Goal: Task Accomplishment & Management: Manage account settings

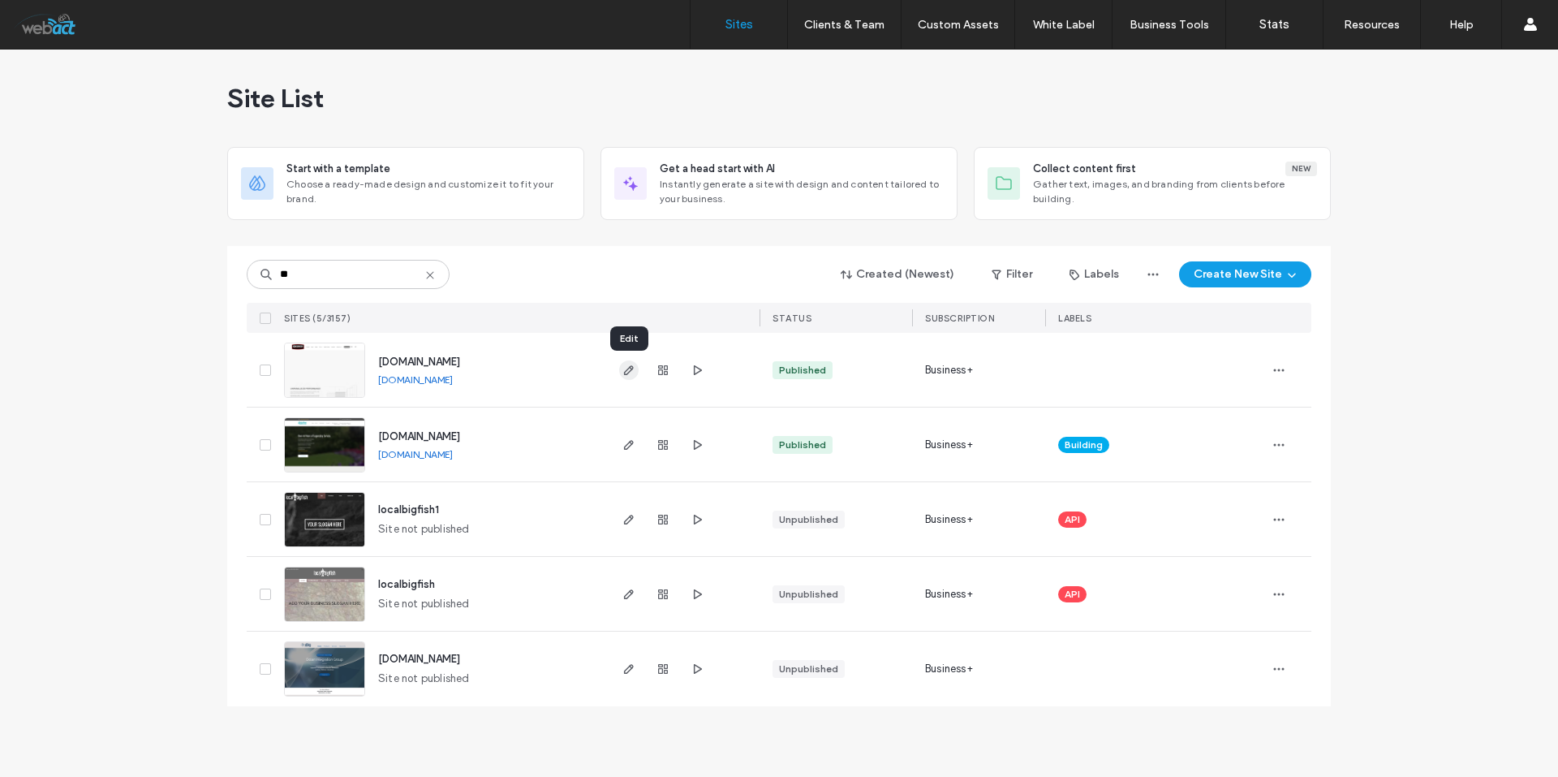
type input "**"
click at [626, 365] on icon "button" at bounding box center [628, 370] width 13 height 13
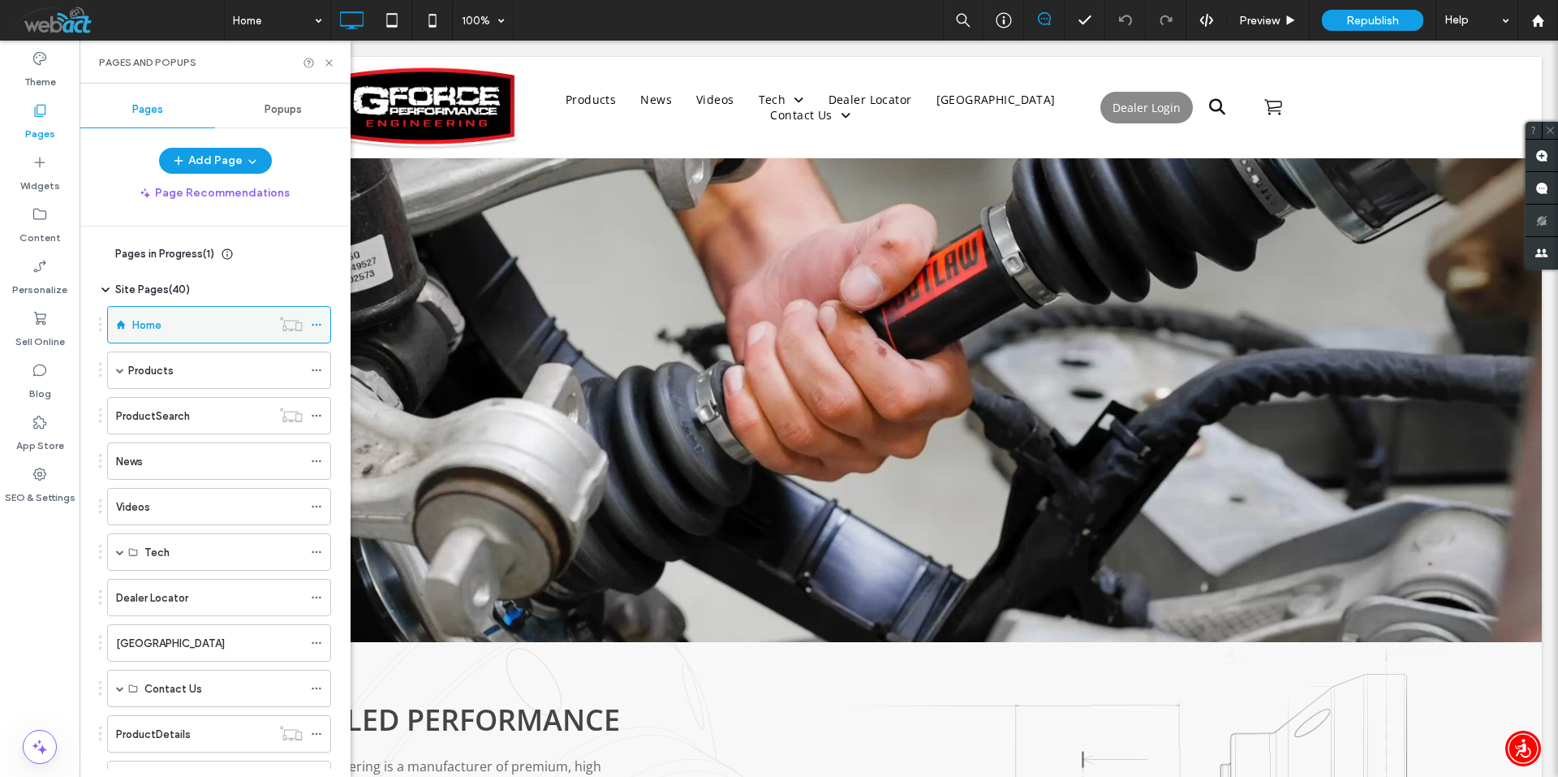
click at [316, 323] on icon at bounding box center [316, 324] width 11 height 11
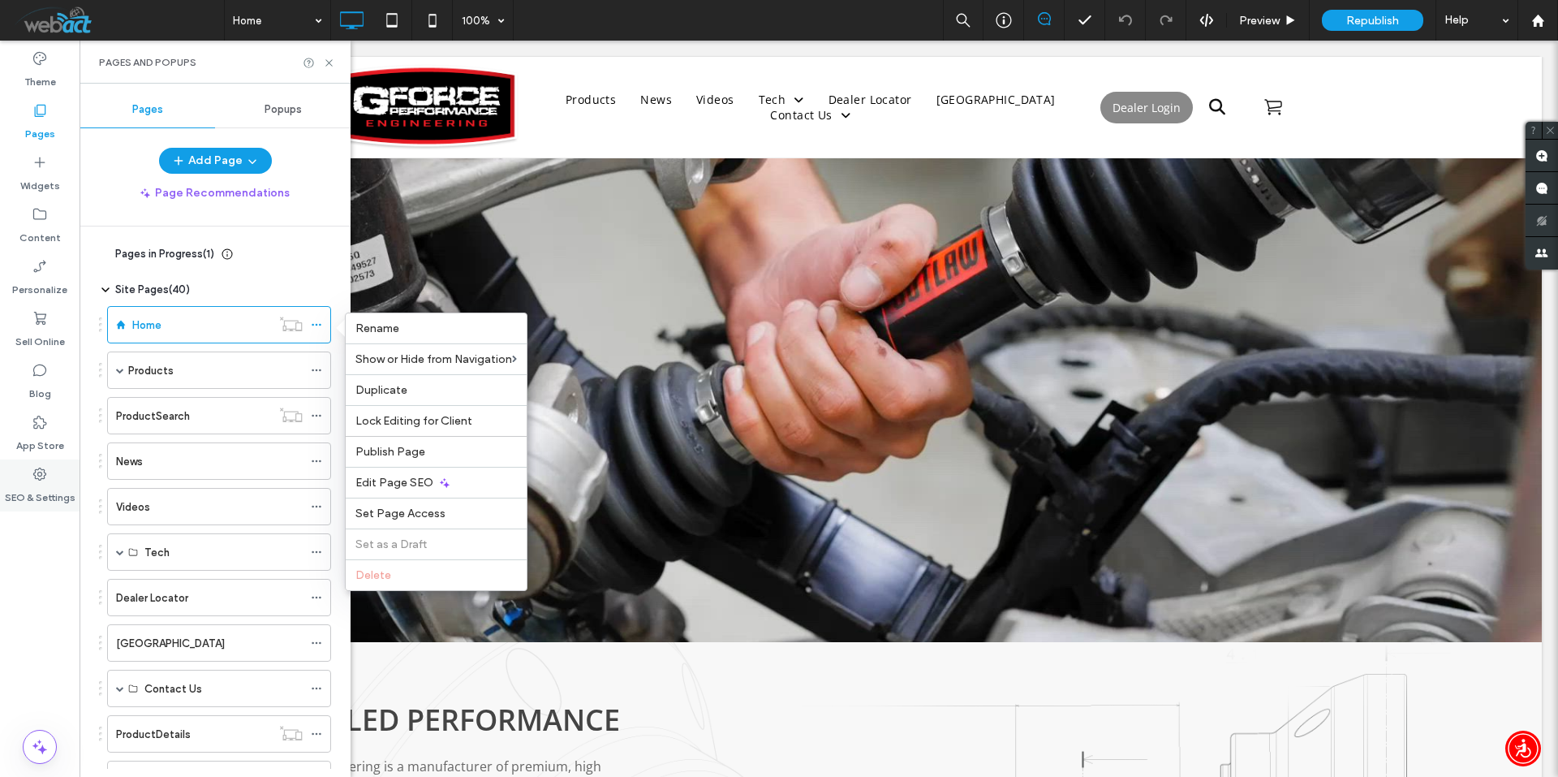
click at [39, 480] on use at bounding box center [39, 473] width 13 height 13
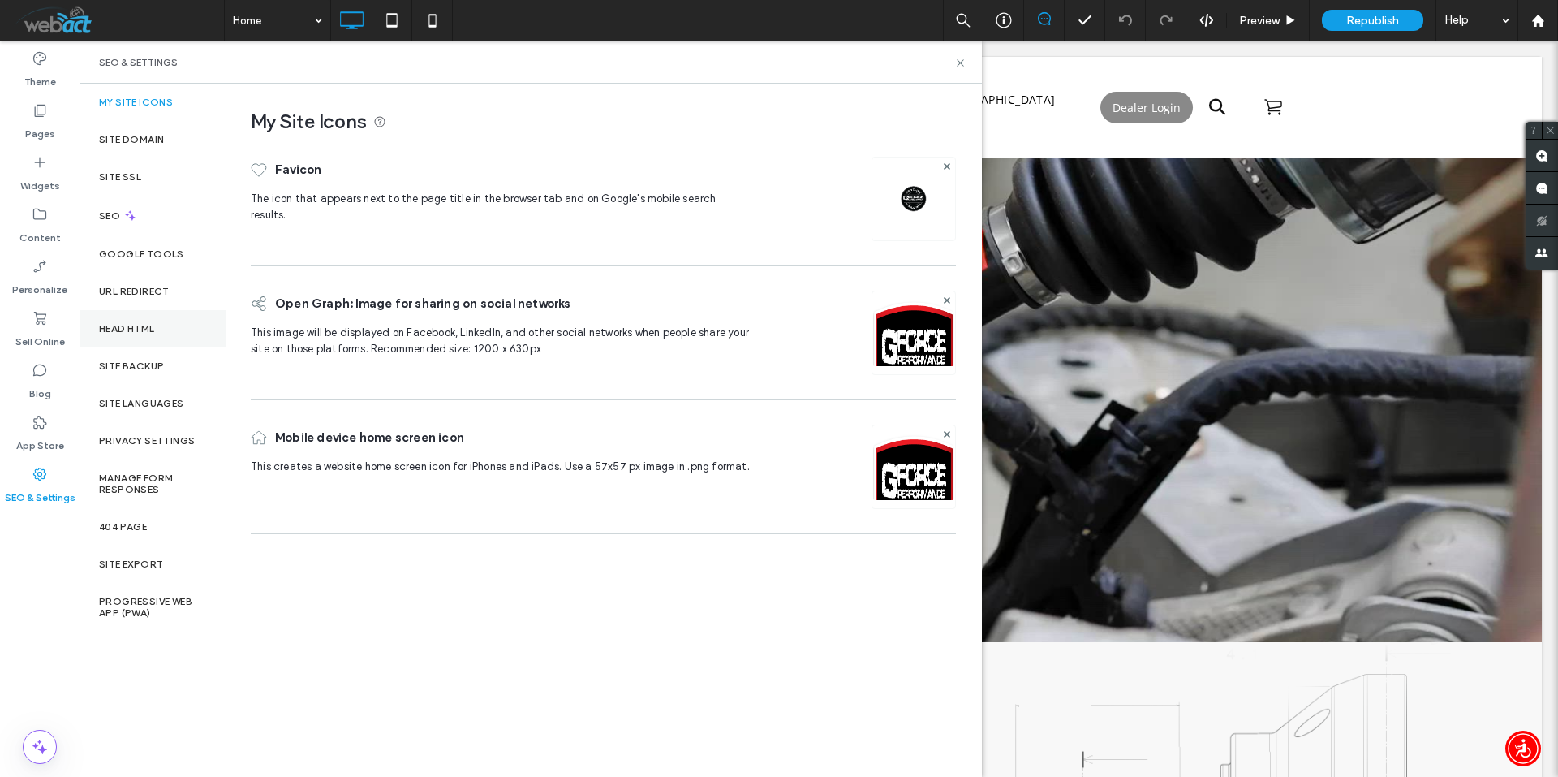
click at [158, 327] on div "Head HTML" at bounding box center [153, 328] width 146 height 37
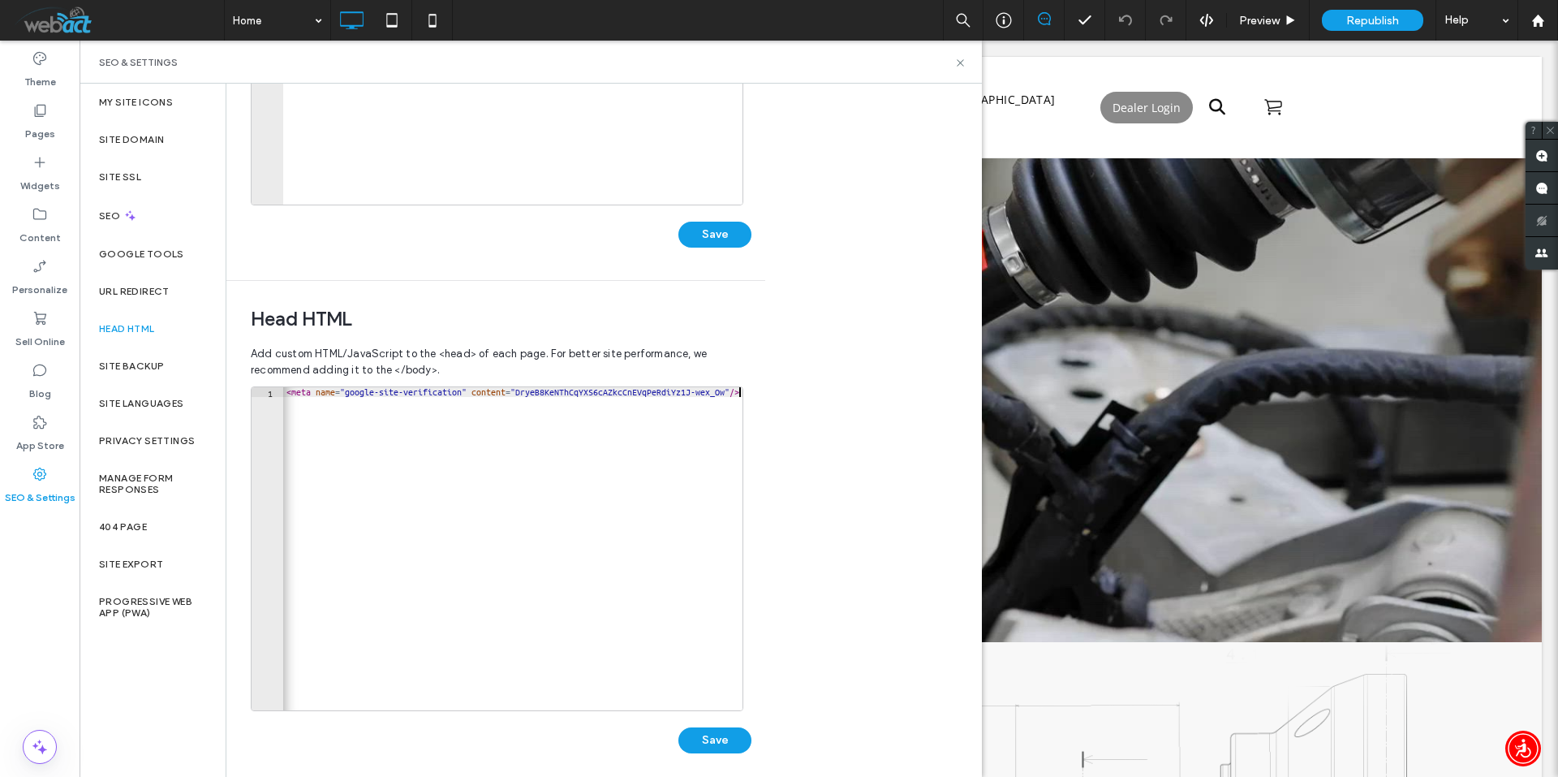
scroll to position [0, 1772]
drag, startPoint x: 436, startPoint y: 390, endPoint x: 562, endPoint y: 399, distance: 126.1
click at [511, 434] on div "<!-- THE CONTENT OF THIS FILE WILL BE APPENDED TO EVERY PAGE INSIDE THE </HEAD>…" at bounding box center [512, 548] width 459 height 323
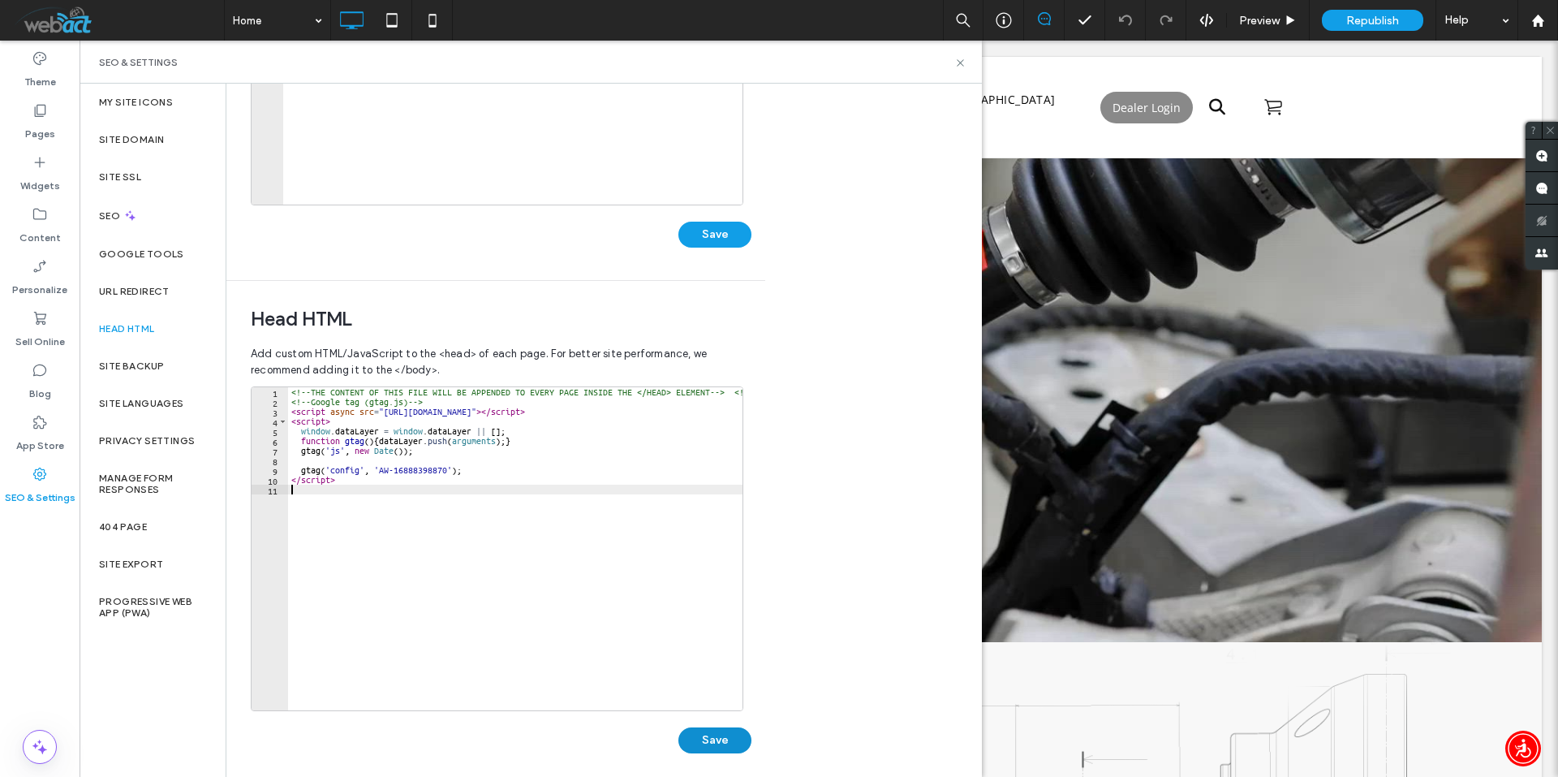
click at [720, 733] on button "Save" at bounding box center [714, 740] width 73 height 26
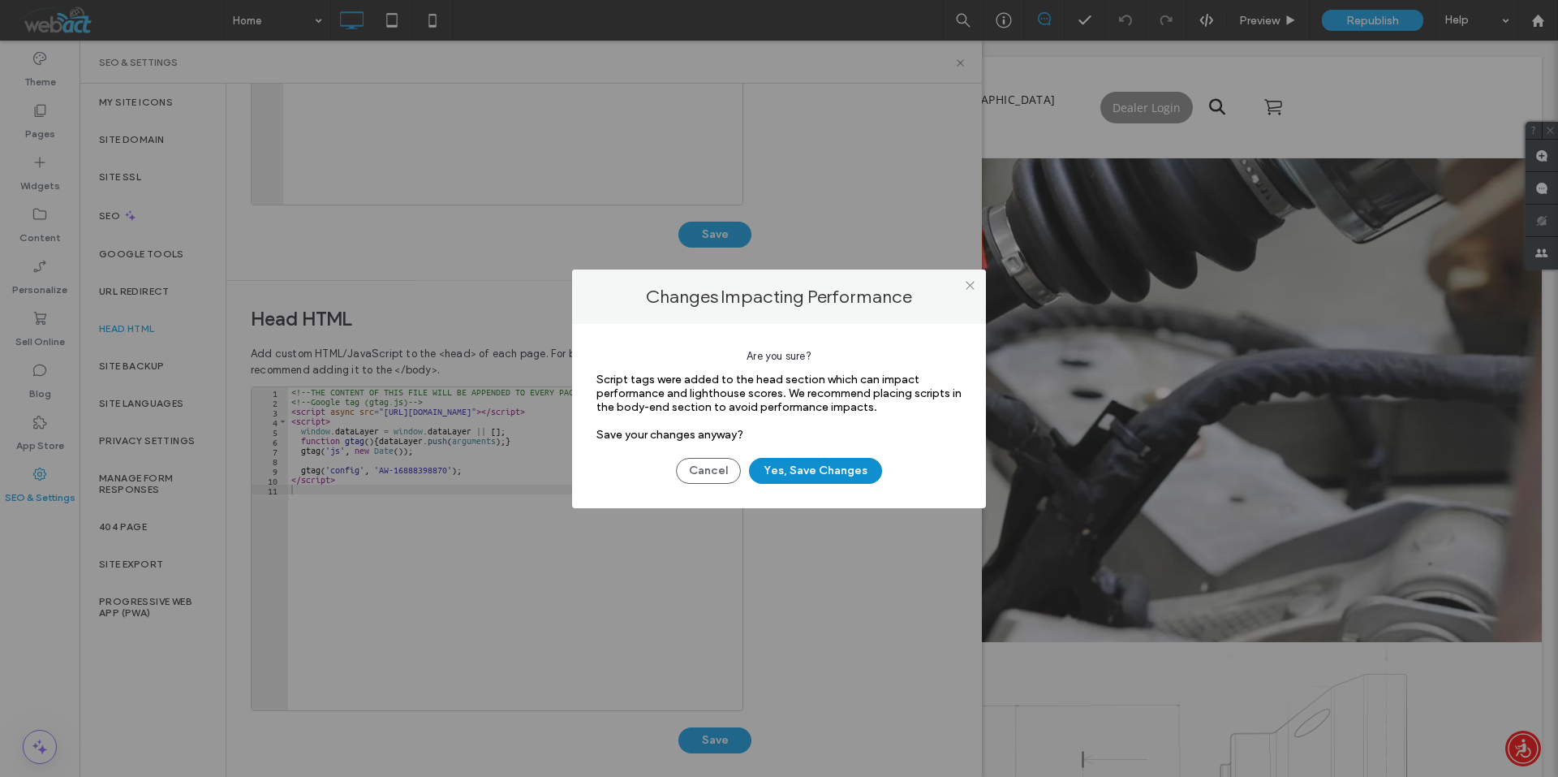
click at [813, 468] on button "Yes, Save Changes" at bounding box center [815, 471] width 133 height 26
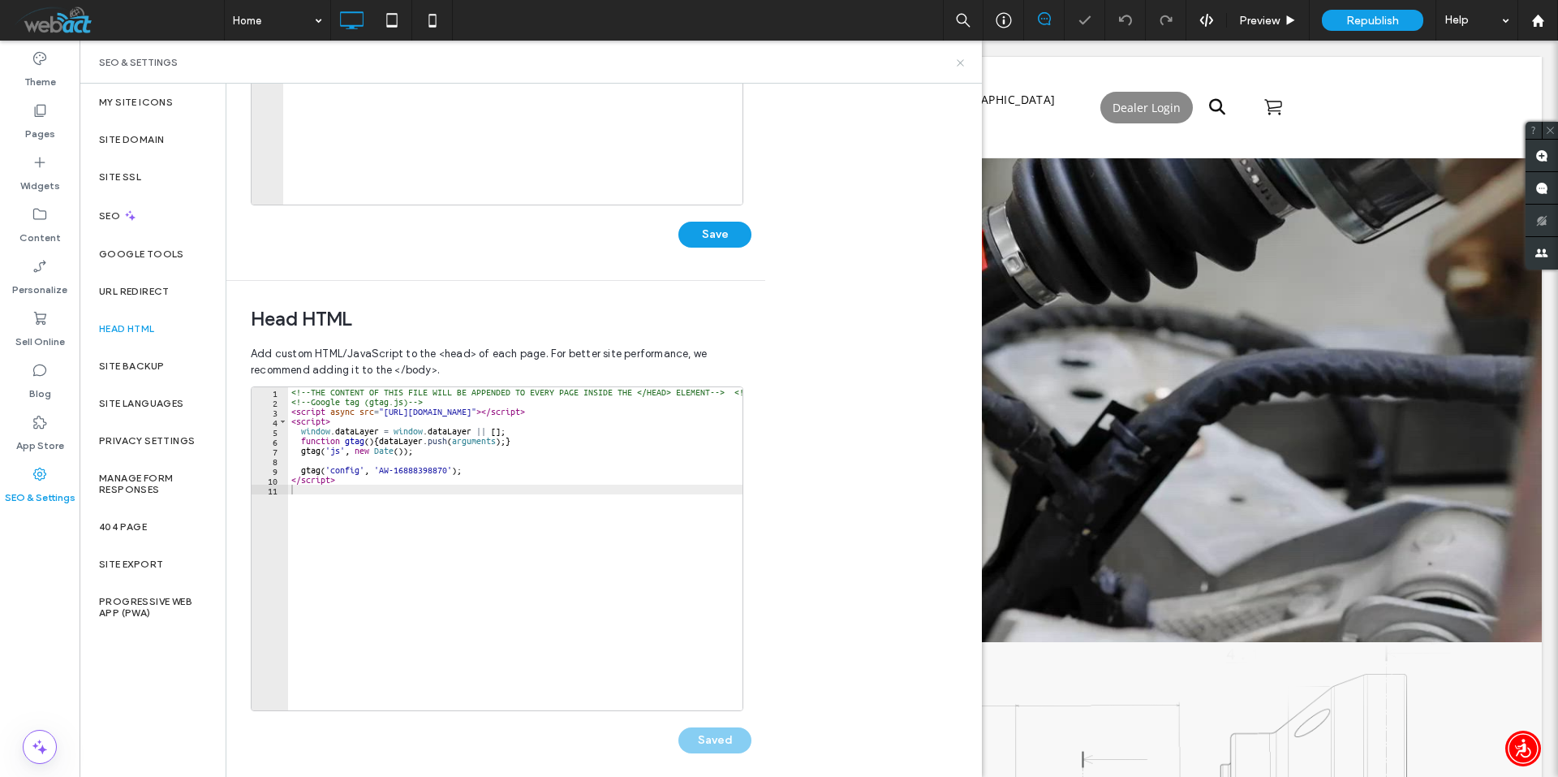
drag, startPoint x: 958, startPoint y: 64, endPoint x: 878, endPoint y: 25, distance: 88.6
click at [958, 64] on icon at bounding box center [960, 63] width 12 height 12
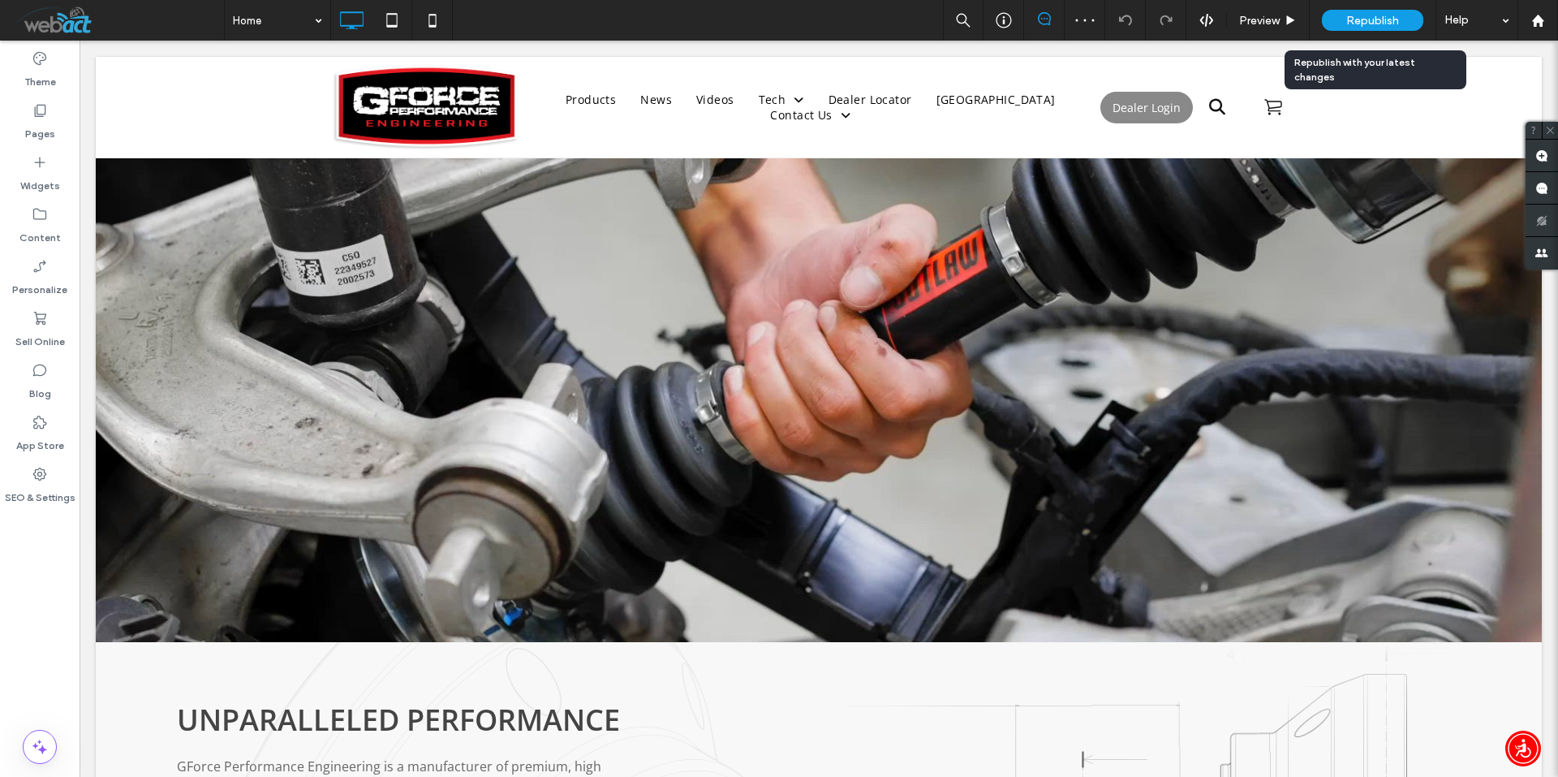
click at [1369, 21] on span "Republish" at bounding box center [1372, 21] width 53 height 14
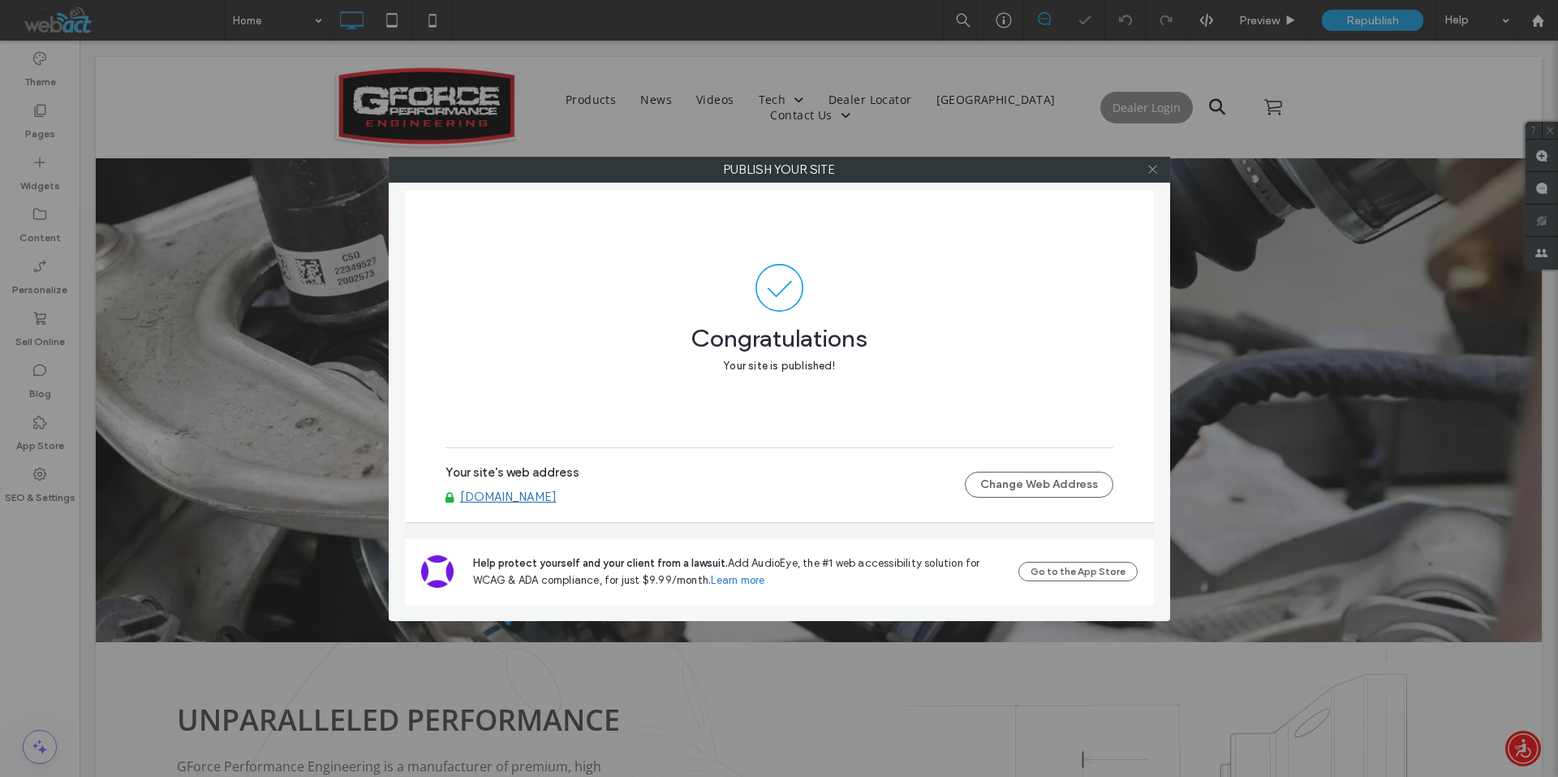
click at [1156, 164] on div at bounding box center [1153, 169] width 24 height 24
click at [1147, 169] on icon at bounding box center [1153, 169] width 12 height 12
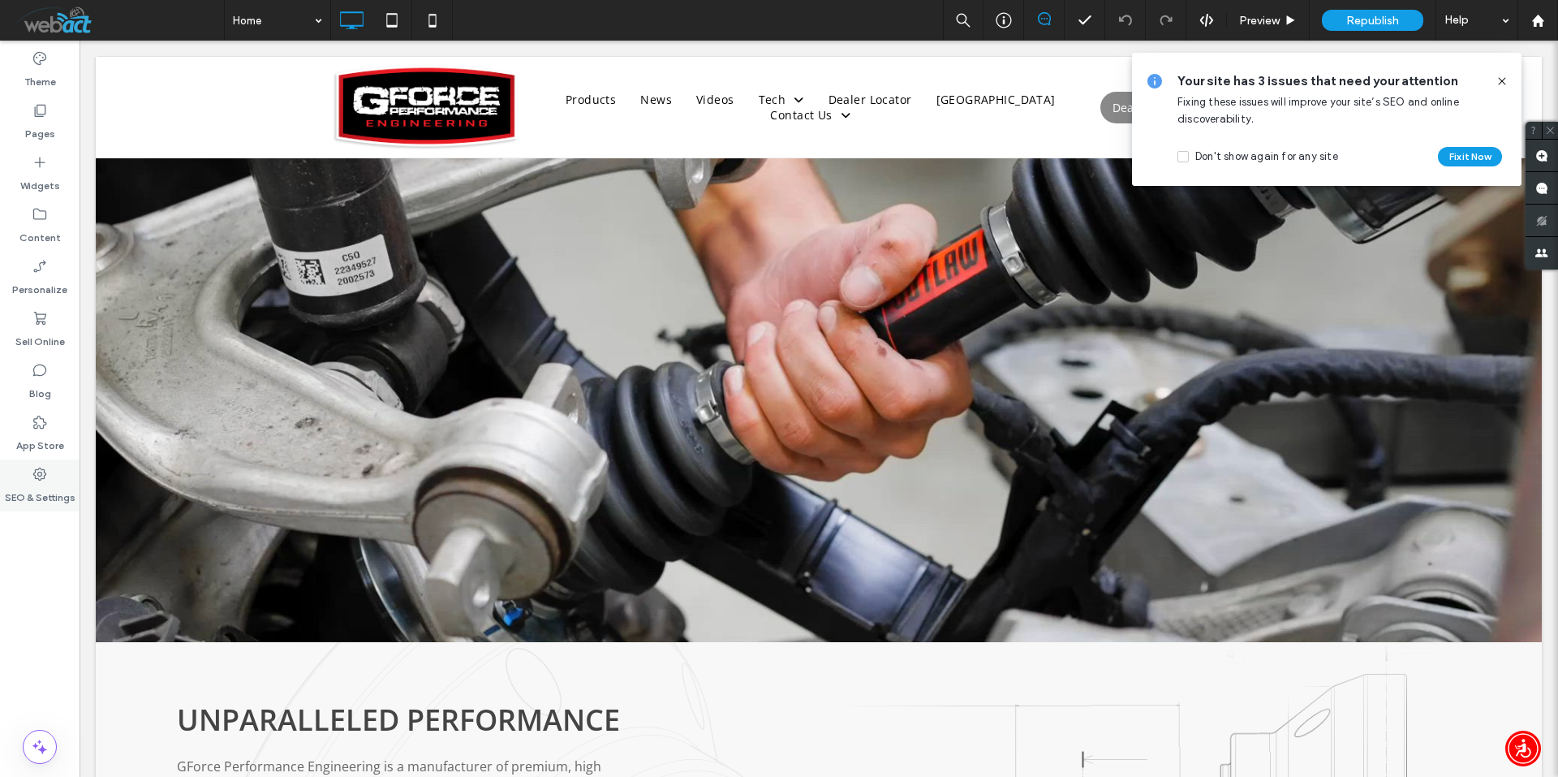
click at [33, 495] on label "SEO & Settings" at bounding box center [40, 493] width 71 height 23
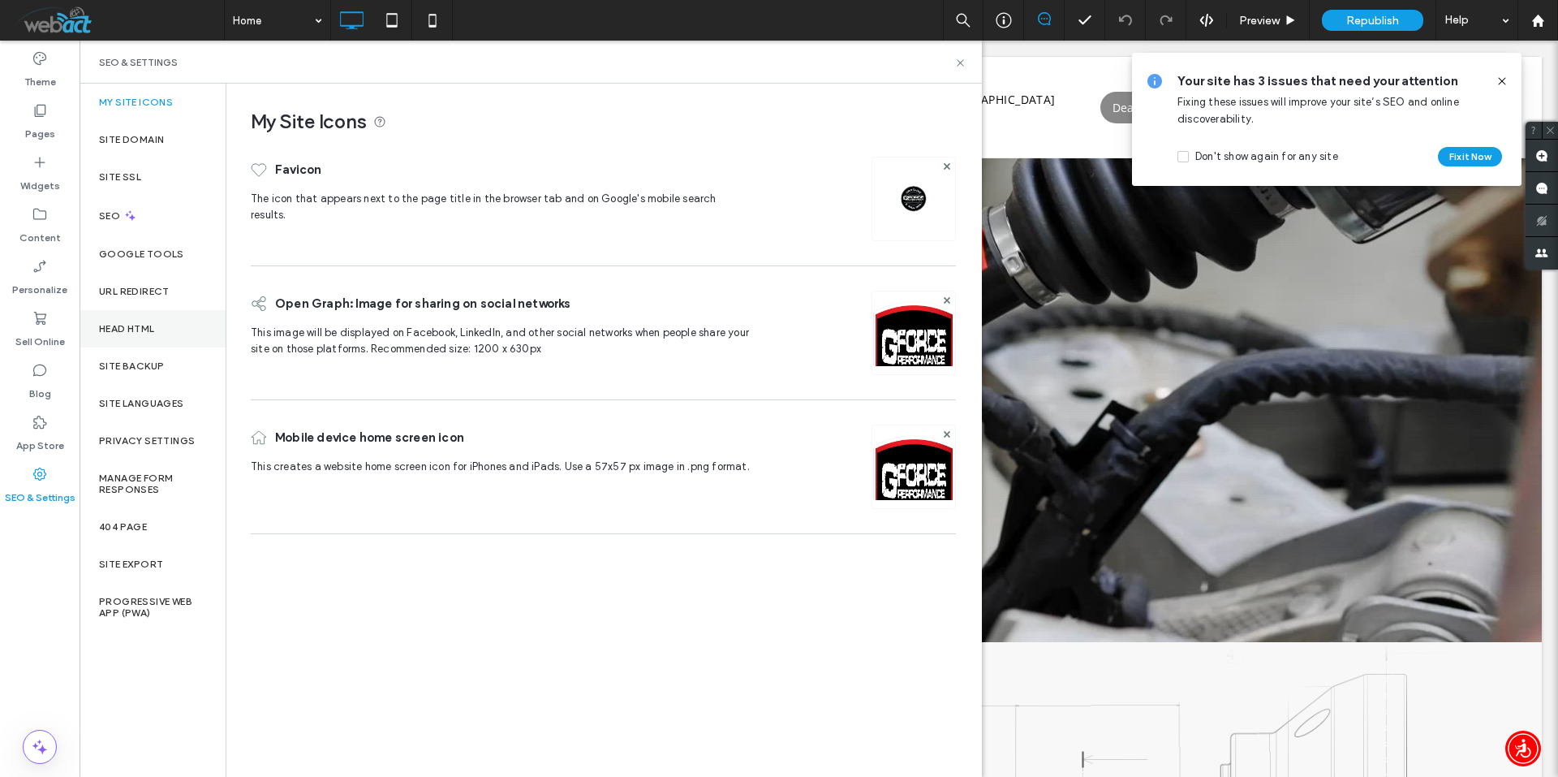
click at [142, 329] on label "Head HTML" at bounding box center [127, 328] width 56 height 11
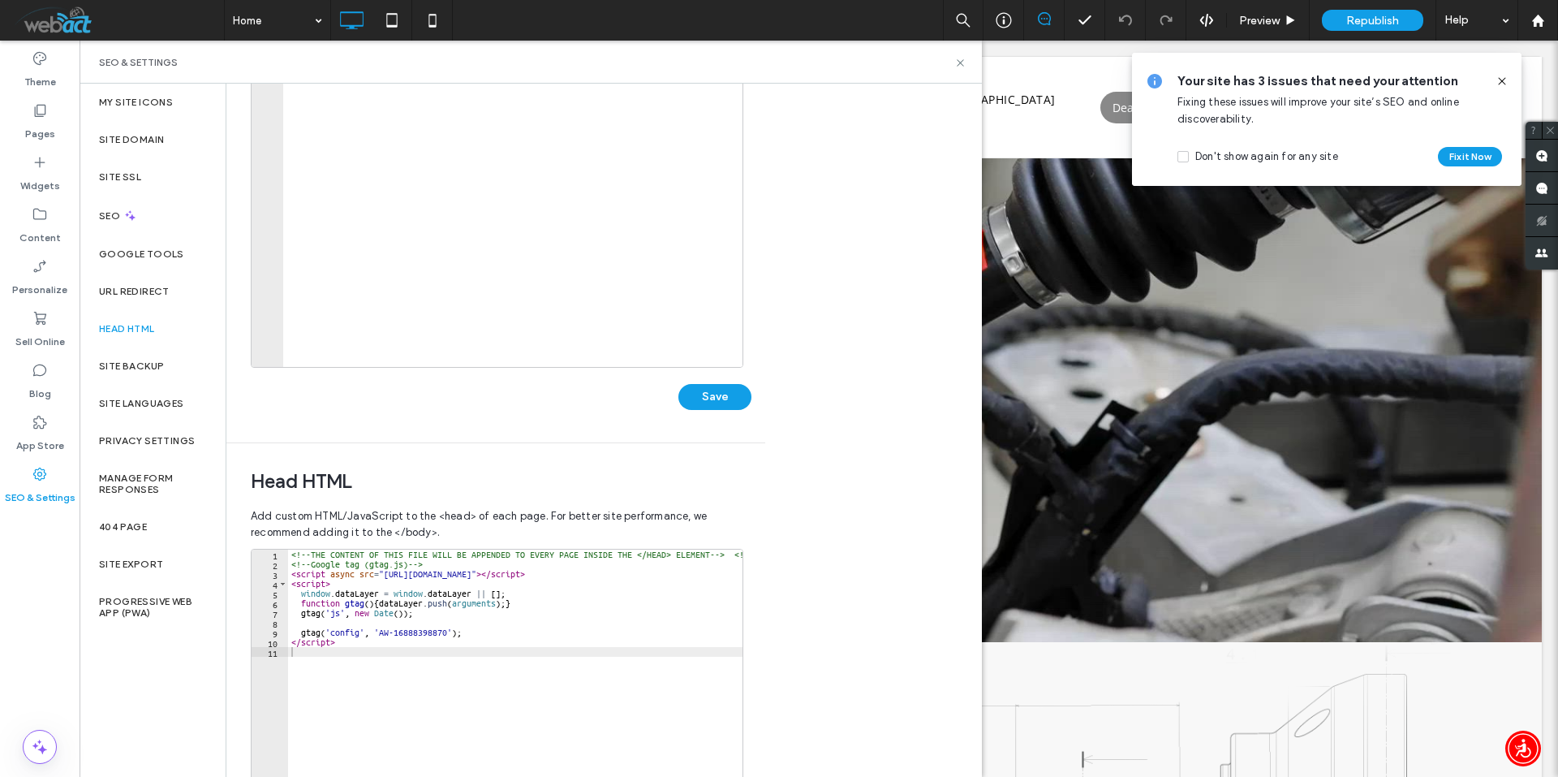
scroll to position [243, 0]
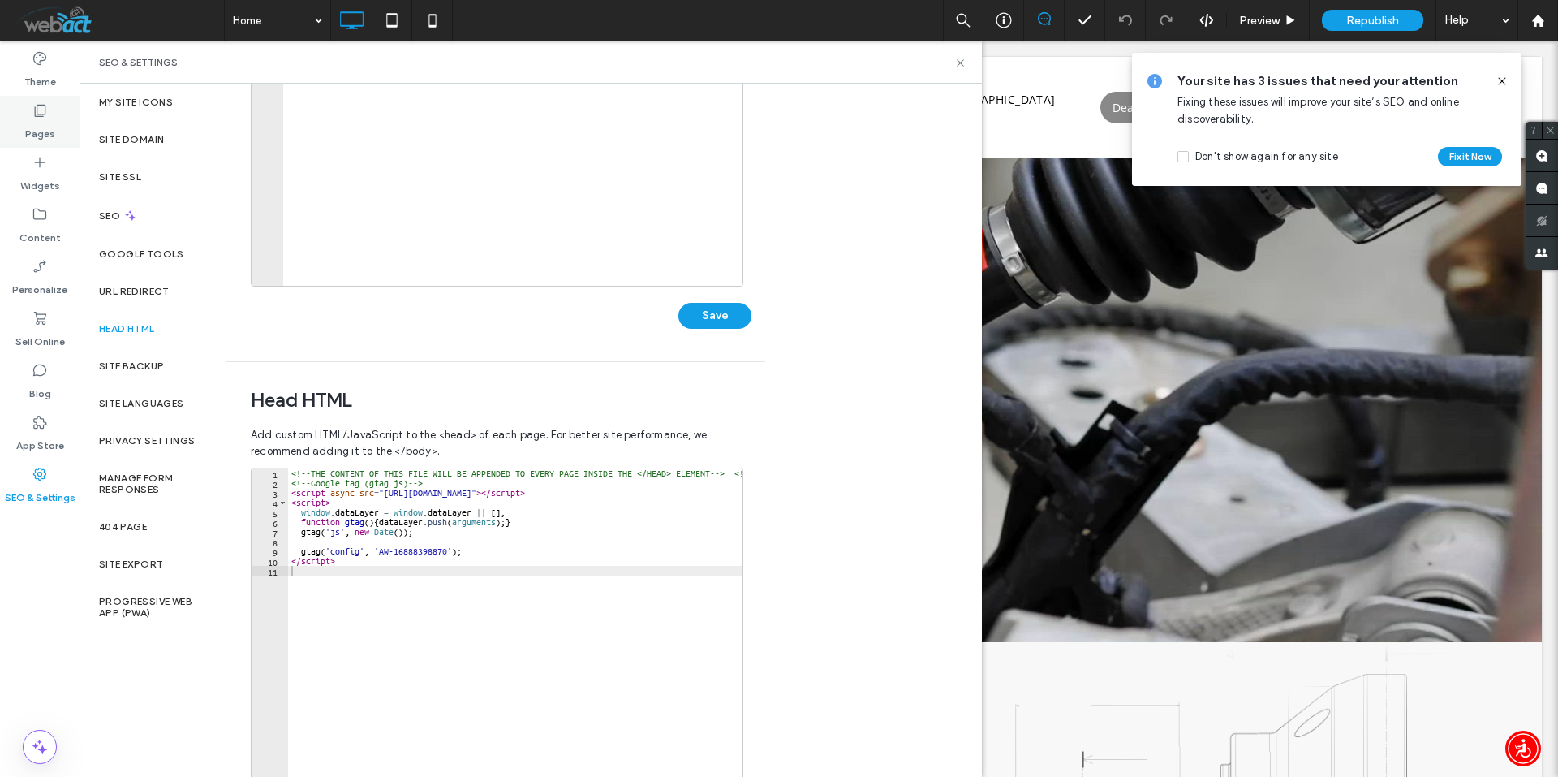
click at [50, 104] on div "Pages" at bounding box center [40, 122] width 80 height 52
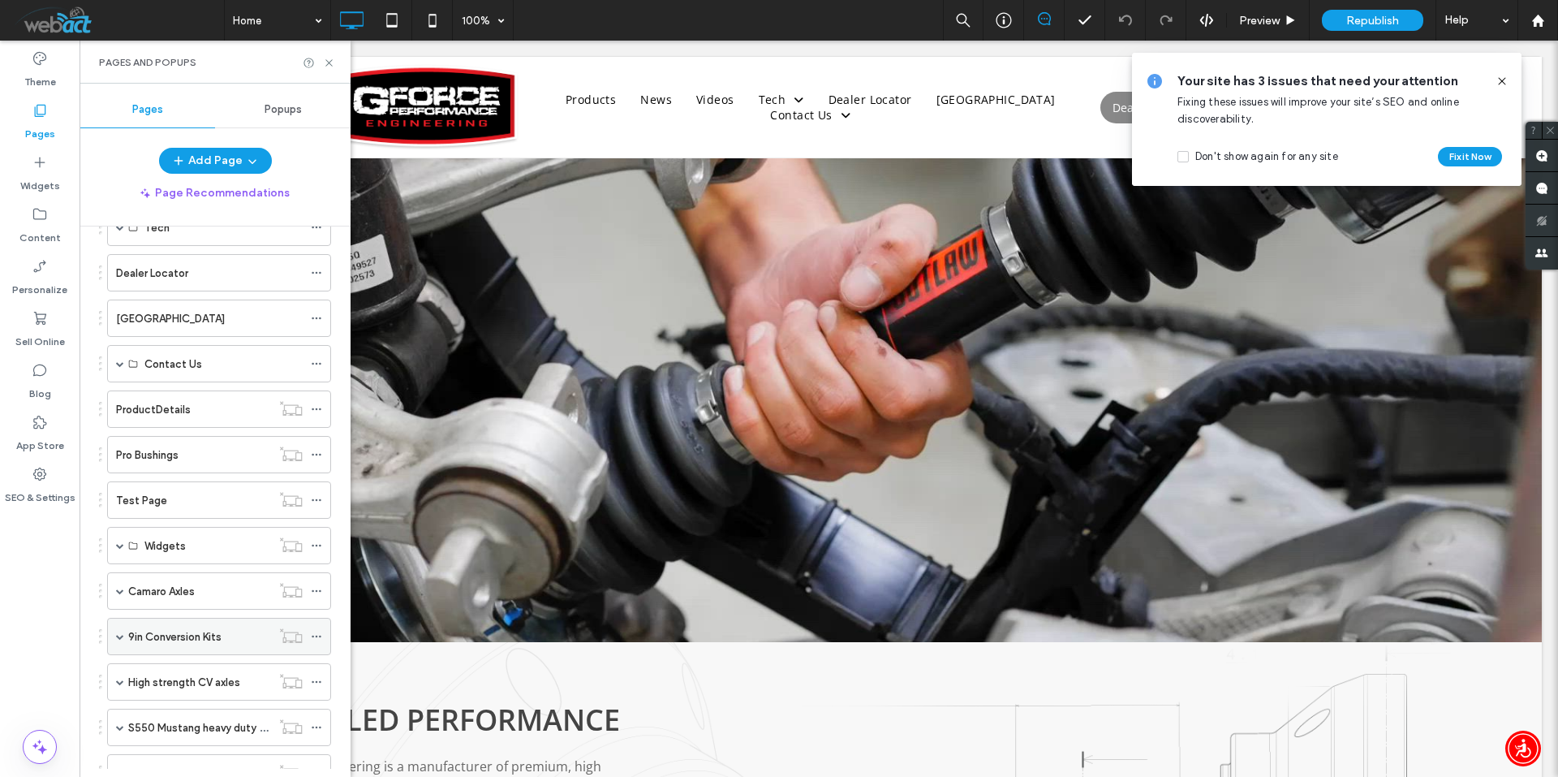
scroll to position [433, 0]
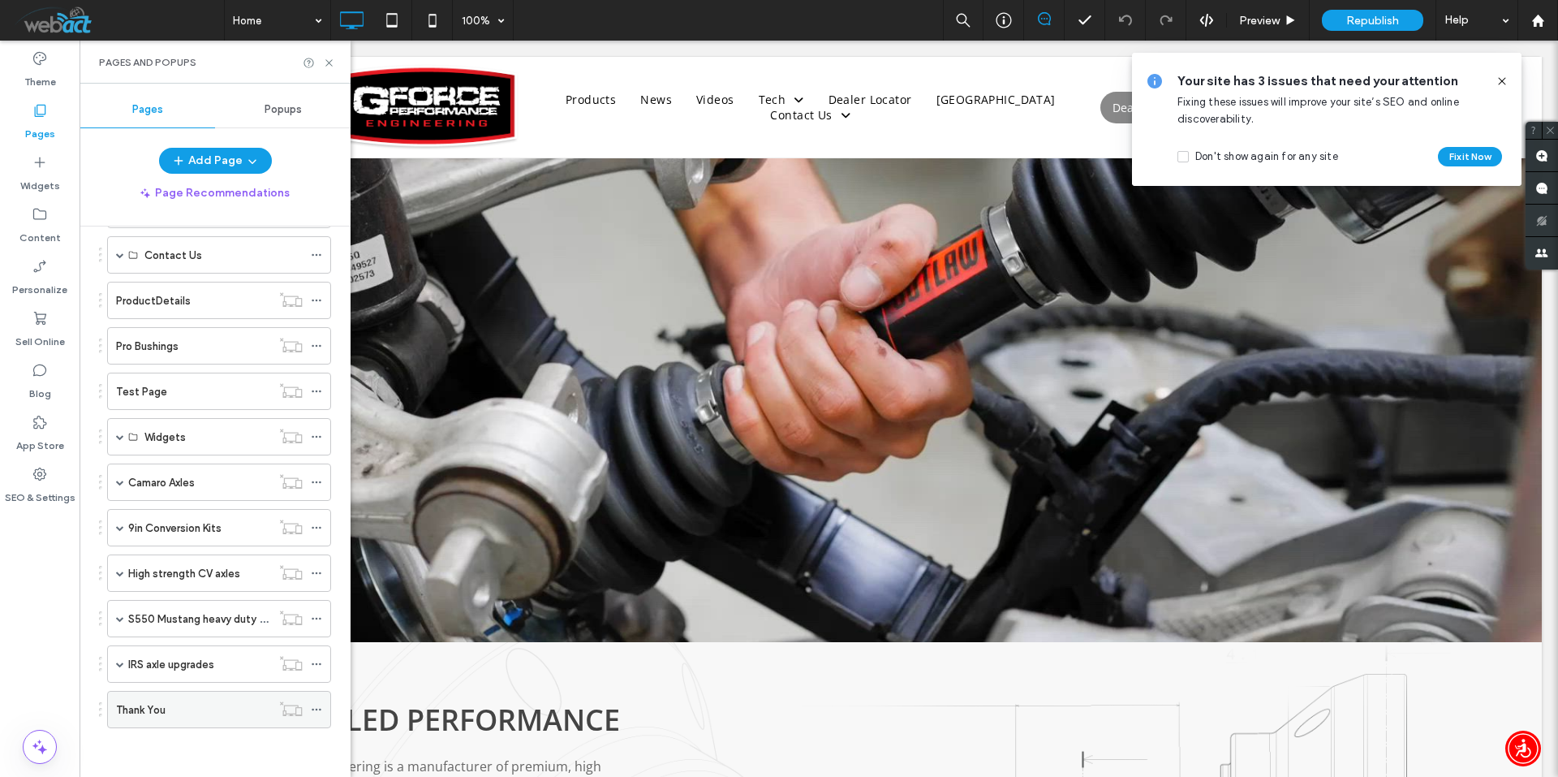
click at [211, 707] on div "Thank You" at bounding box center [193, 709] width 155 height 17
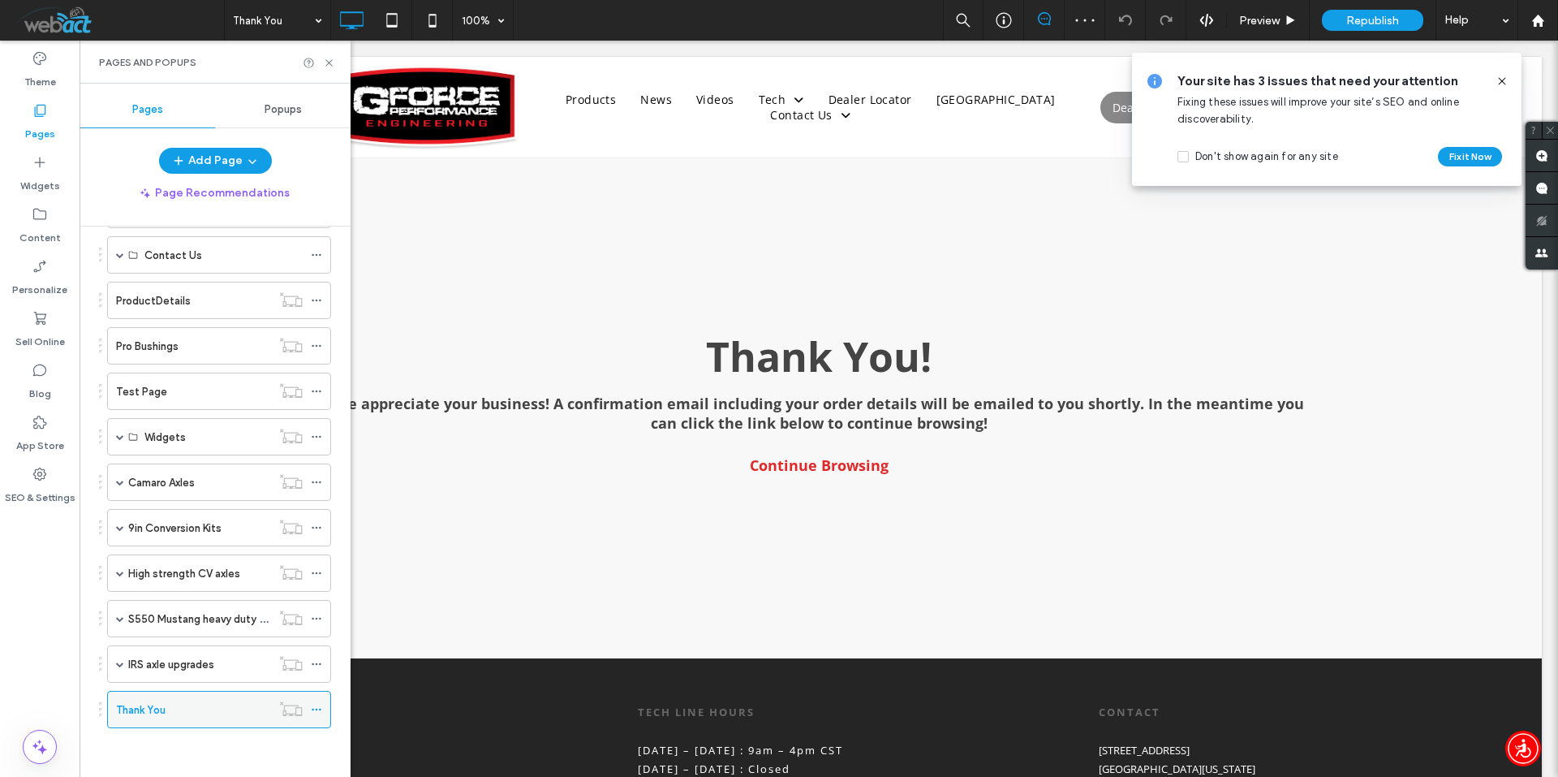
click at [321, 707] on icon at bounding box center [316, 709] width 11 height 11
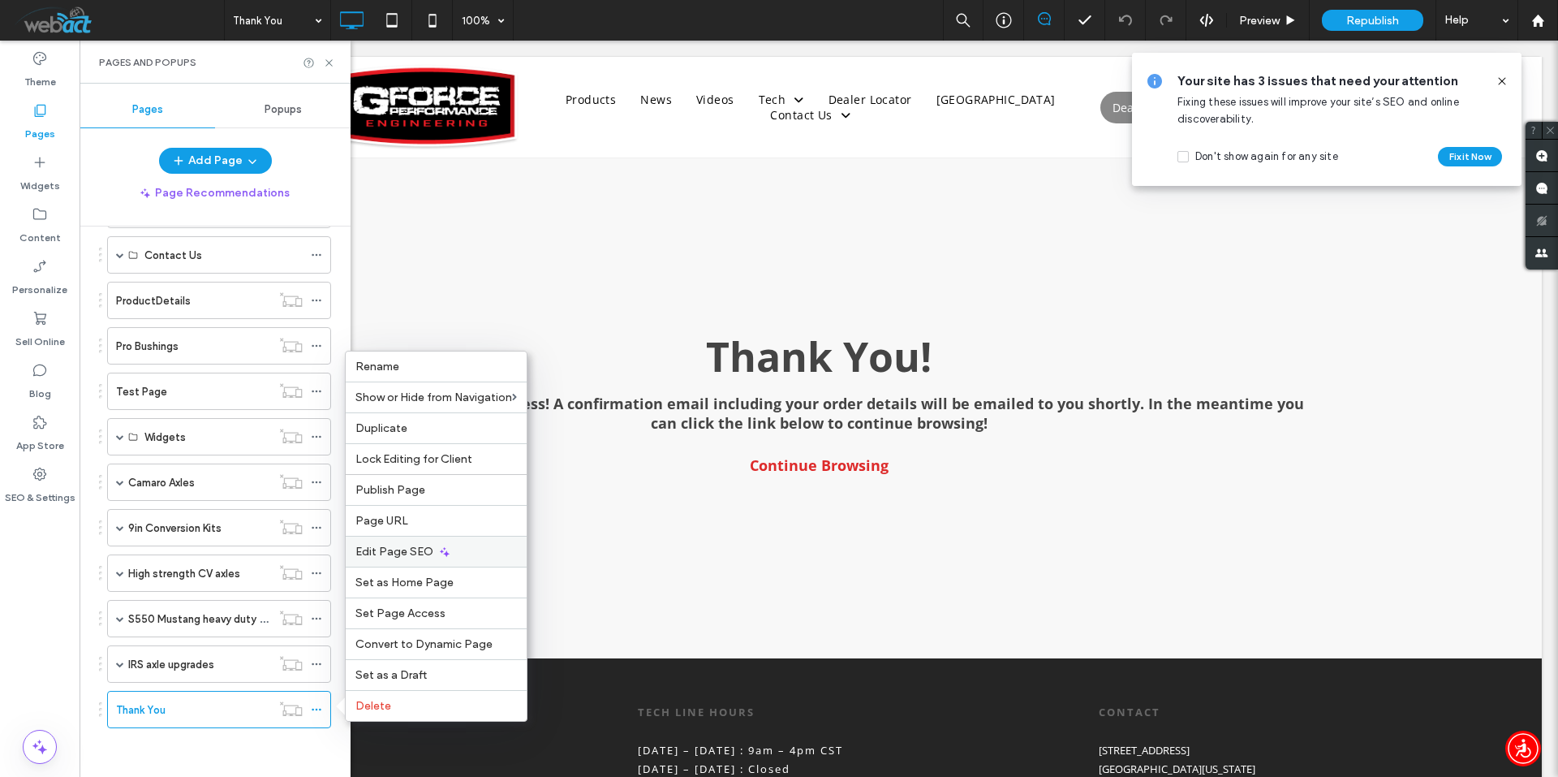
click at [422, 550] on span "Edit Page SEO" at bounding box center [394, 552] width 78 height 14
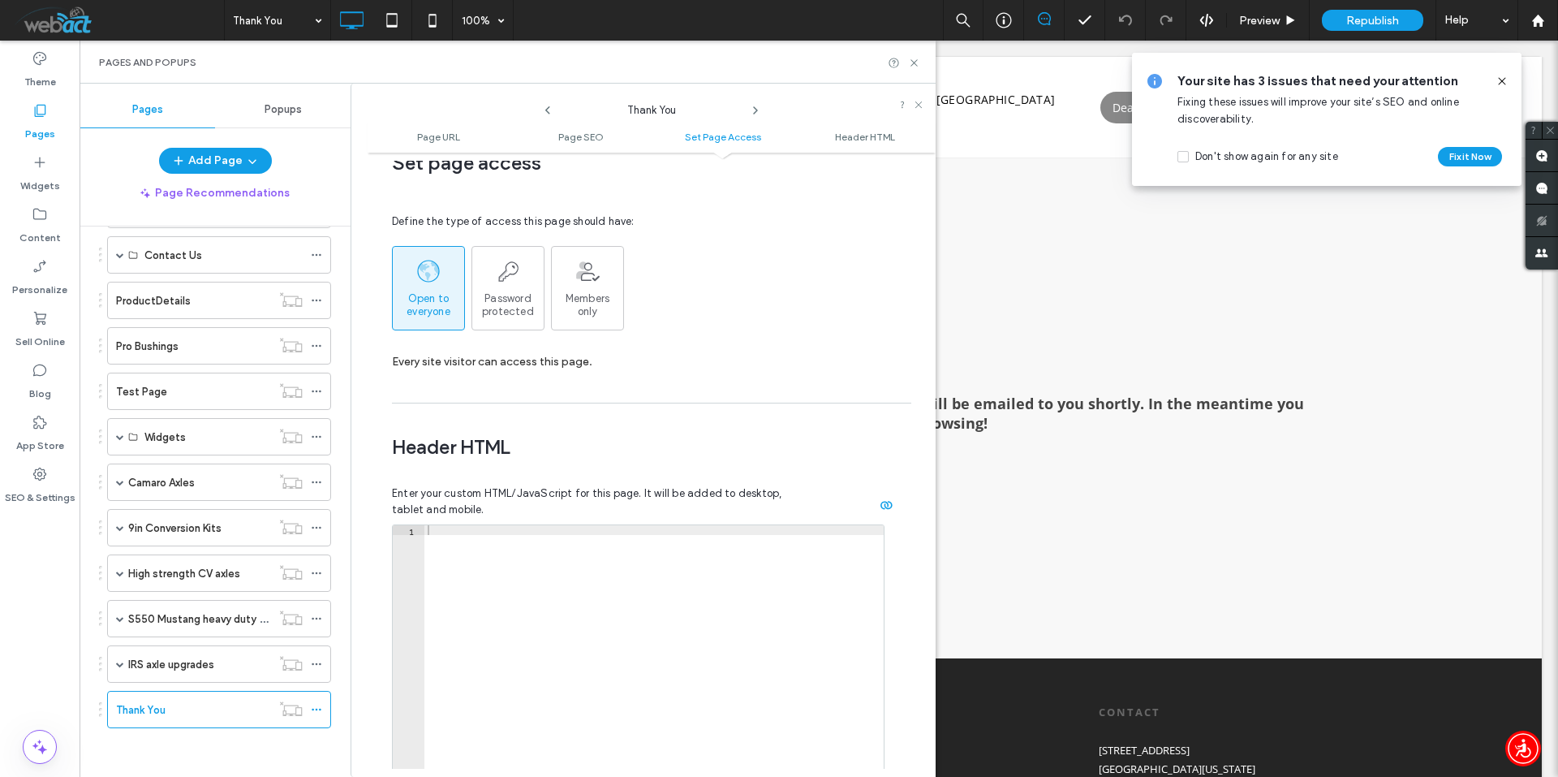
scroll to position [1358, 0]
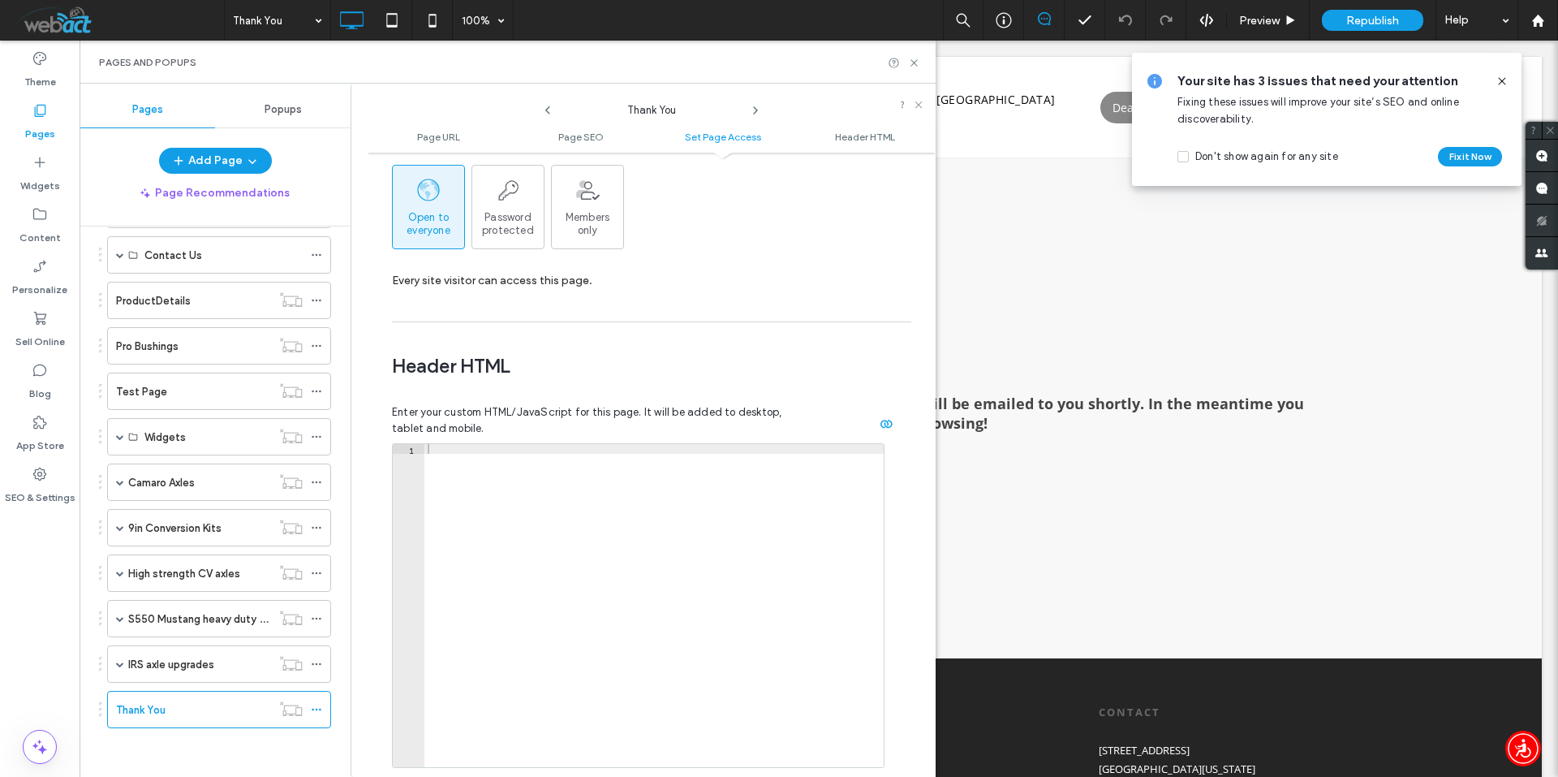
click at [507, 444] on div at bounding box center [653, 615] width 459 height 342
paste textarea "**********"
type textarea "**********"
drag, startPoint x: 631, startPoint y: 418, endPoint x: 417, endPoint y: 433, distance: 213.9
click at [286, 438] on div "Pages Popups Add Page Page Recommendations Pages in Progress ( 1 ) Thank You Si…" at bounding box center [508, 430] width 856 height 693
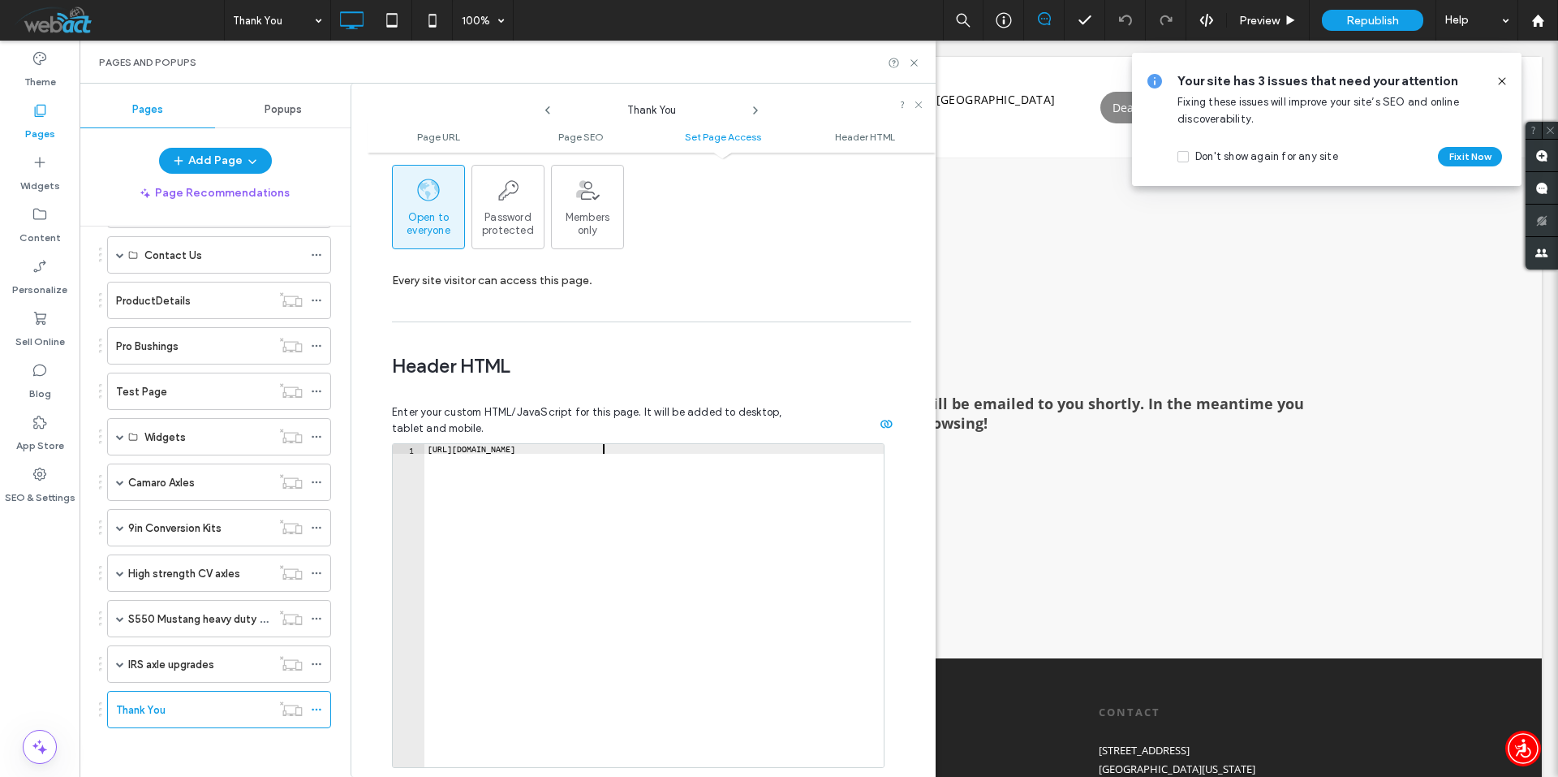
drag, startPoint x: 614, startPoint y: 414, endPoint x: 342, endPoint y: 423, distance: 272.8
click at [342, 423] on div "Pages Popups Add Page Page Recommendations Pages in Progress ( 1 ) Thank You Si…" at bounding box center [508, 430] width 856 height 693
drag, startPoint x: 615, startPoint y: 413, endPoint x: 428, endPoint y: 411, distance: 186.7
click at [428, 411] on div "**********" at bounding box center [645, 615] width 507 height 461
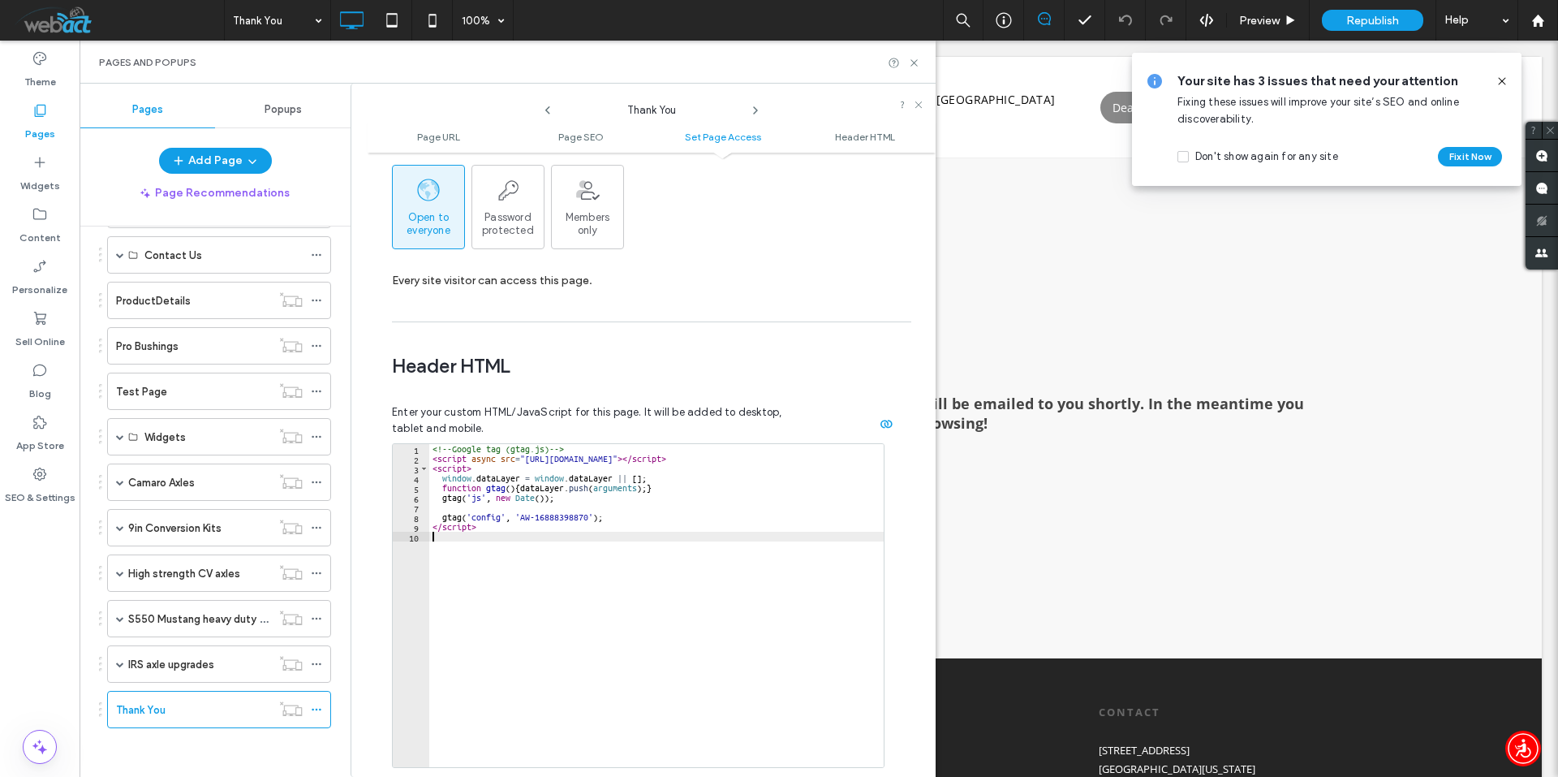
scroll to position [1496, 0]
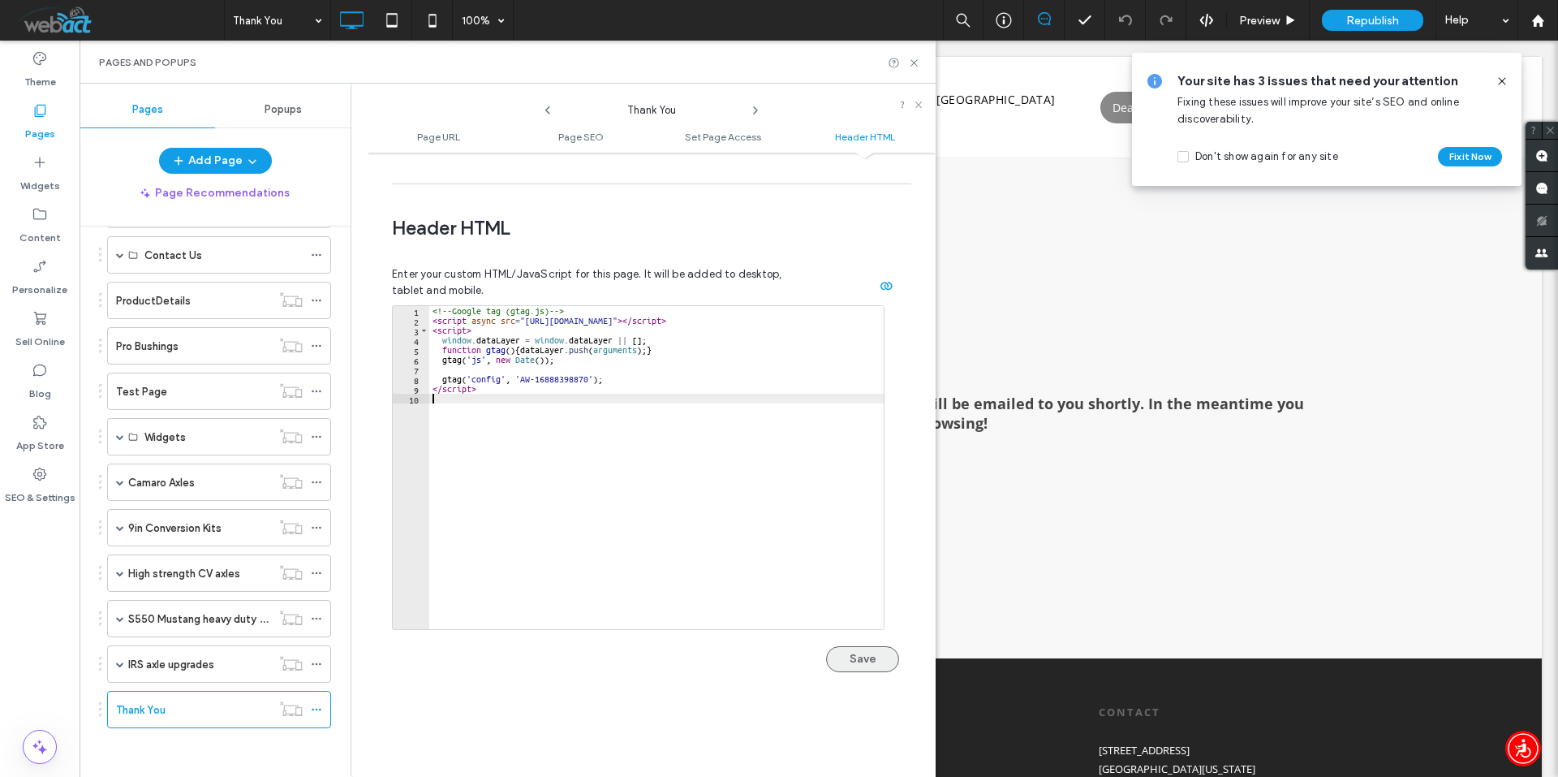
click at [863, 646] on button "Save" at bounding box center [862, 659] width 73 height 26
click at [1505, 83] on icon at bounding box center [1502, 81] width 13 height 13
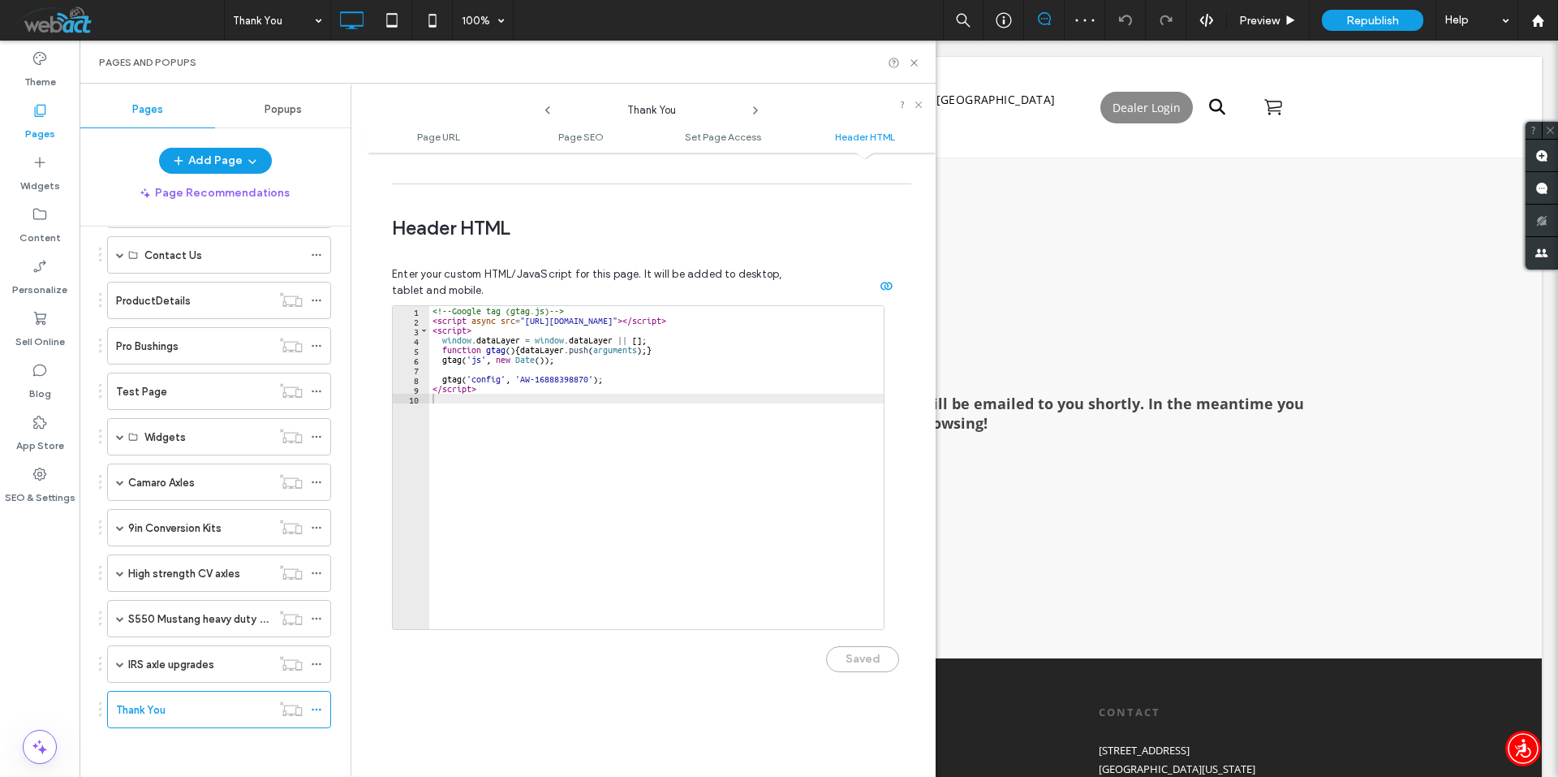
click at [905, 55] on div "Pages and Popups" at bounding box center [508, 62] width 856 height 43
click at [915, 62] on use at bounding box center [913, 62] width 6 height 6
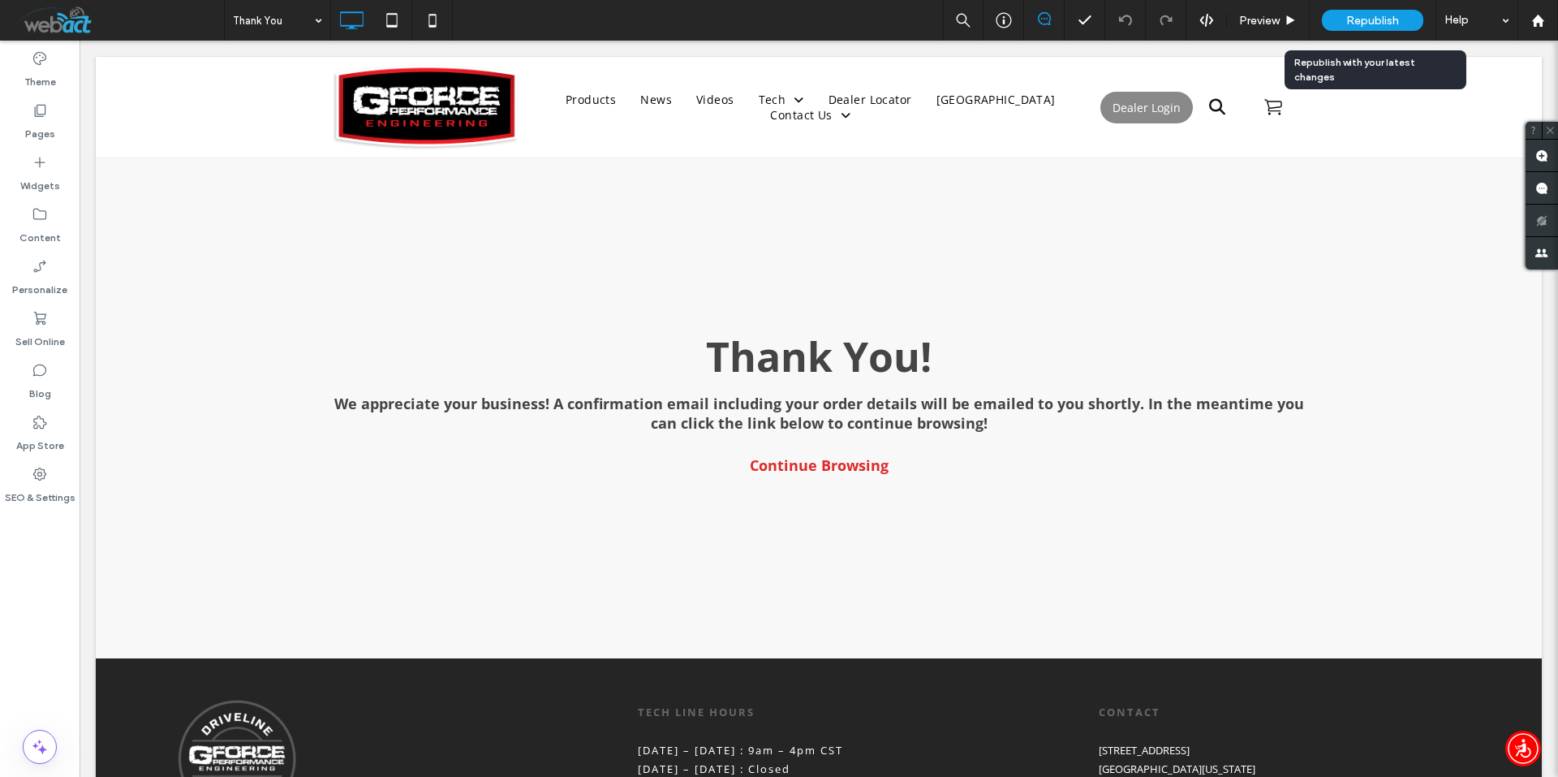
click at [1354, 26] on span "Republish" at bounding box center [1372, 21] width 53 height 14
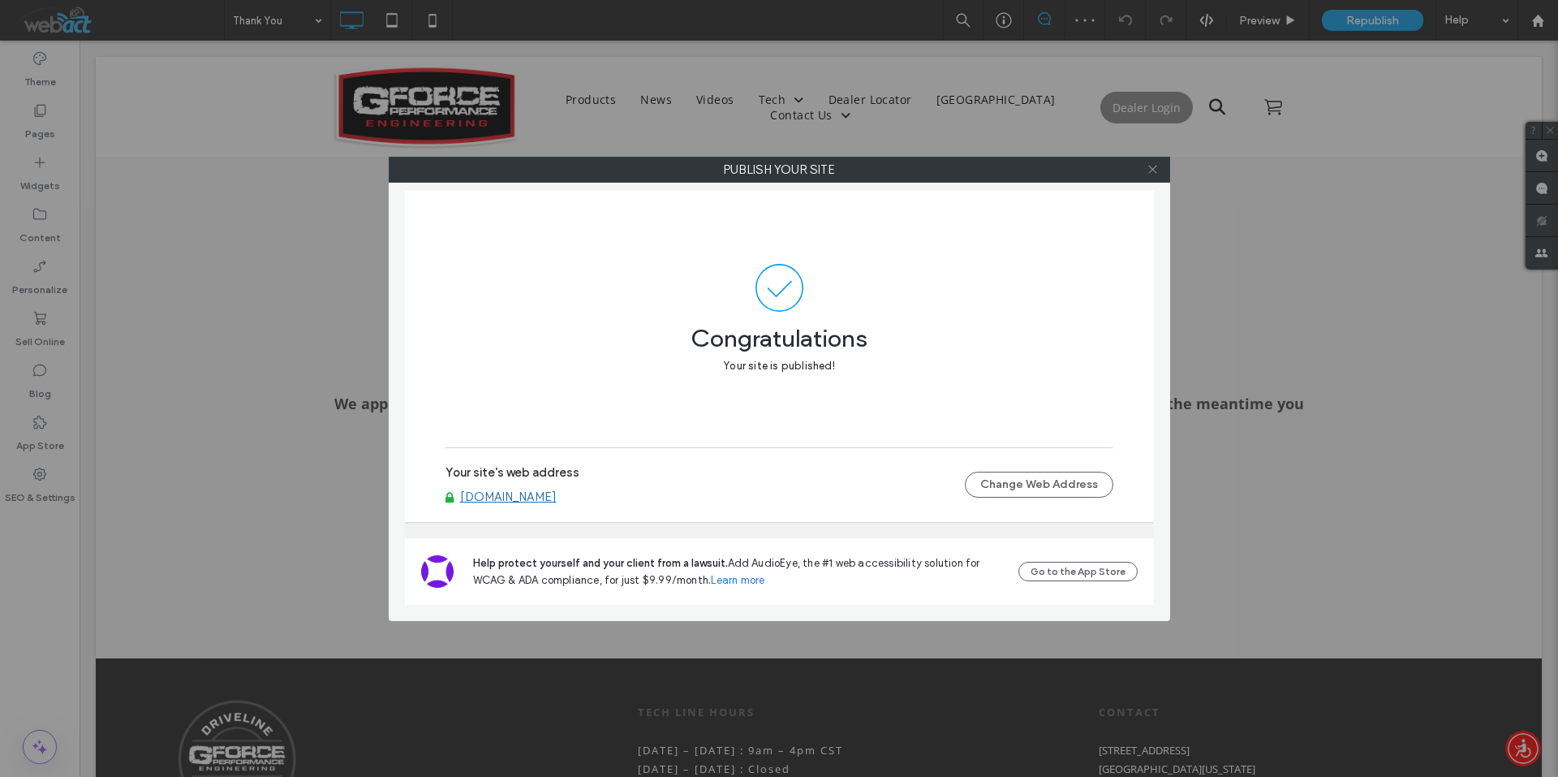
click at [1154, 167] on icon at bounding box center [1153, 169] width 12 height 12
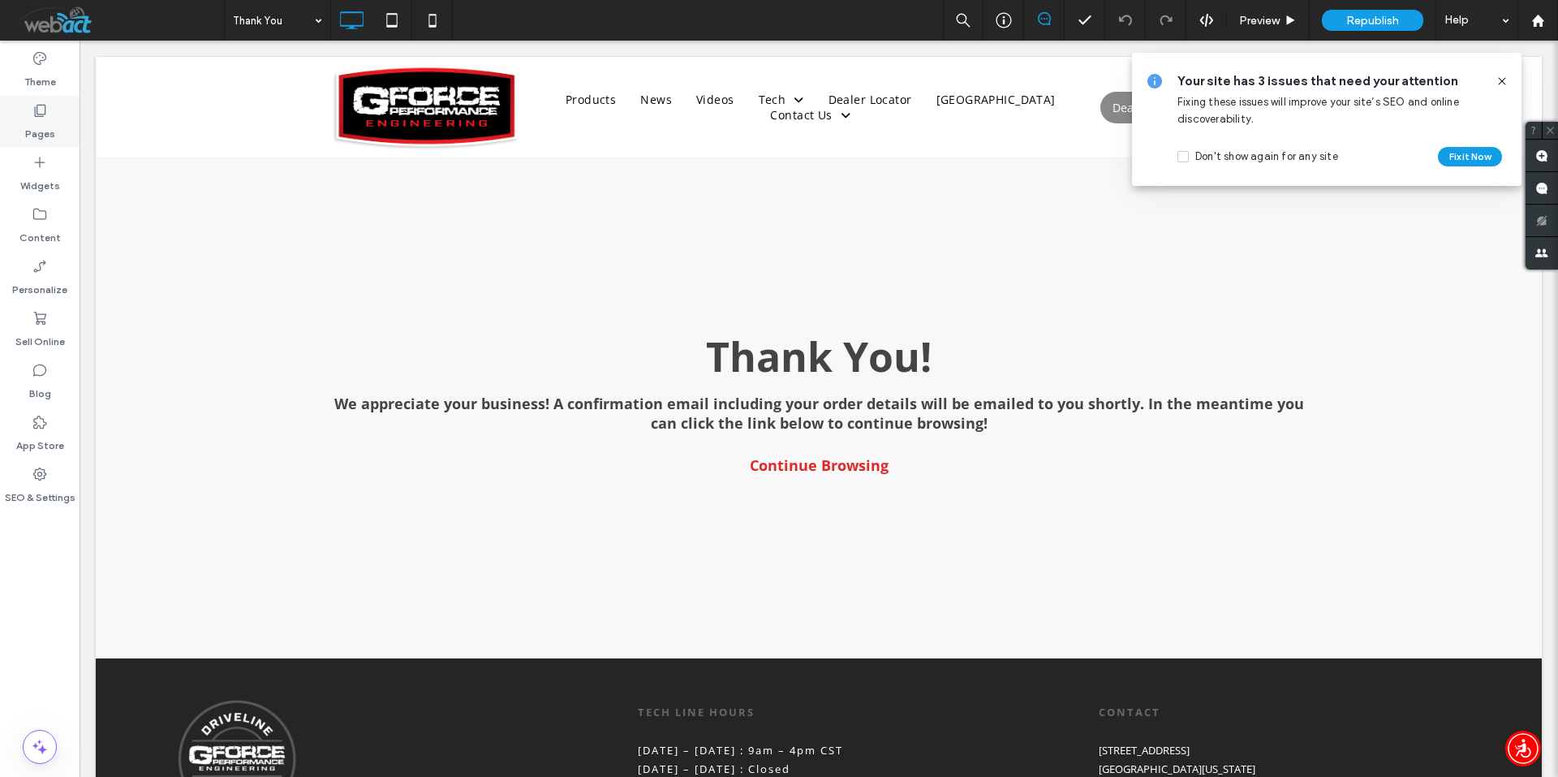
click at [38, 114] on use at bounding box center [40, 111] width 11 height 12
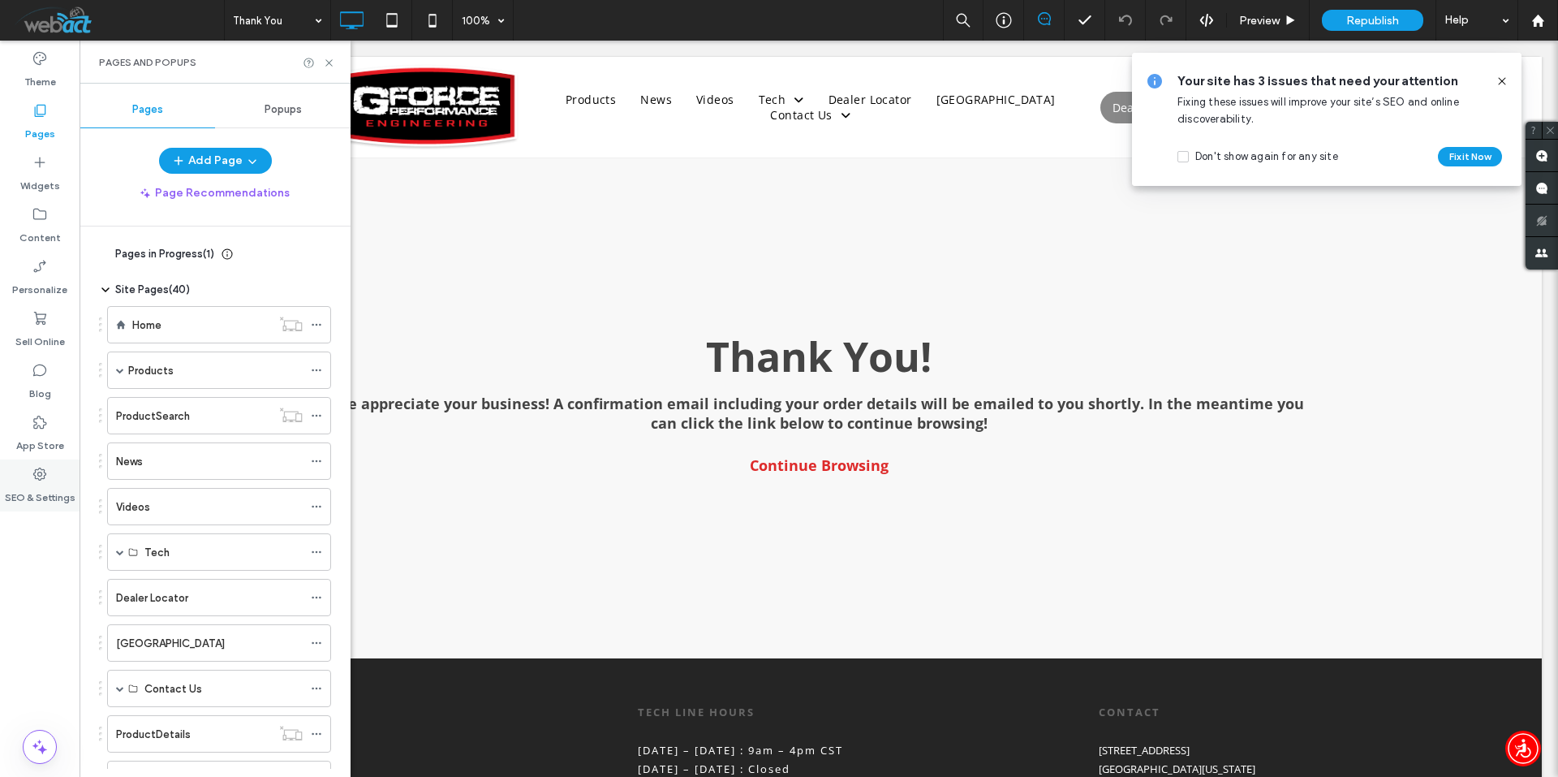
click at [32, 476] on icon at bounding box center [40, 474] width 16 height 16
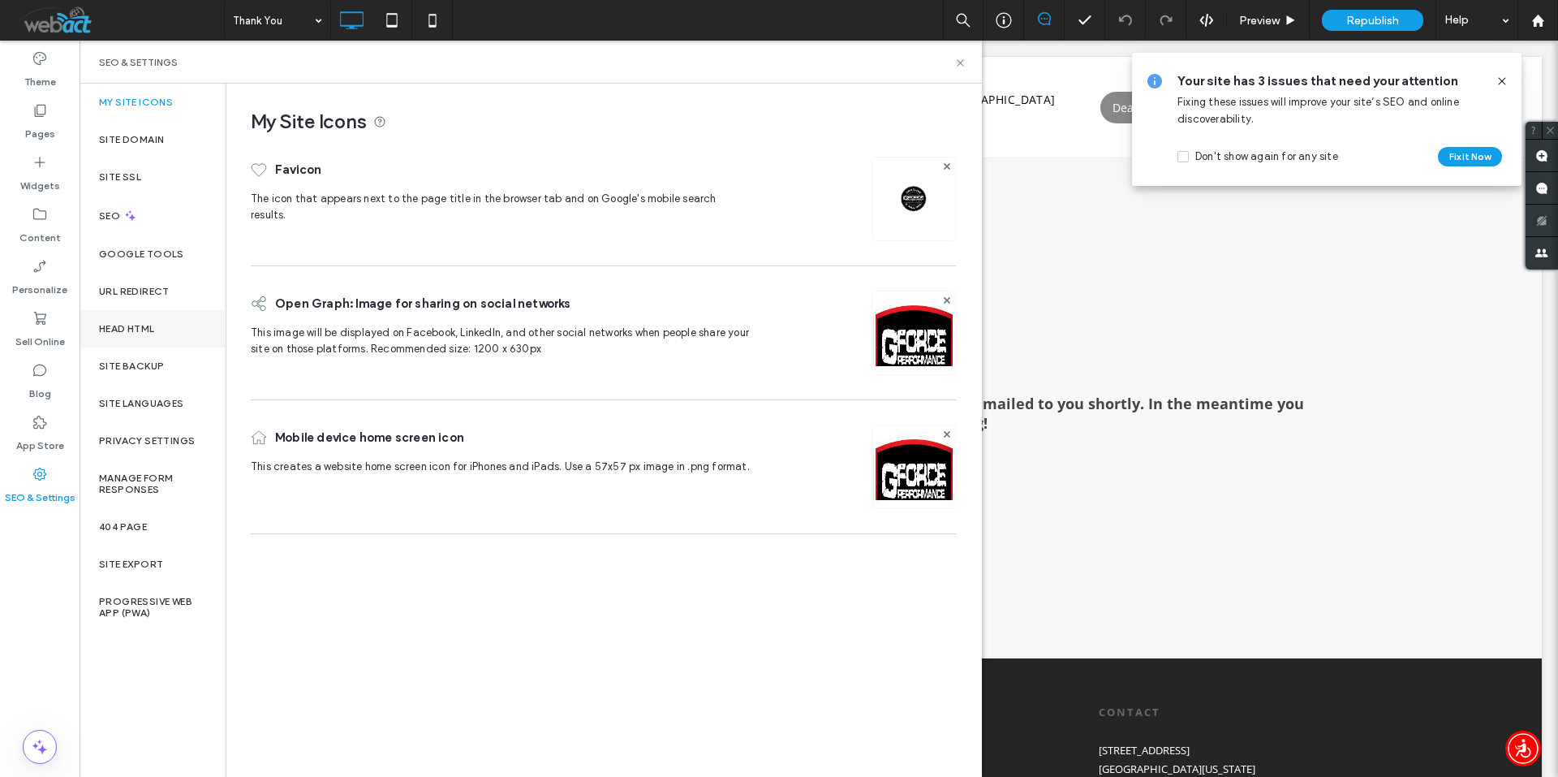
click at [131, 329] on label "Head HTML" at bounding box center [127, 328] width 56 height 11
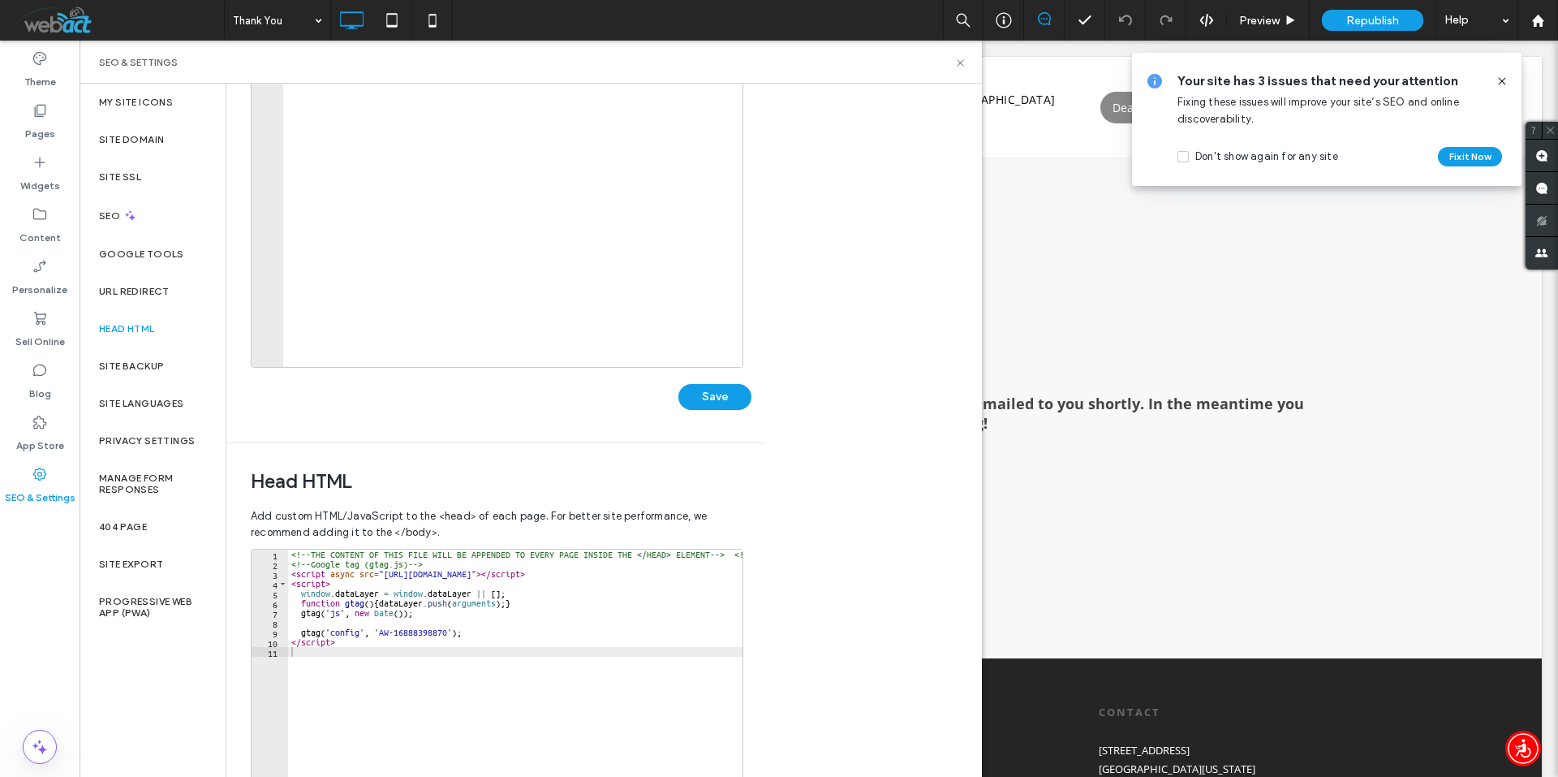
scroll to position [243, 0]
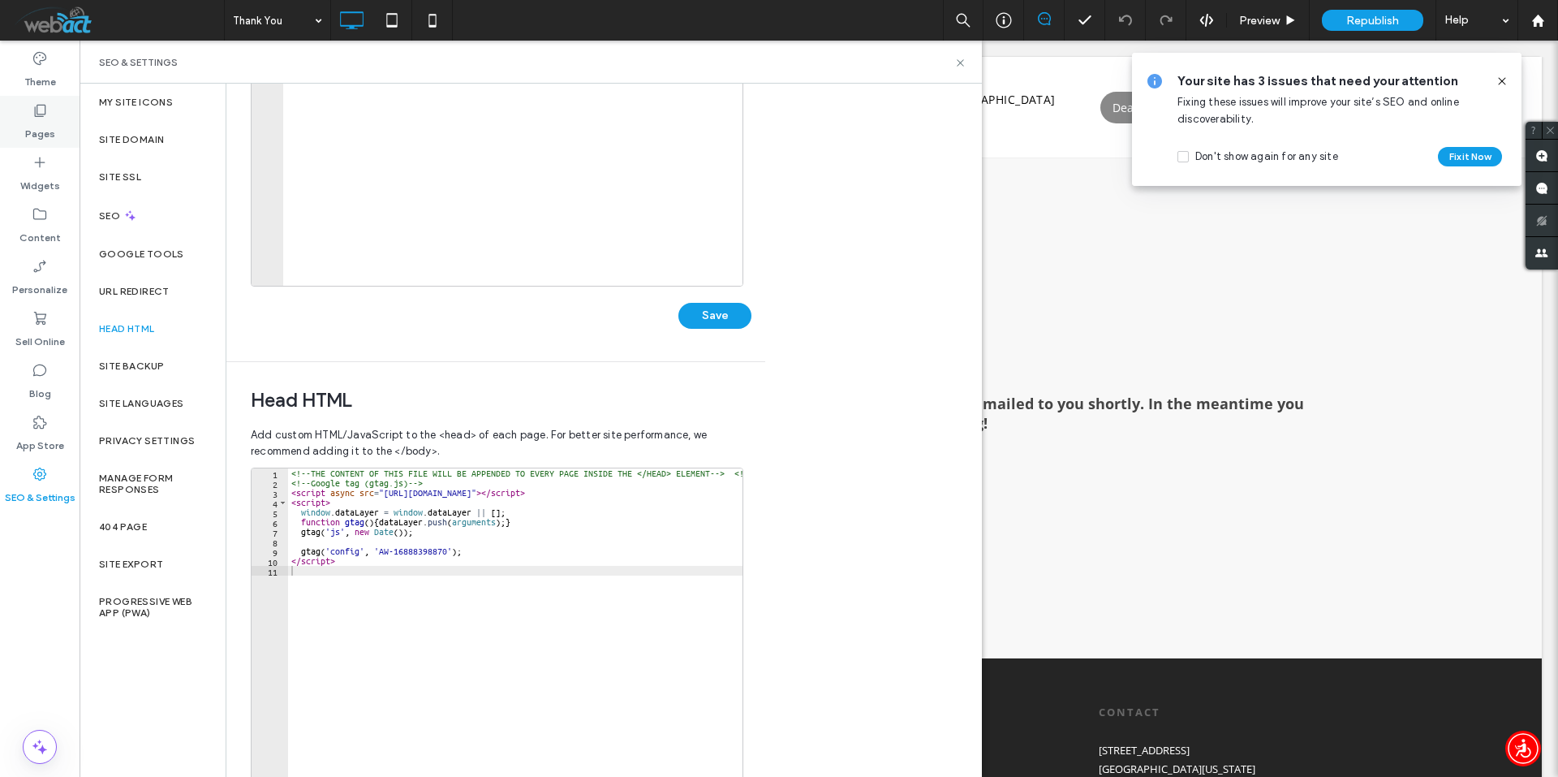
click at [35, 119] on label "Pages" at bounding box center [40, 129] width 30 height 23
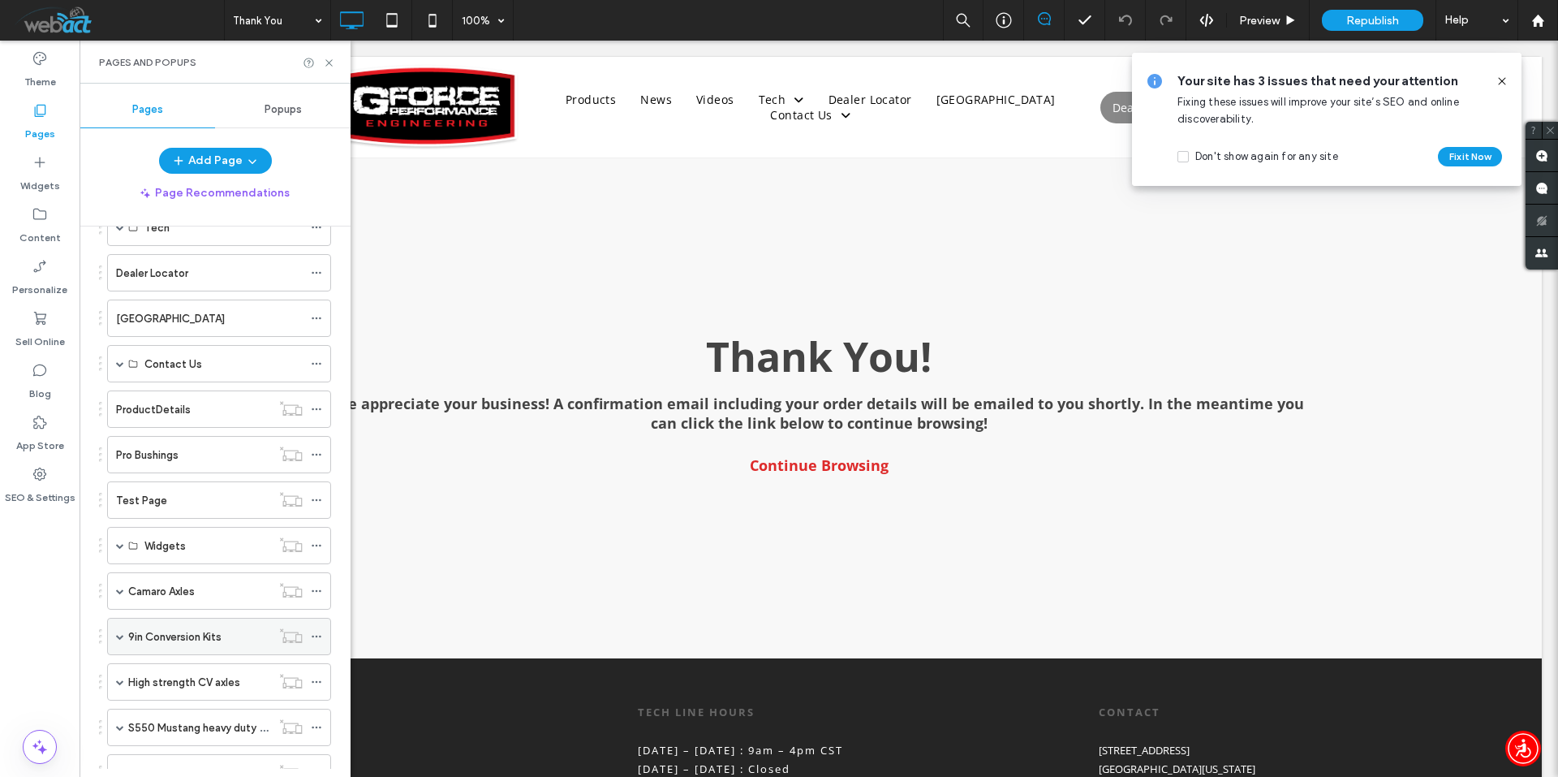
scroll to position [433, 0]
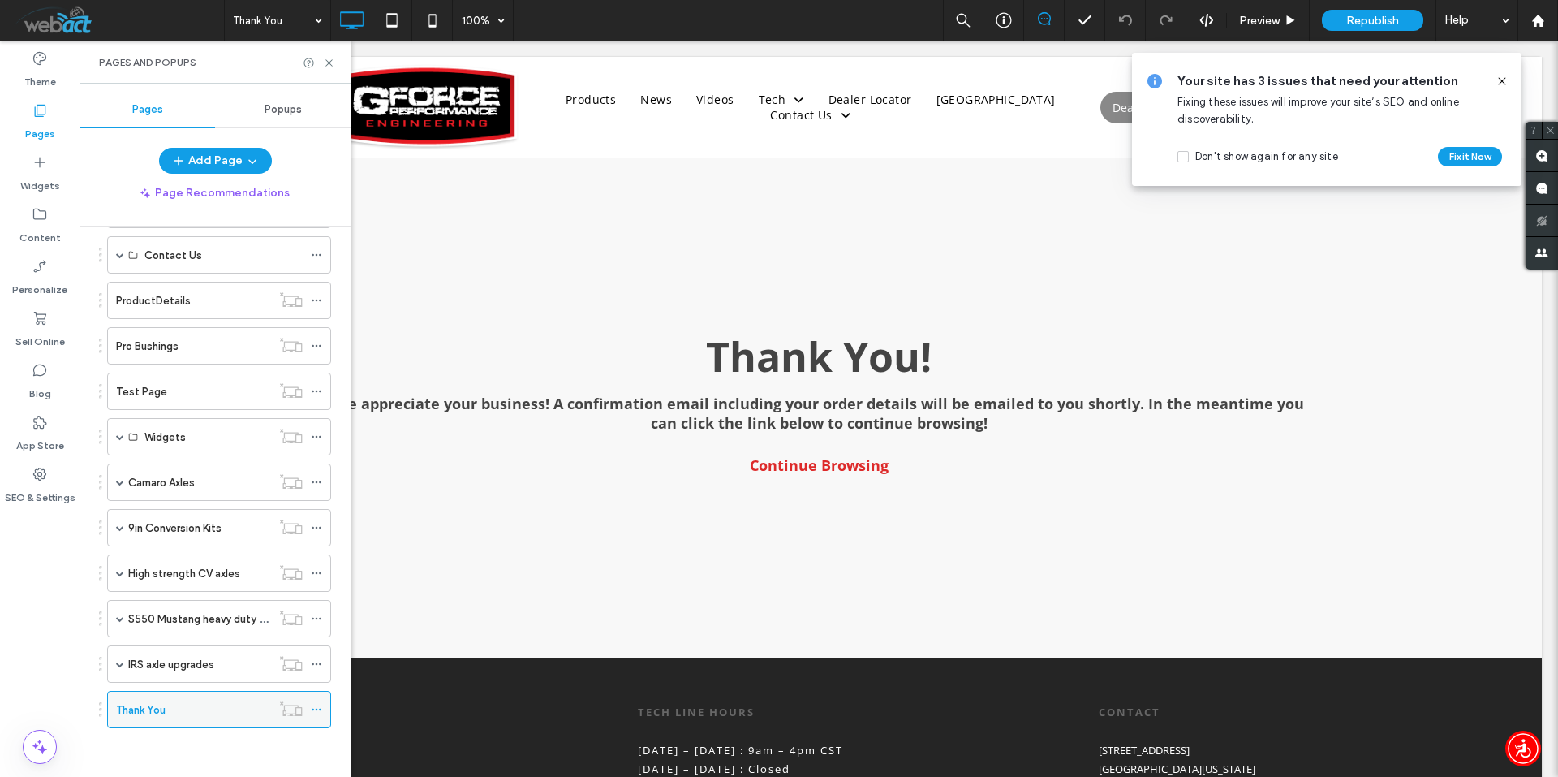
click at [316, 707] on icon at bounding box center [316, 709] width 11 height 11
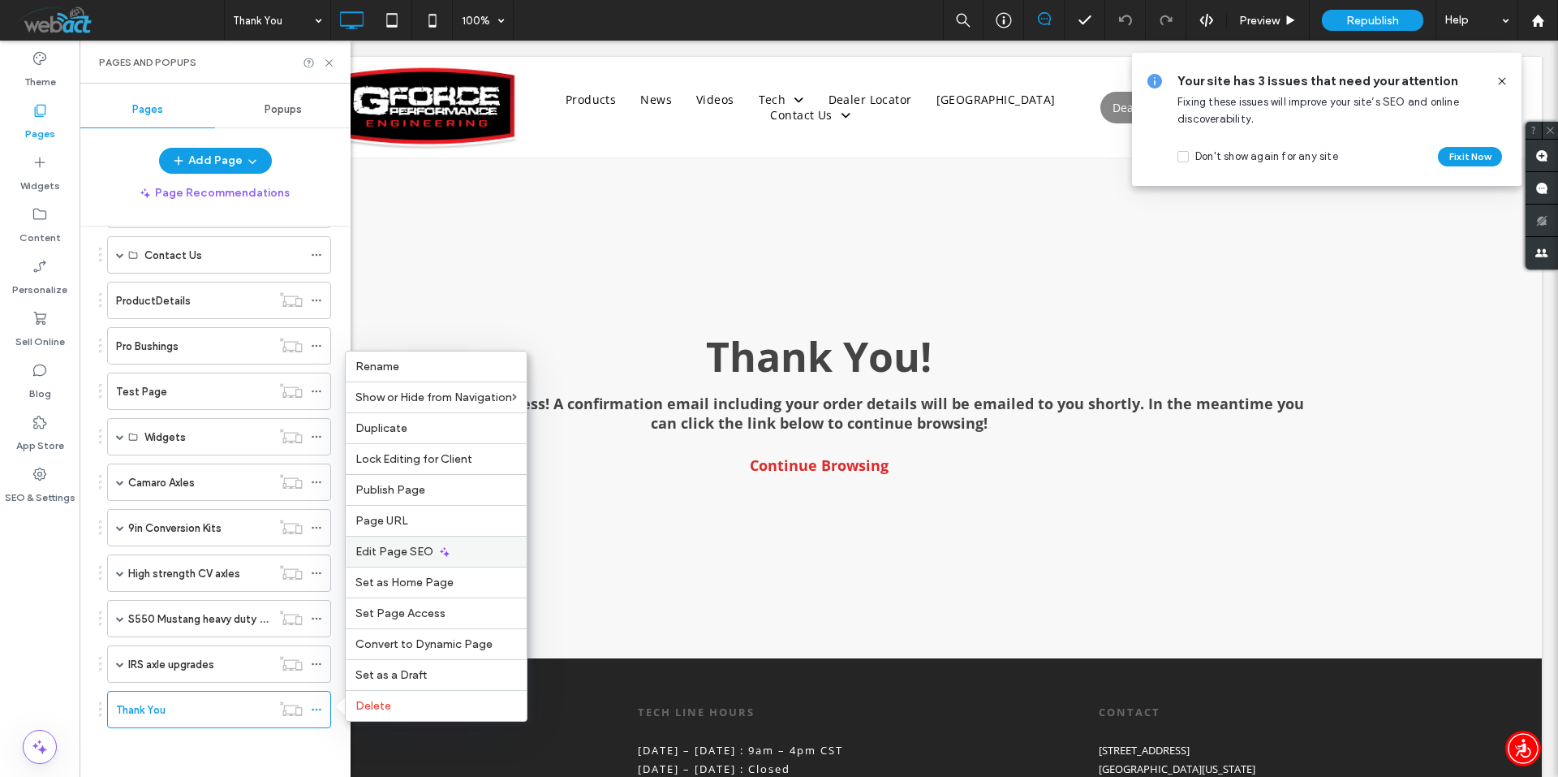
click at [411, 550] on span "Edit Page SEO" at bounding box center [394, 552] width 78 height 14
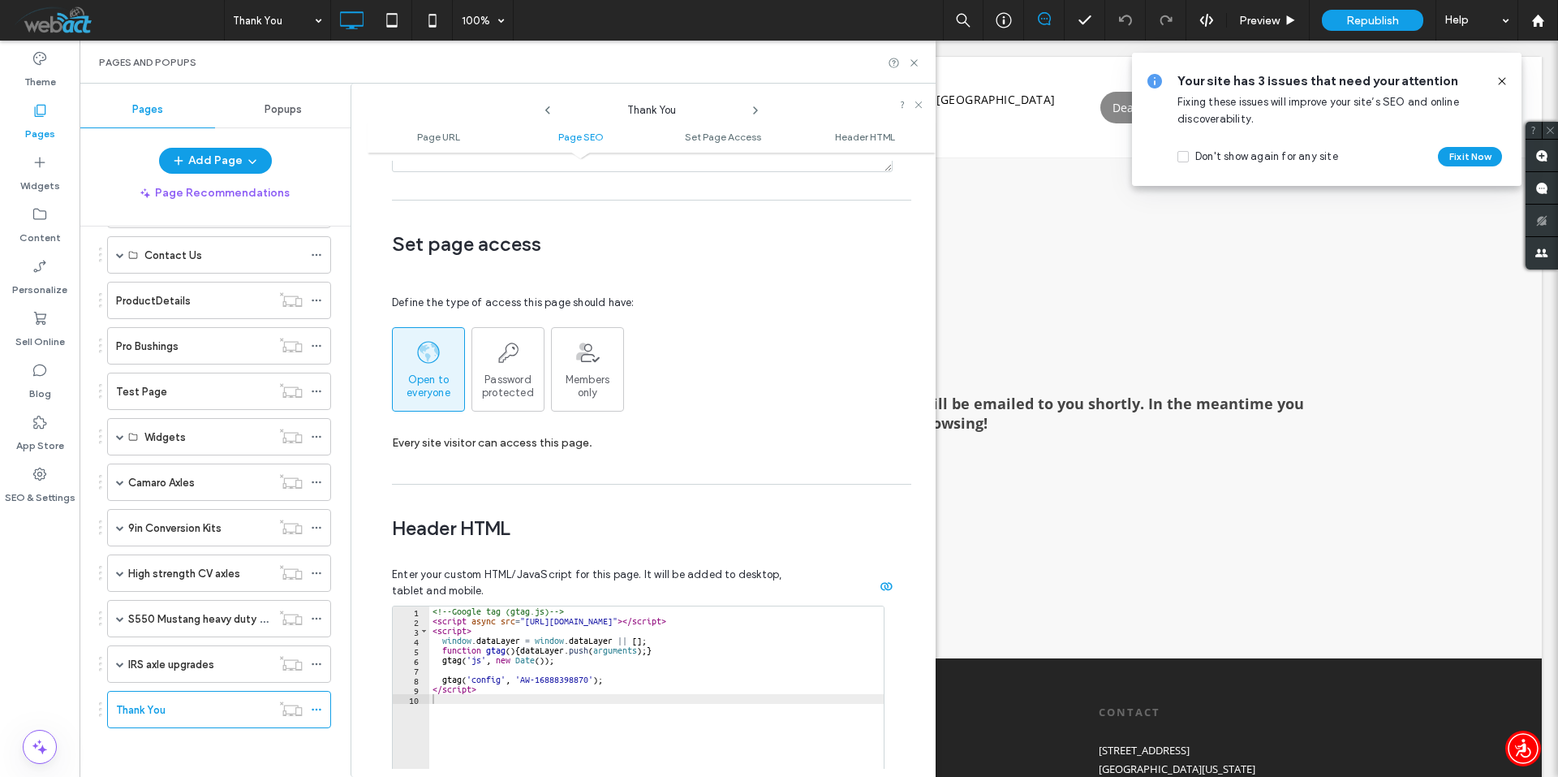
scroll to position [1277, 0]
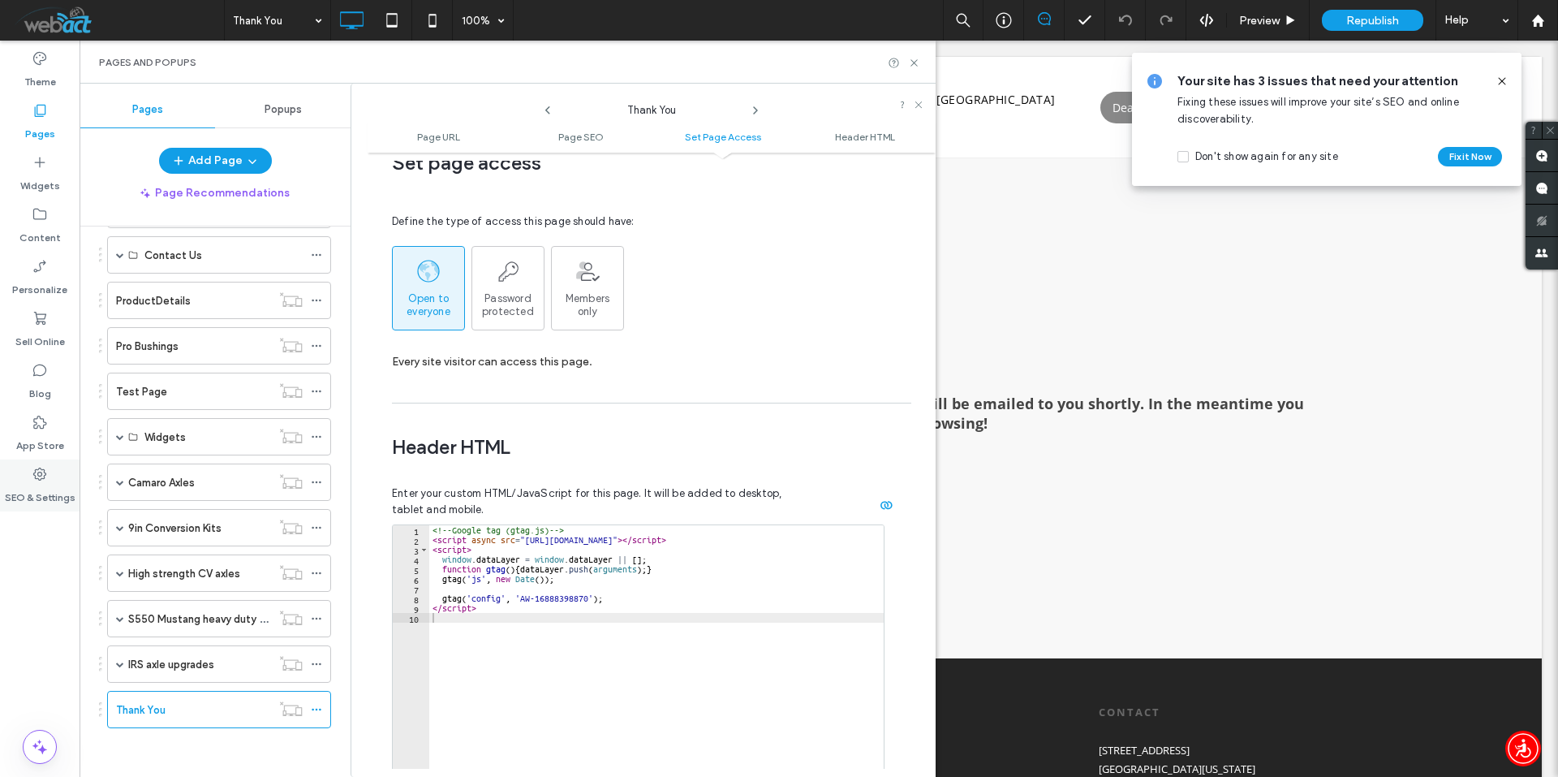
click at [28, 475] on div "SEO & Settings" at bounding box center [40, 485] width 80 height 52
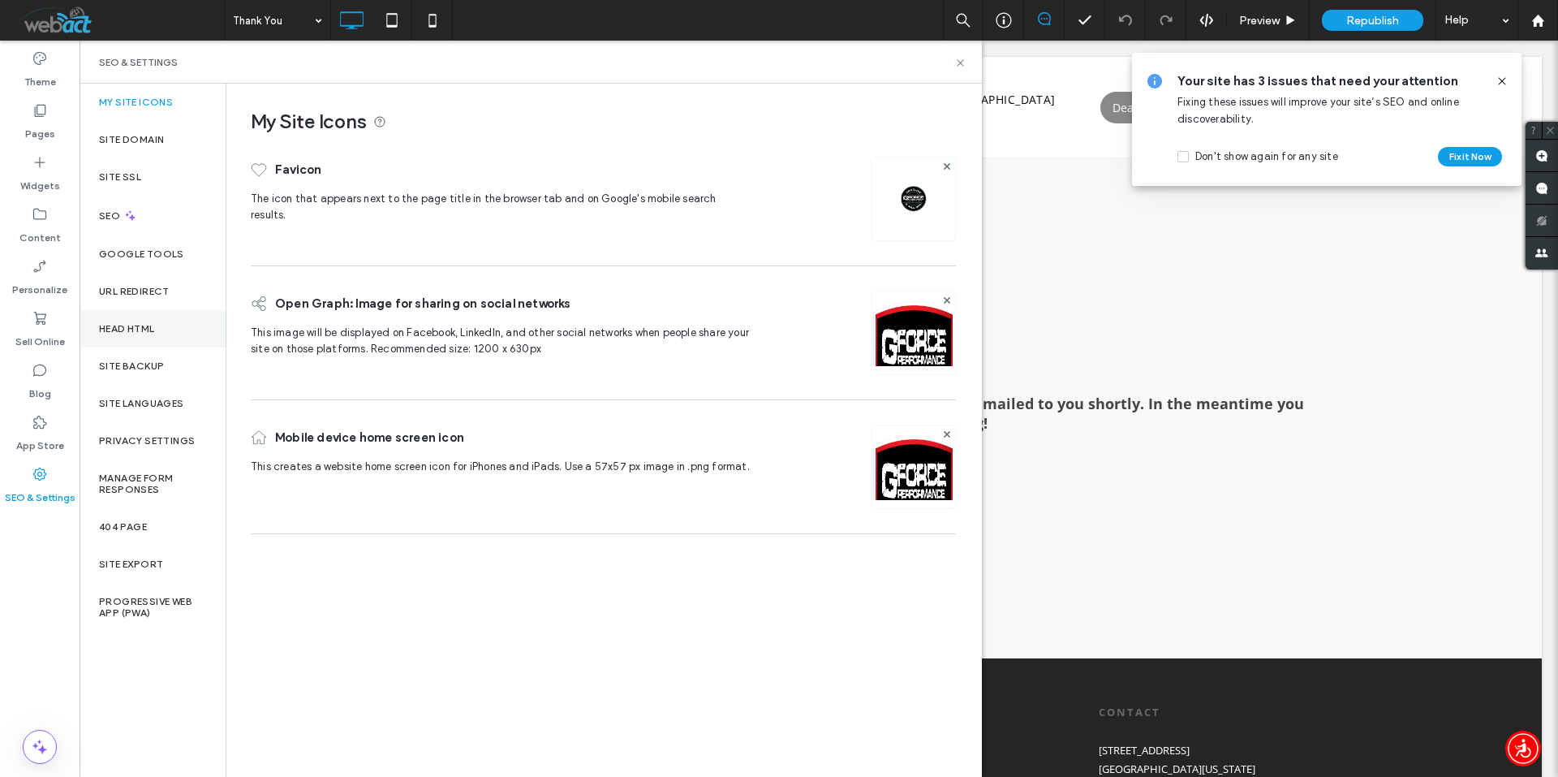
click at [120, 323] on label "Head HTML" at bounding box center [127, 328] width 56 height 11
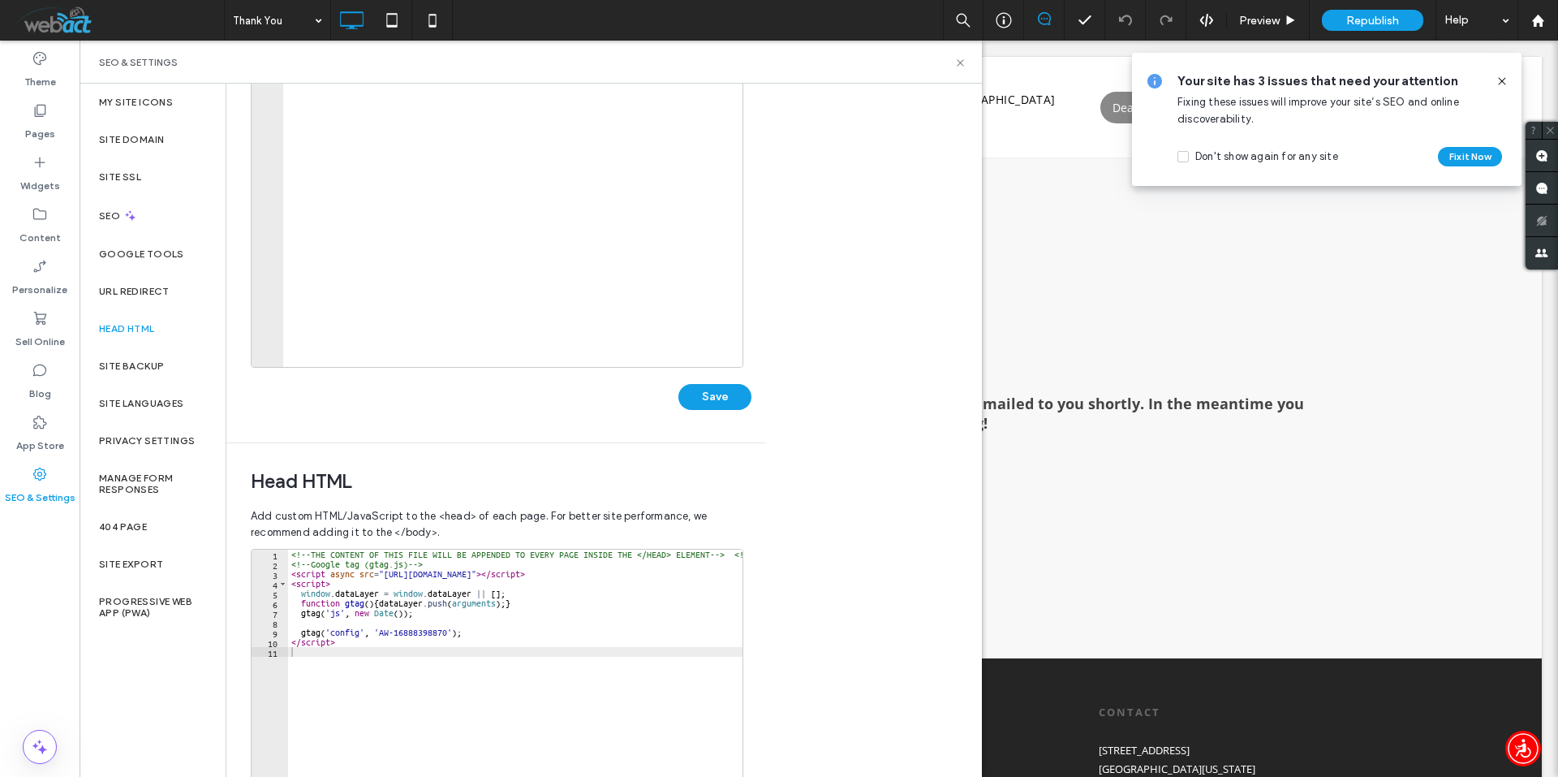
scroll to position [243, 0]
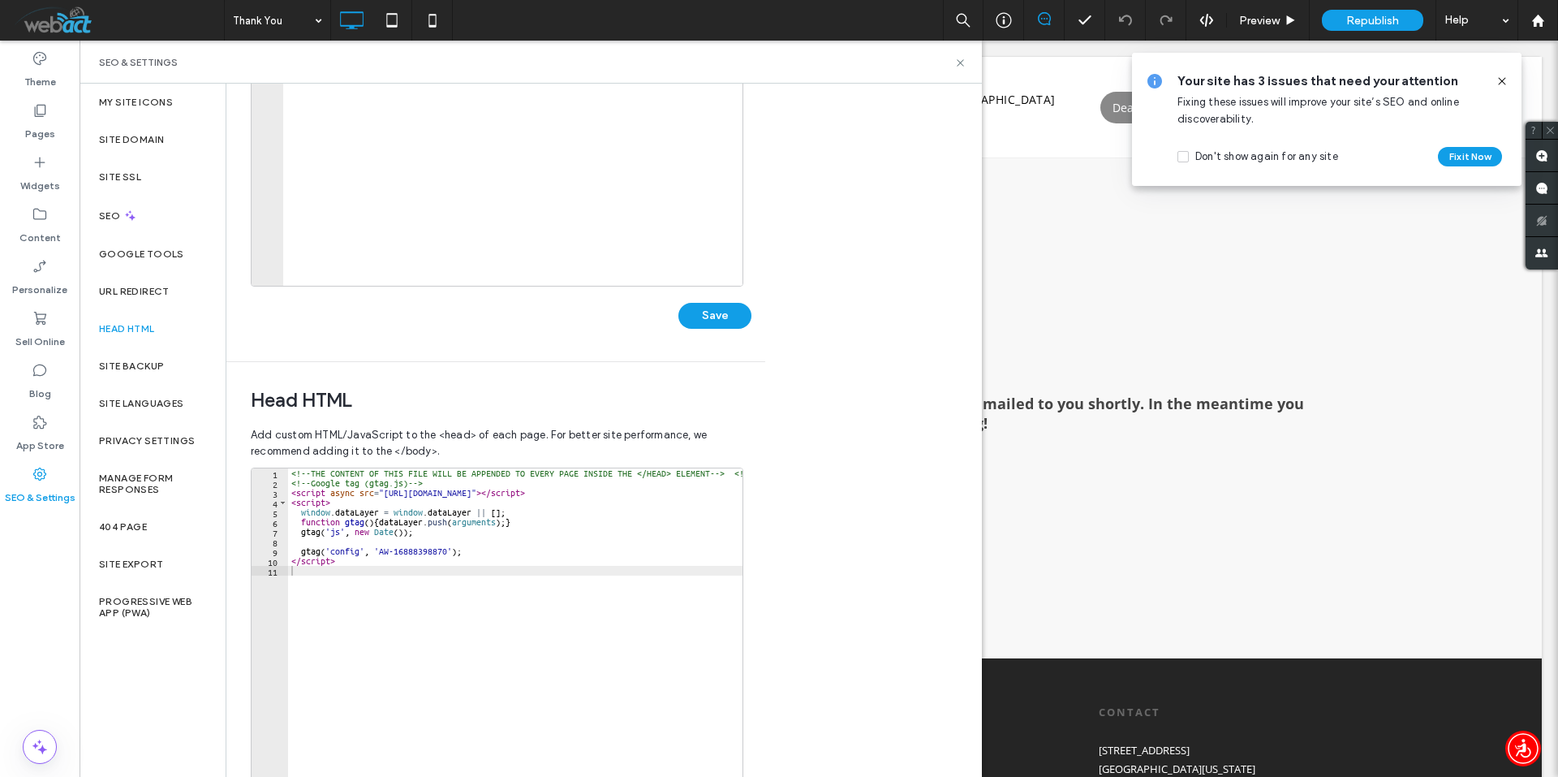
type textarea "**********"
drag, startPoint x: 291, startPoint y: 469, endPoint x: 656, endPoint y: 454, distance: 366.3
click at [656, 454] on div "**********" at bounding box center [496, 643] width 490 height 448
click at [676, 470] on div "<!-- THE CONTENT OF THIS FILE WILL BE APPENDED TO EVERY PAGE INSIDE THE </HEAD>…" at bounding box center [1404, 633] width 2232 height 330
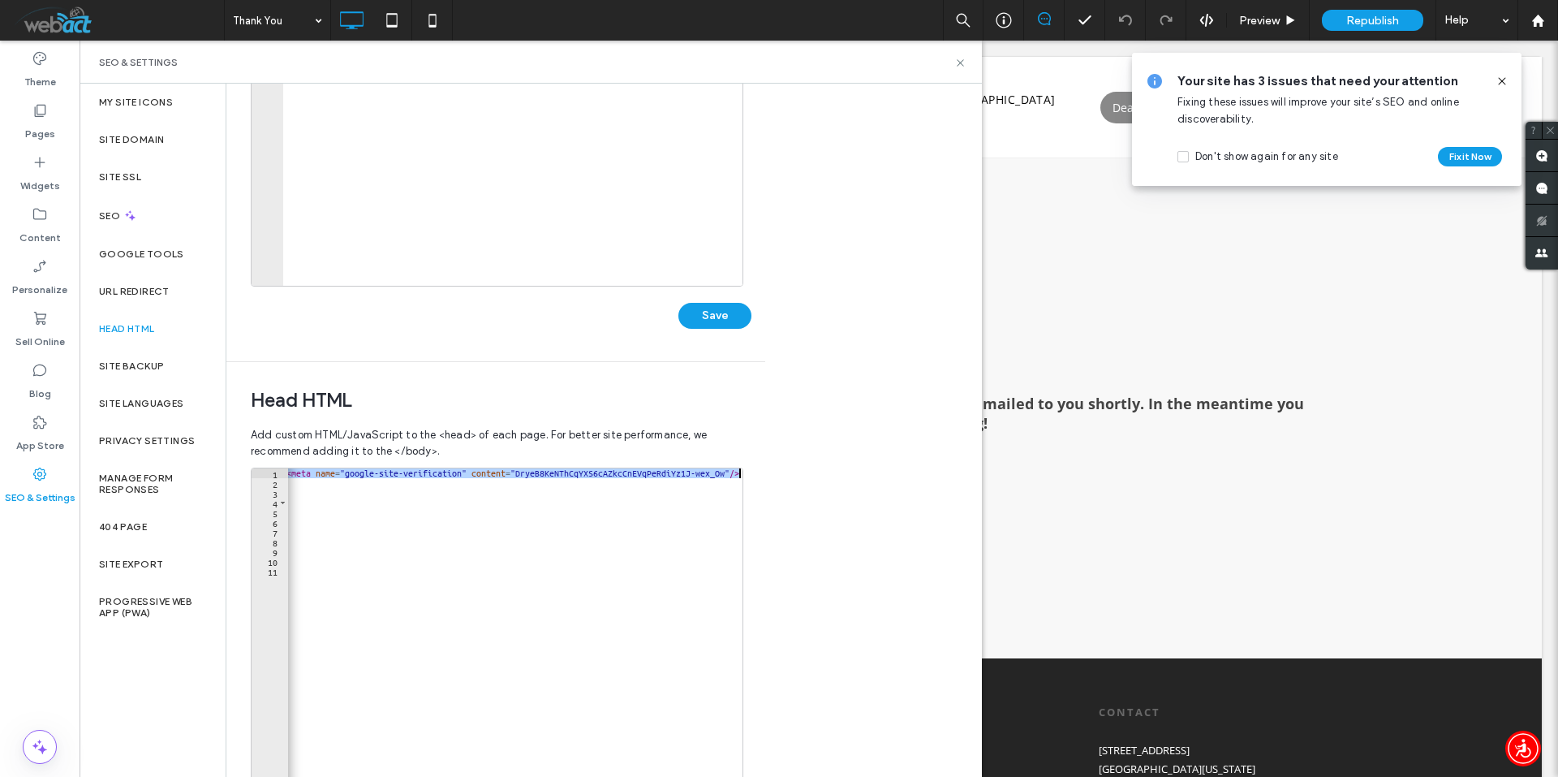
drag, startPoint x: 676, startPoint y: 470, endPoint x: 759, endPoint y: 471, distance: 82.8
click at [761, 470] on div "**********" at bounding box center [495, 614] width 539 height 505
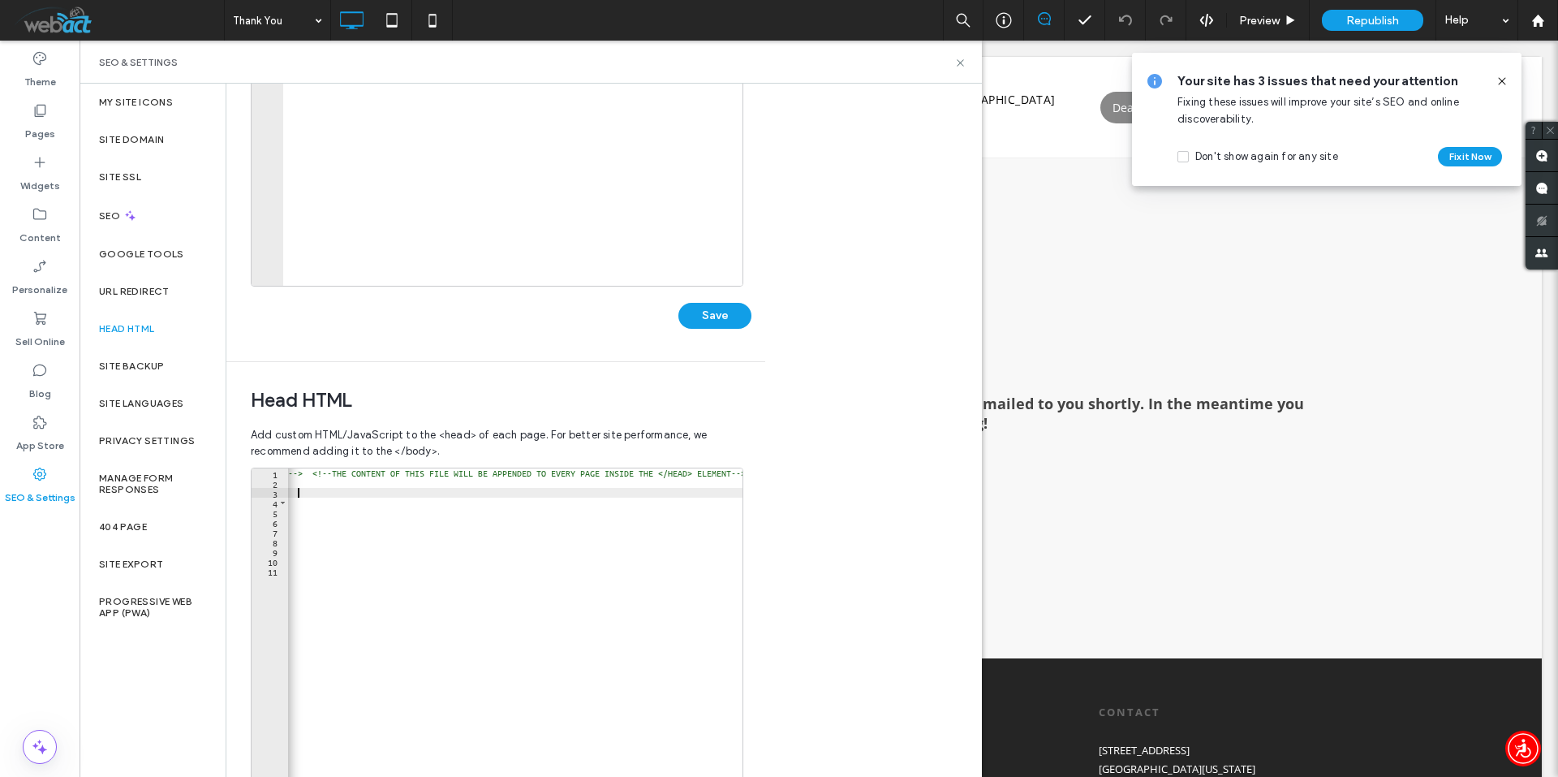
scroll to position [0, 422]
click at [445, 489] on div "<!-- THE CONTENT OF THIS FILE WILL BE APPENDED TO EVERY PAGE INSIDE THE </HEAD>…" at bounding box center [982, 633] width 2232 height 330
type textarea "**********"
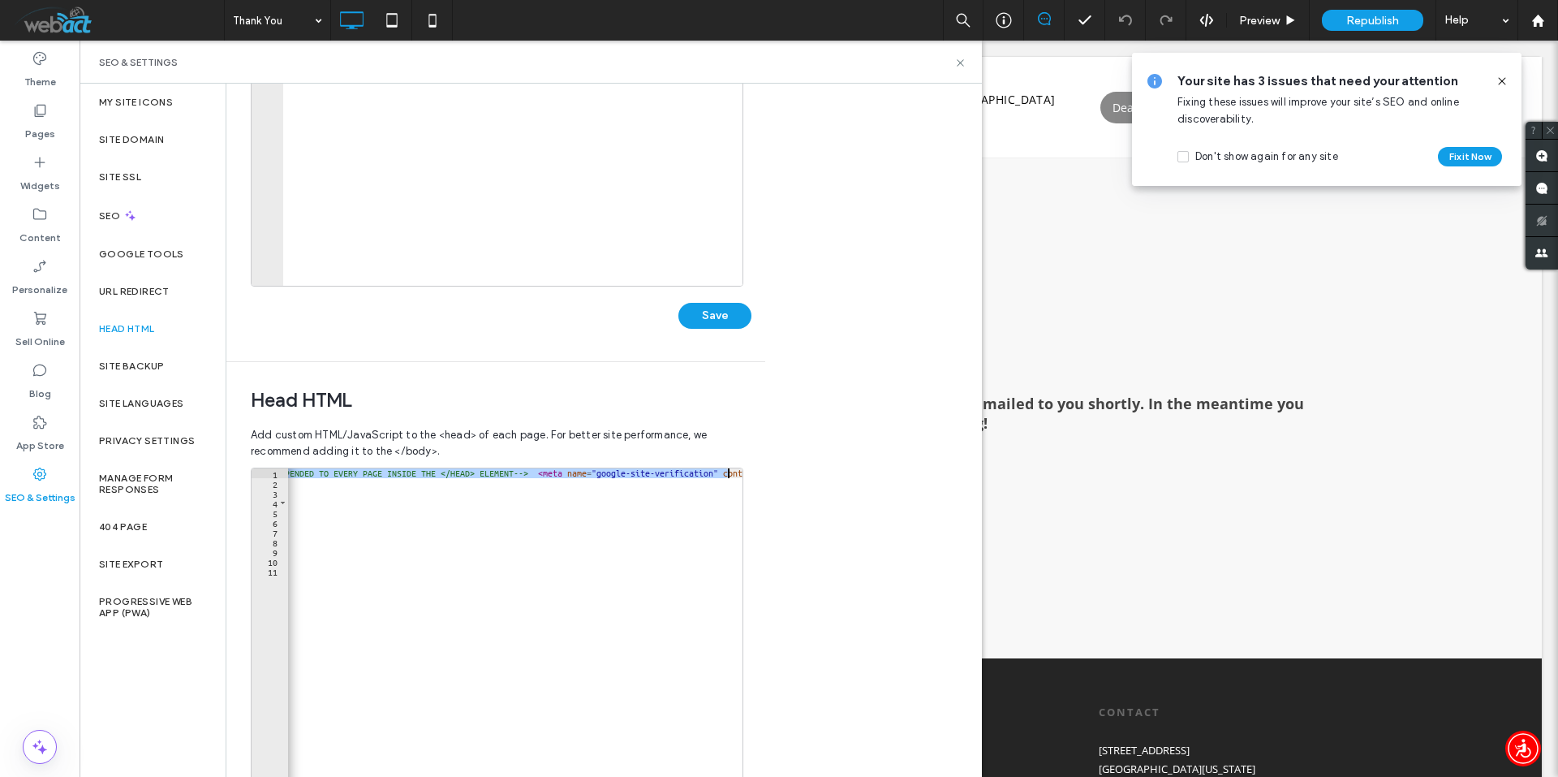
scroll to position [0, 1777]
drag, startPoint x: 555, startPoint y: 471, endPoint x: 891, endPoint y: 476, distance: 336.0
click at [891, 476] on div "**********" at bounding box center [603, 430] width 755 height 693
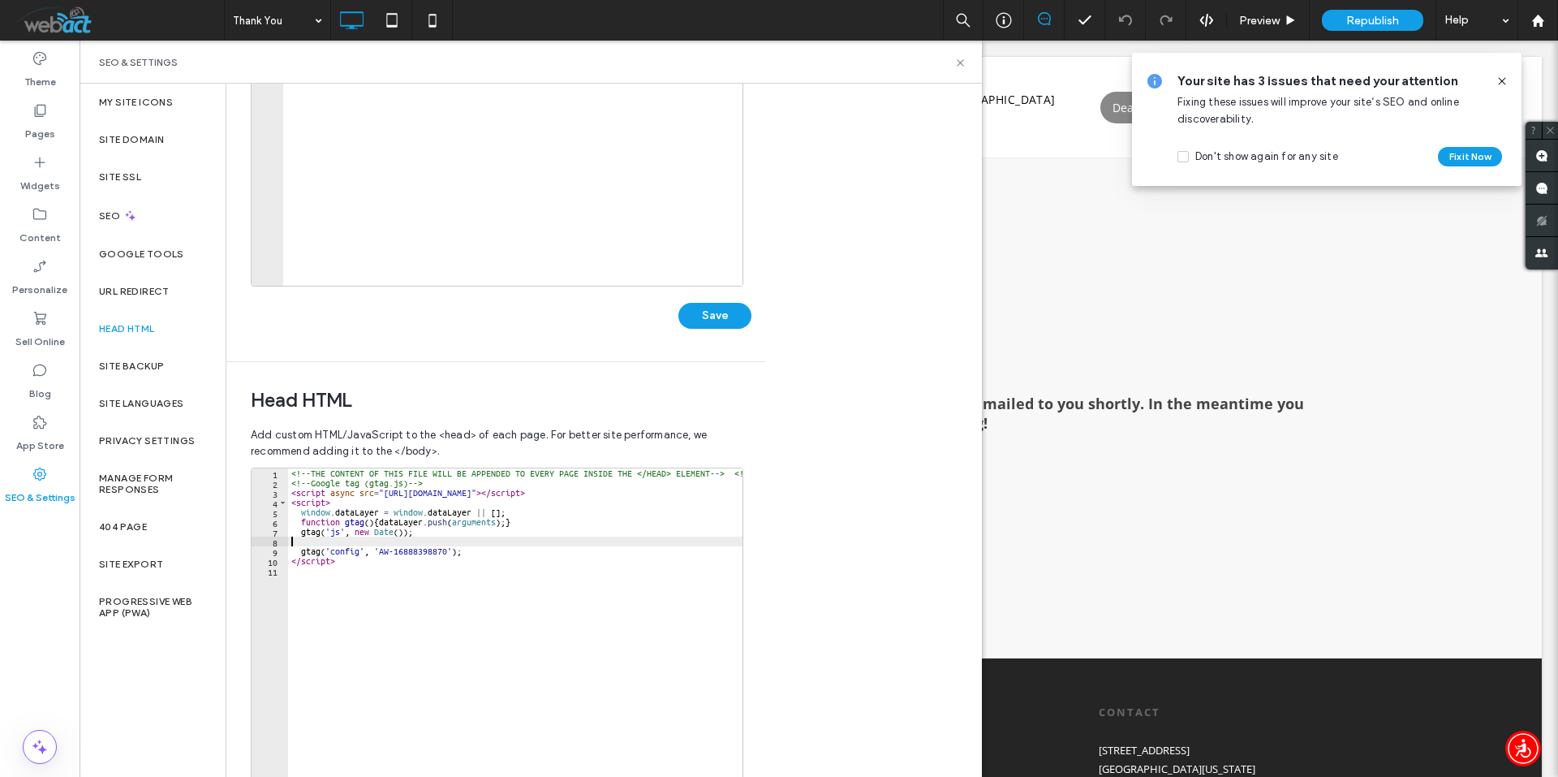
scroll to position [0, 0]
click at [378, 543] on div "<!-- THE CONTENT OF THIS FILE WILL BE APPENDED TO EVERY PAGE INSIDE THE </HEAD>…" at bounding box center [1404, 633] width 2232 height 330
click at [37, 122] on label "Pages" at bounding box center [40, 129] width 30 height 23
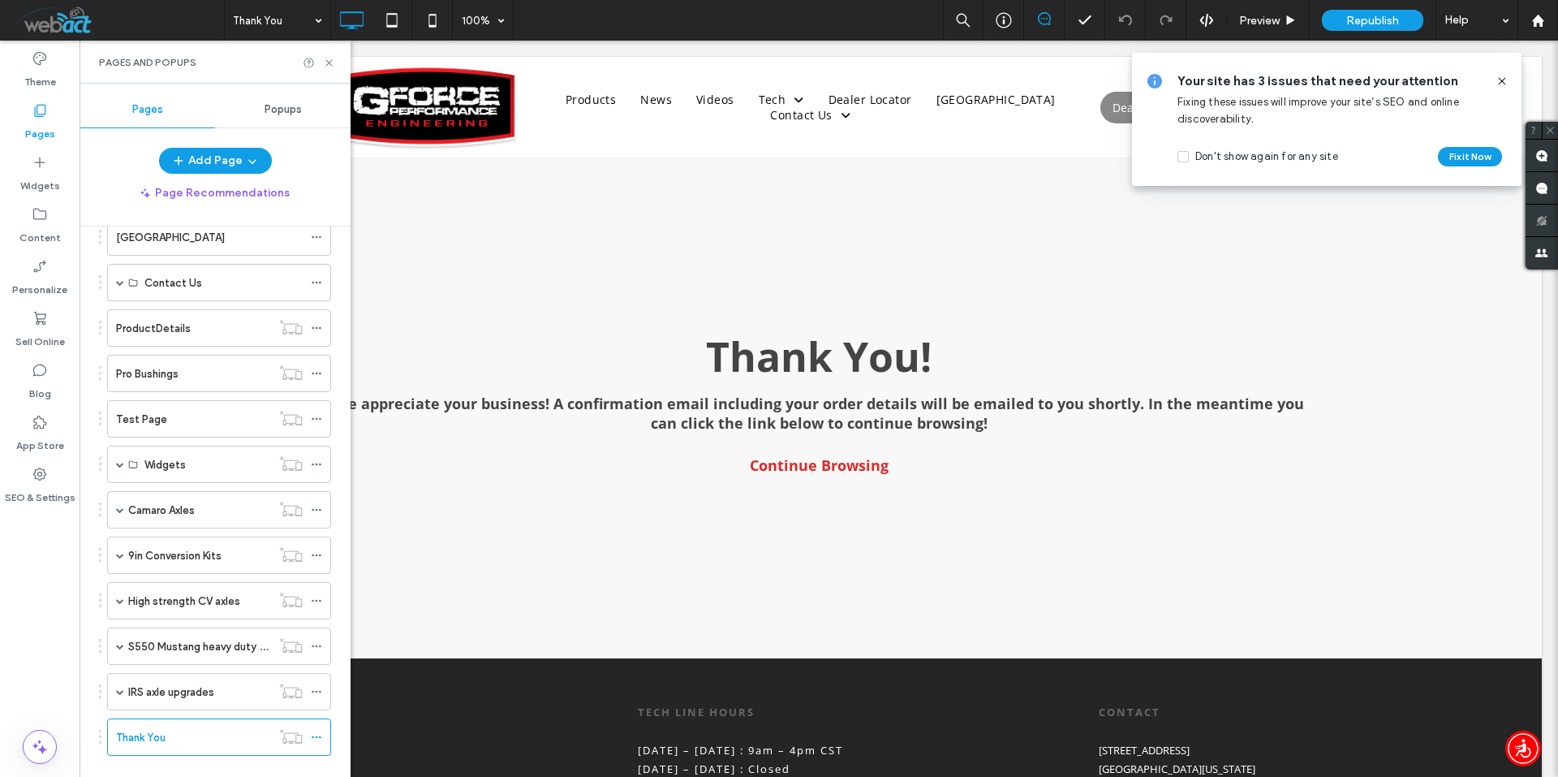
scroll to position [433, 0]
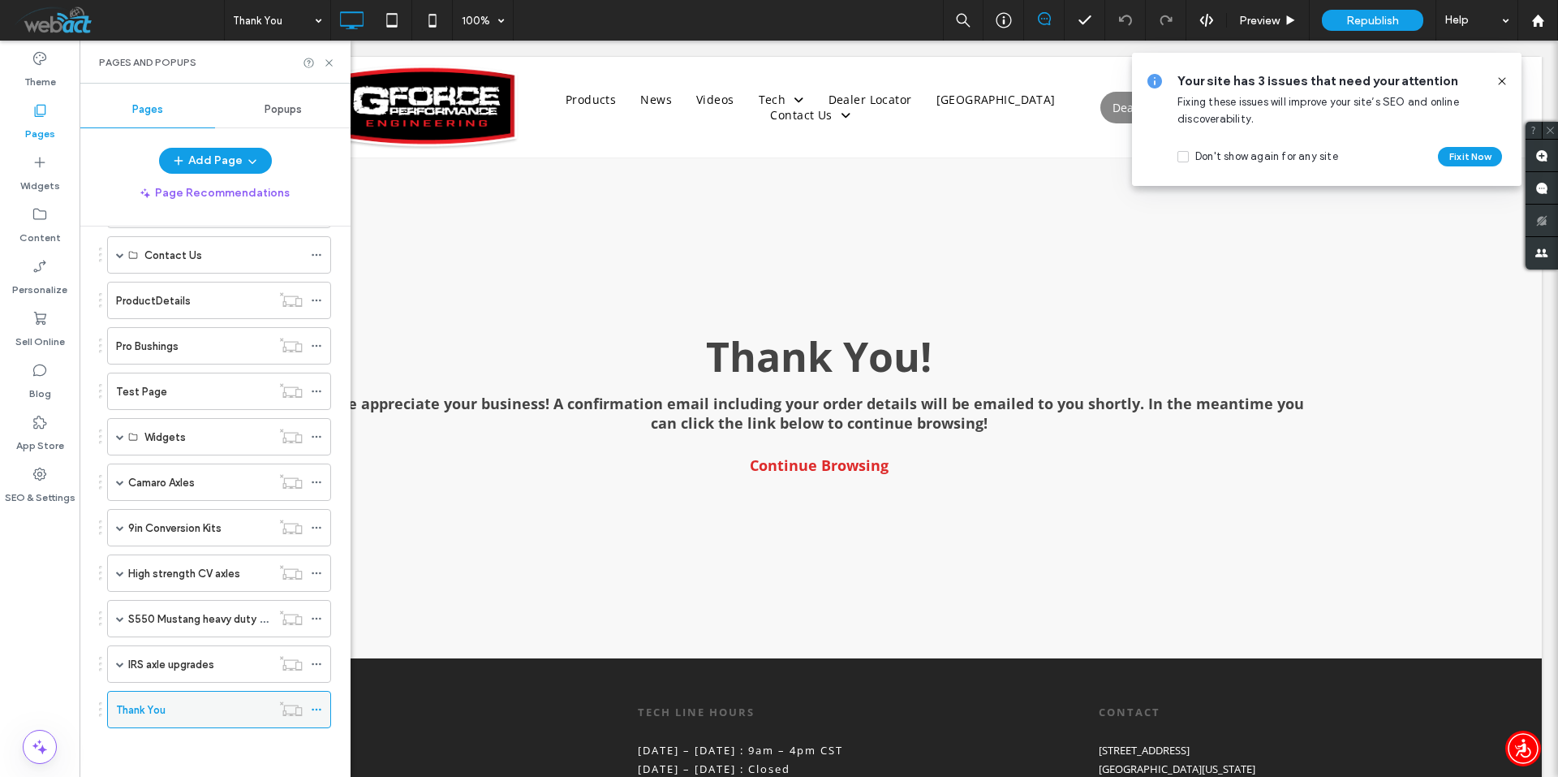
click at [314, 713] on icon at bounding box center [316, 709] width 11 height 11
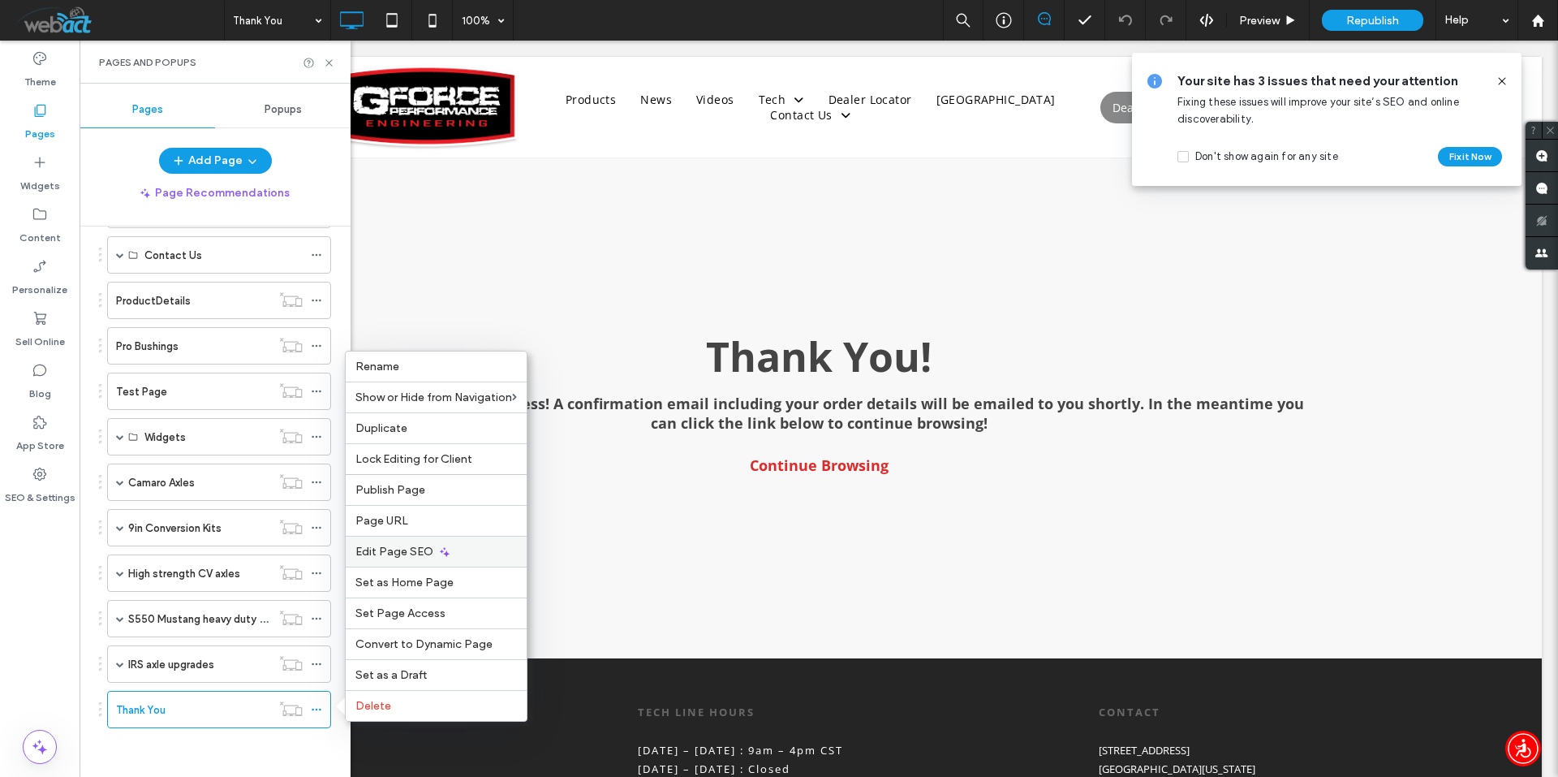
click at [398, 550] on span "Edit Page SEO" at bounding box center [394, 552] width 78 height 14
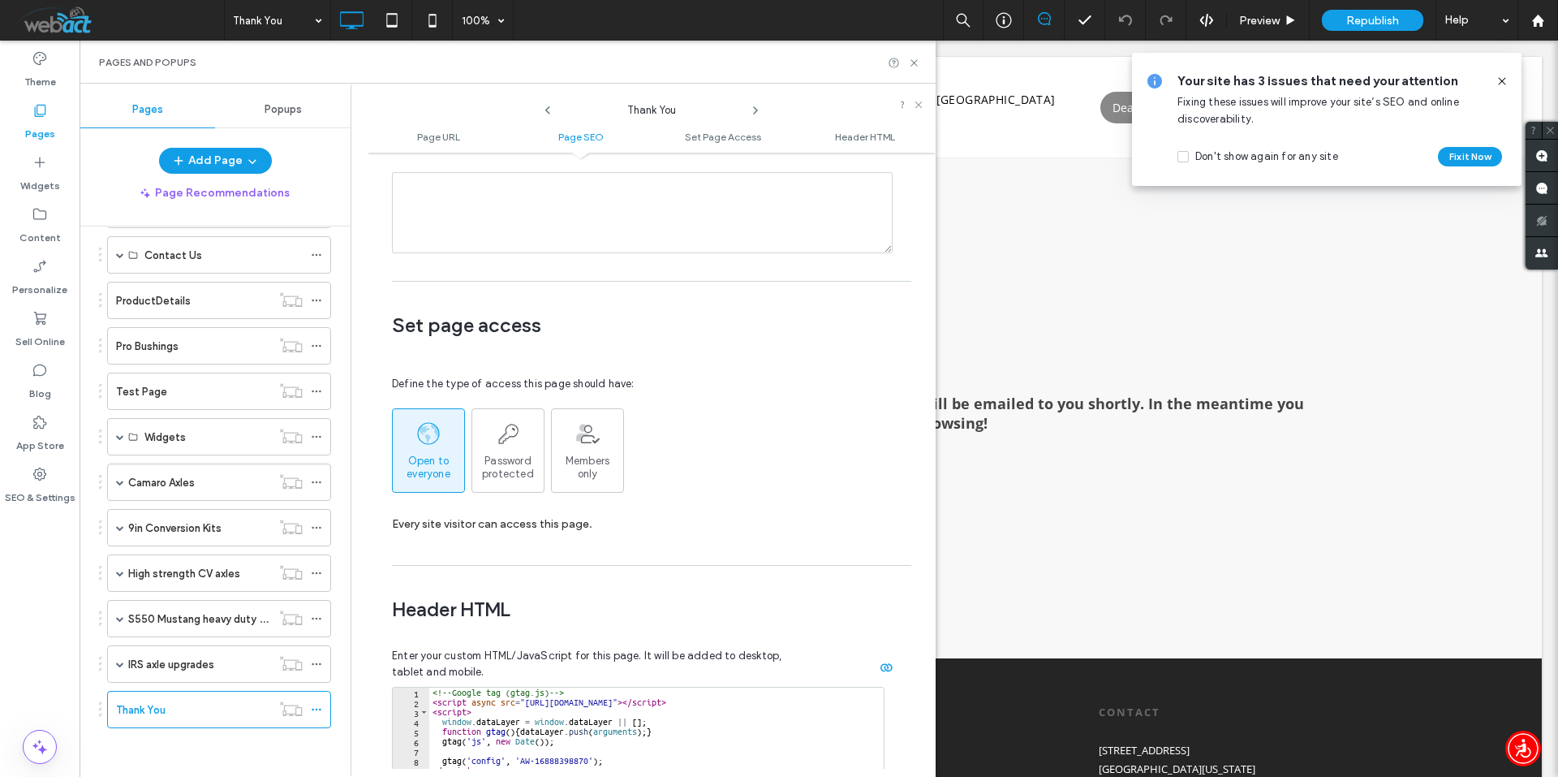
scroll to position [1277, 0]
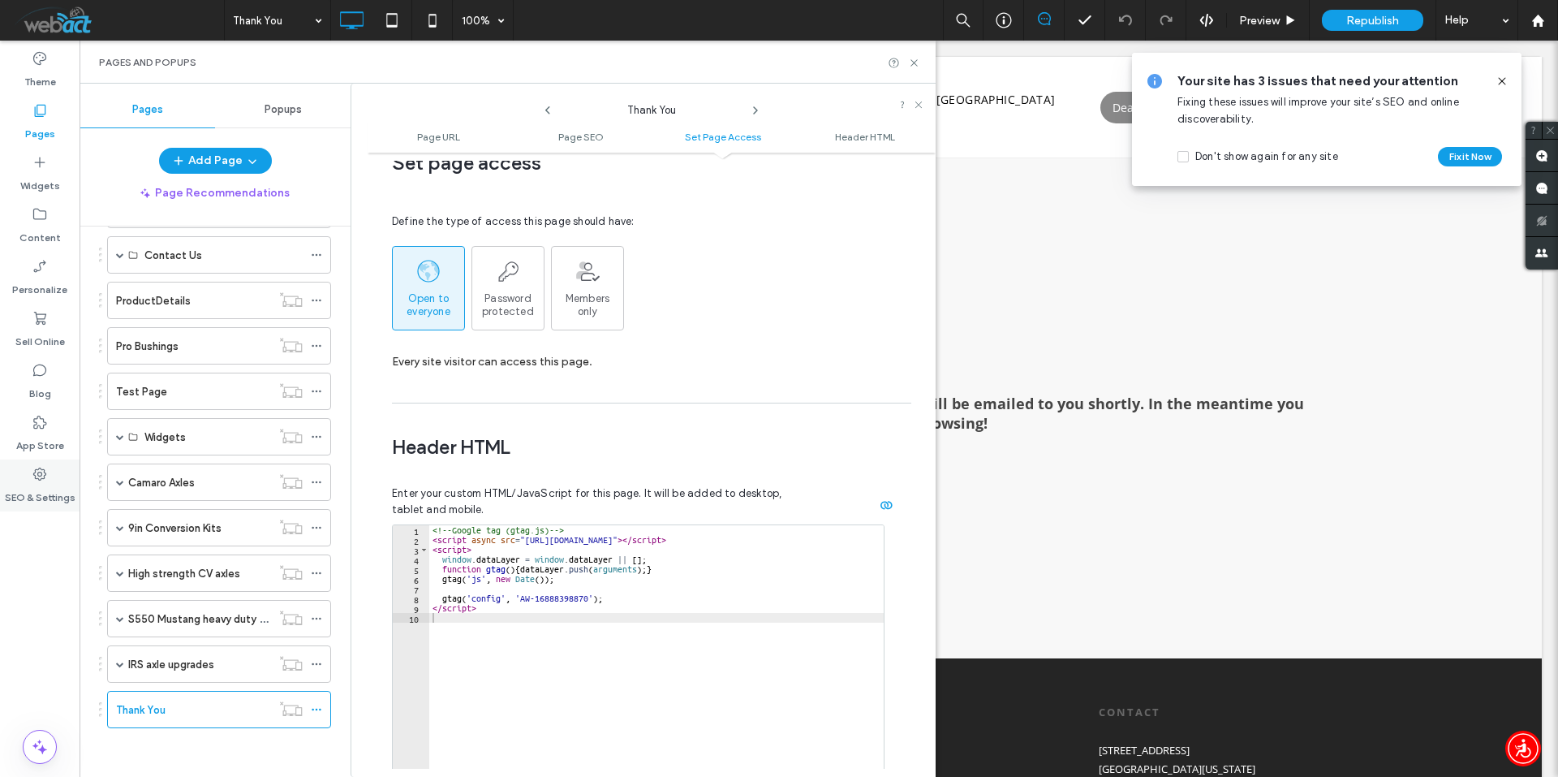
click at [30, 482] on label "SEO & Settings" at bounding box center [40, 493] width 71 height 23
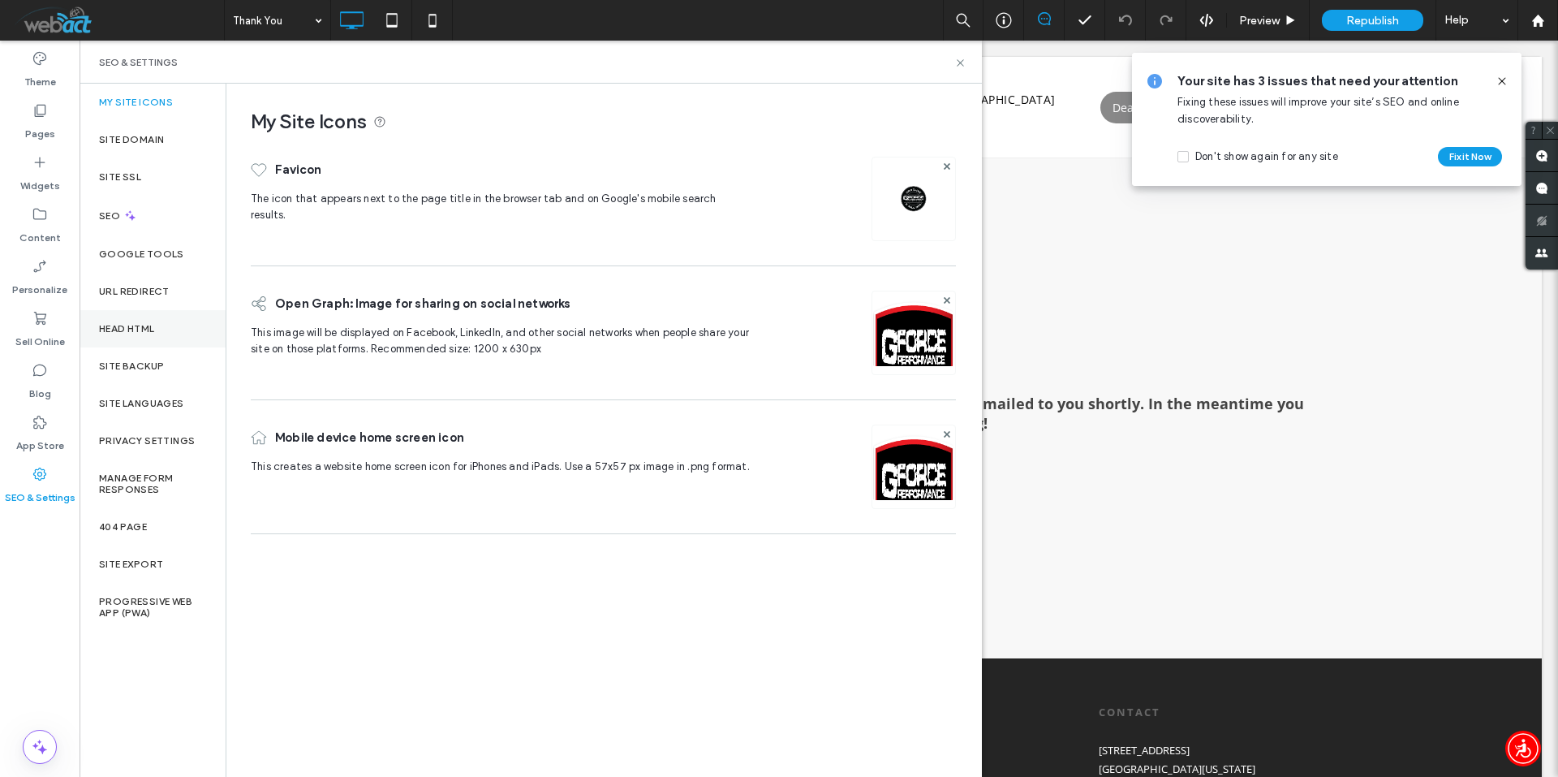
click at [142, 328] on label "Head HTML" at bounding box center [127, 328] width 56 height 11
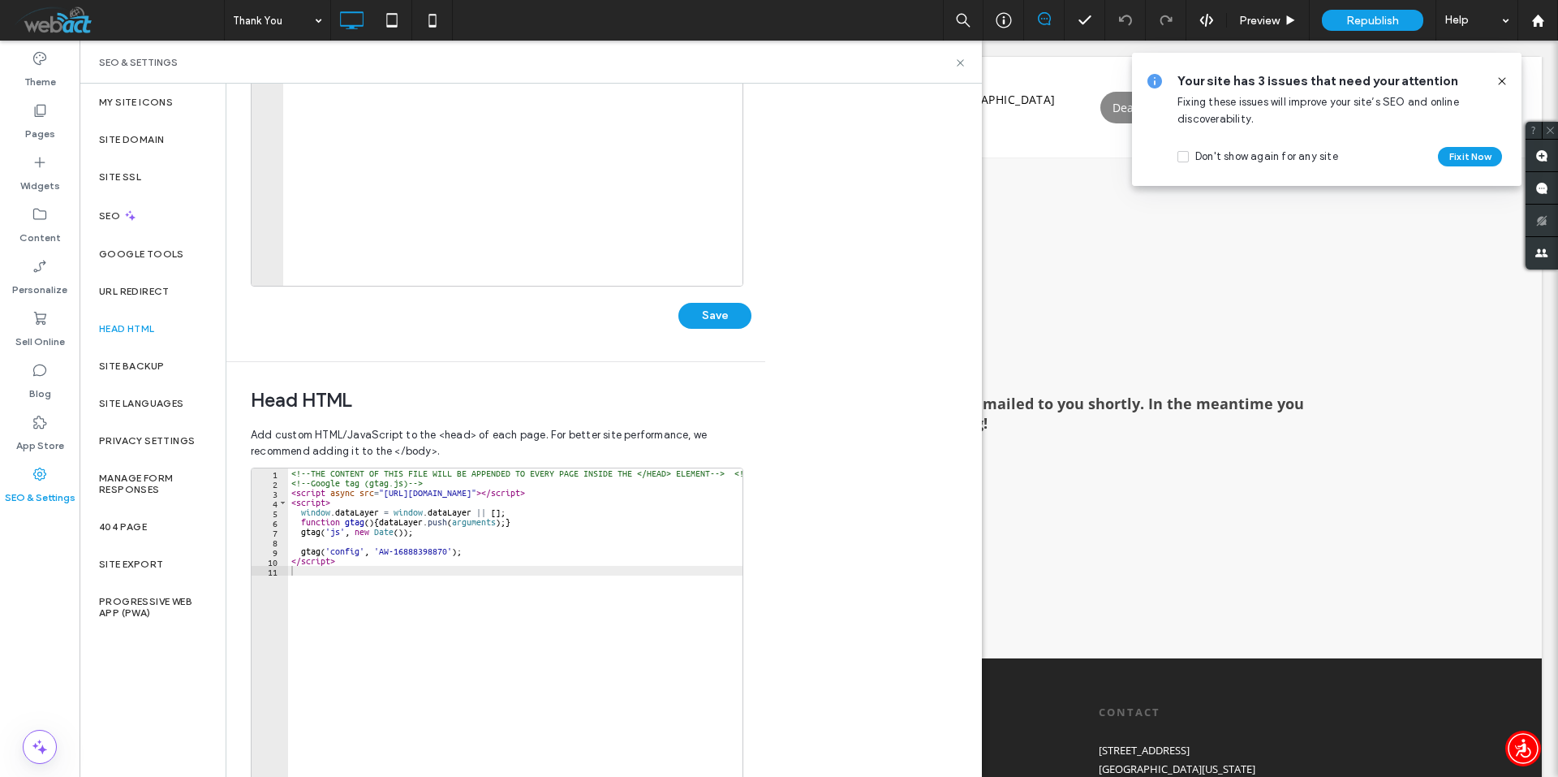
scroll to position [325, 0]
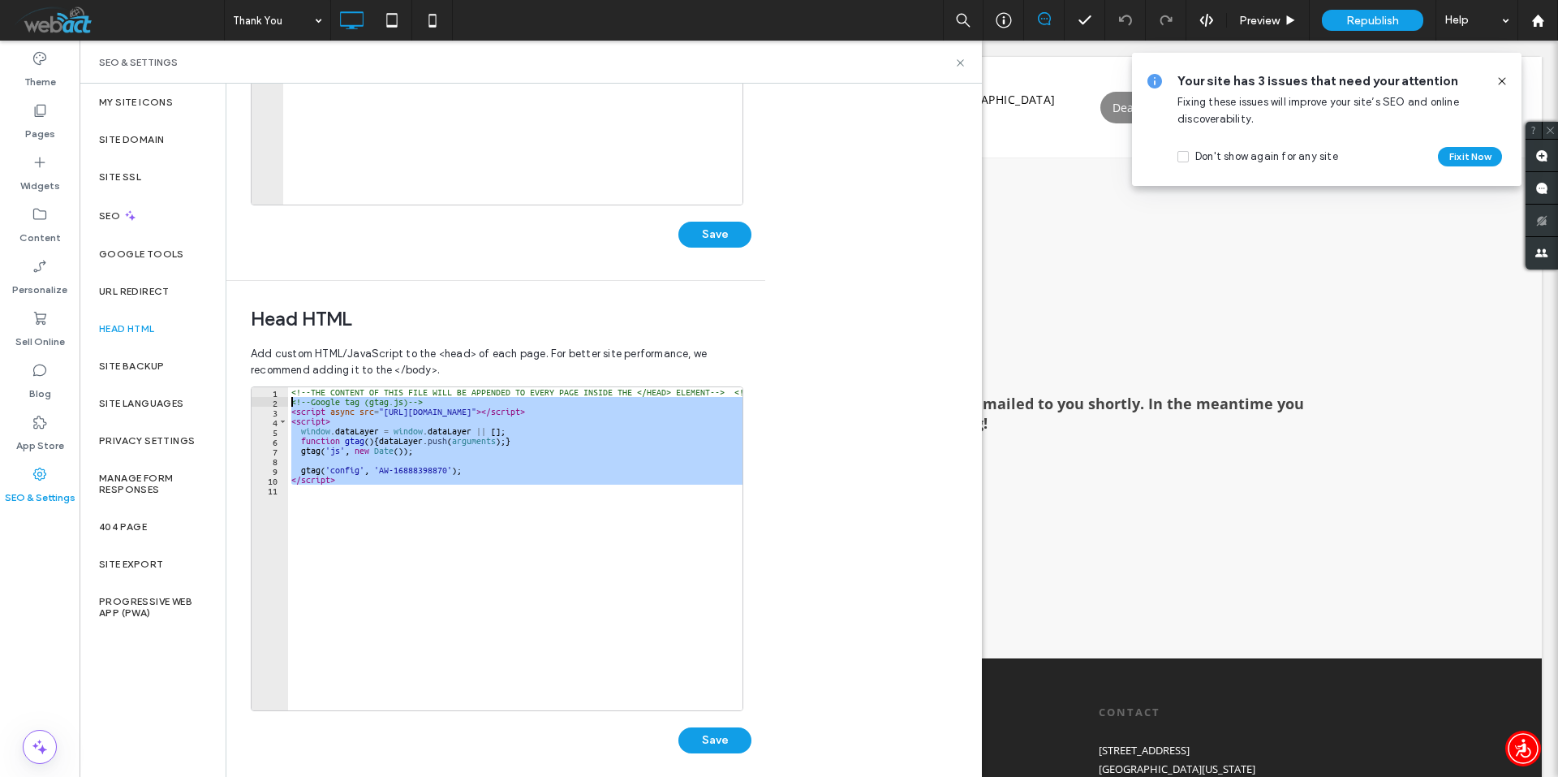
drag, startPoint x: 458, startPoint y: 504, endPoint x: 280, endPoint y: 404, distance: 203.8
click at [280, 404] on div "1 2 3 4 5 6 7 8 9 10 11 <!-- THE CONTENT OF THIS FILE WILL BE APPENDED TO EVERY…" at bounding box center [497, 548] width 493 height 325
type textarea "**********"
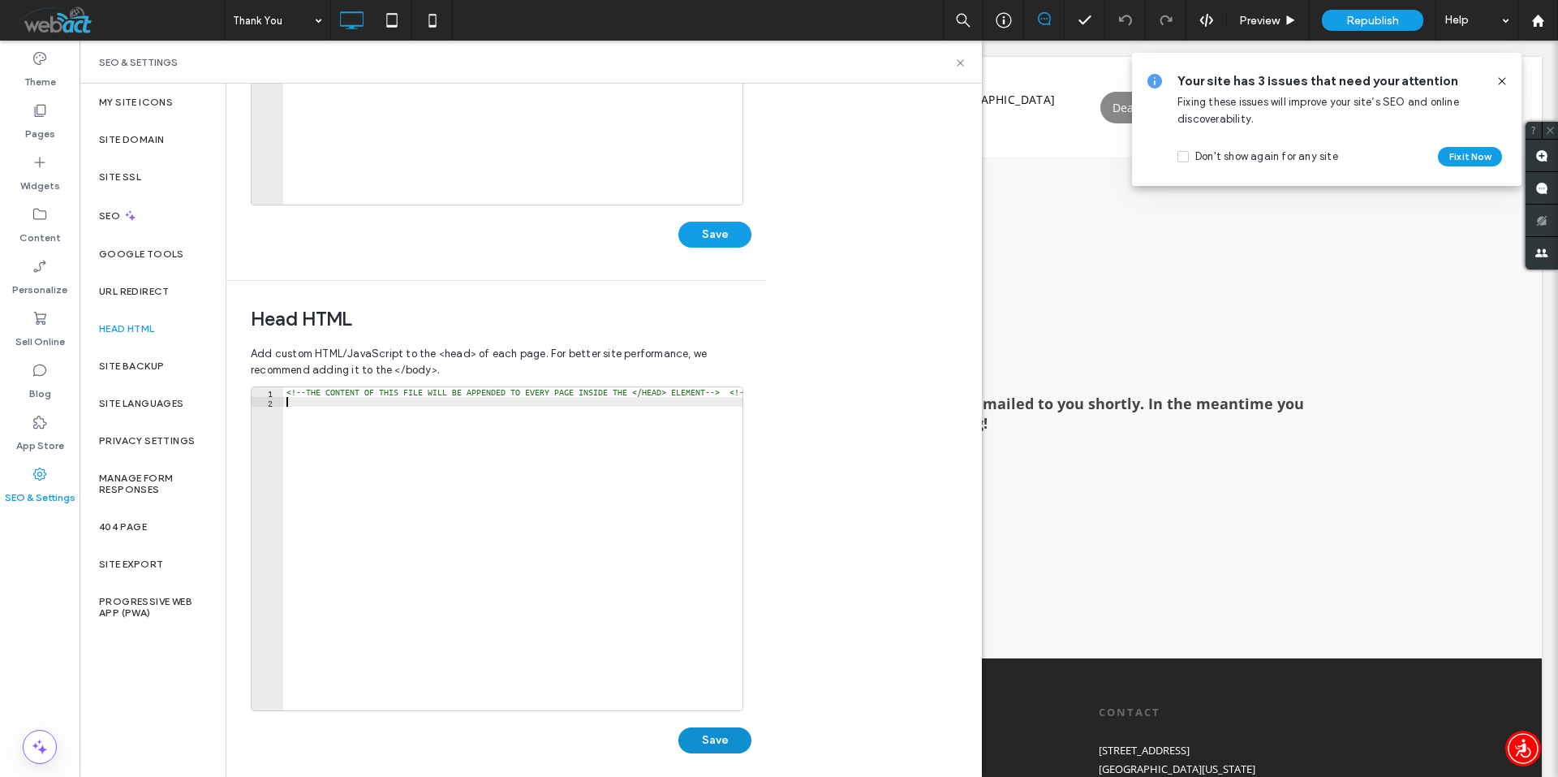
click at [711, 730] on button "Save" at bounding box center [714, 740] width 73 height 26
click at [956, 67] on icon at bounding box center [960, 63] width 12 height 12
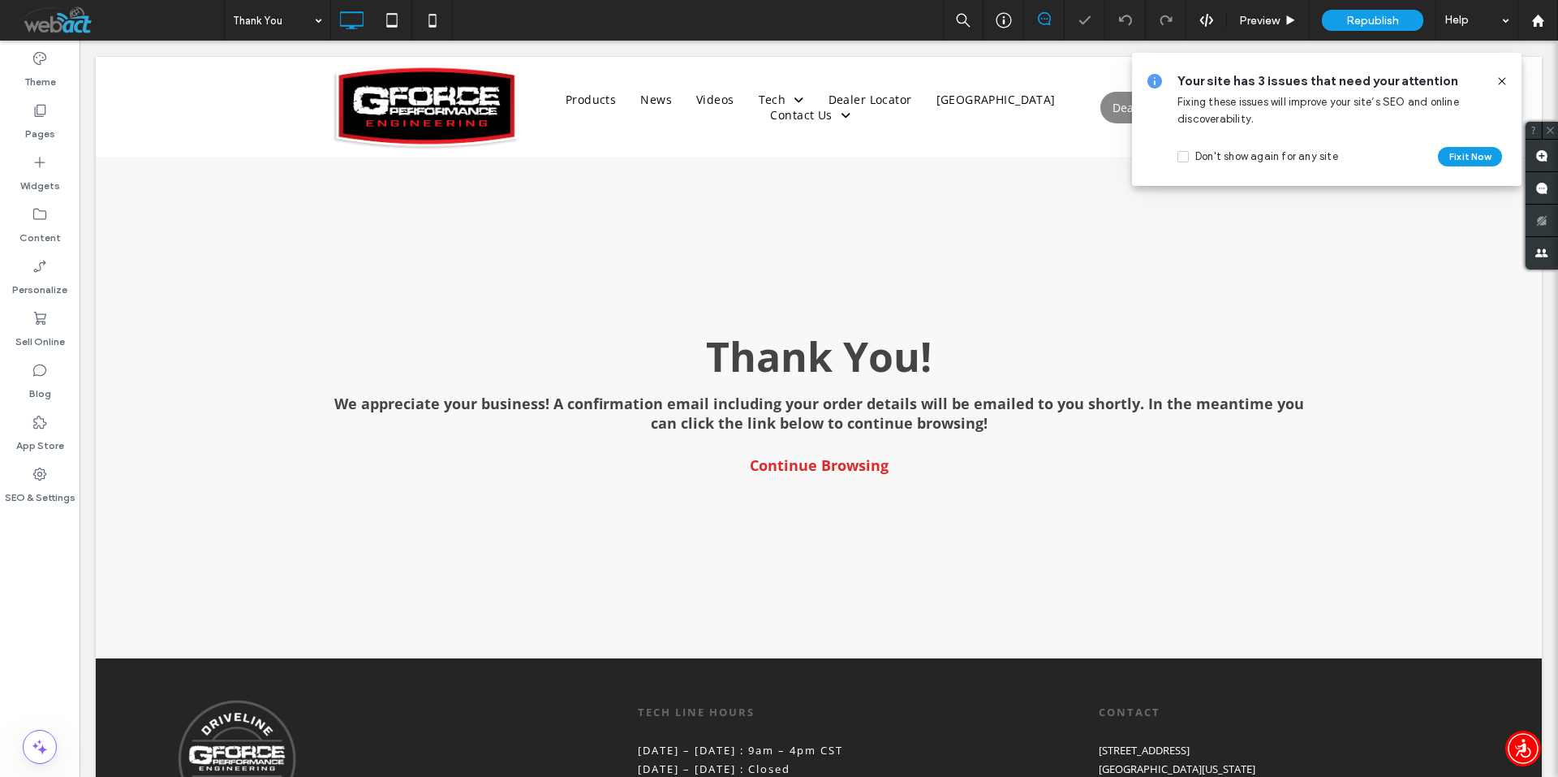
click at [1503, 79] on icon at bounding box center [1502, 81] width 13 height 13
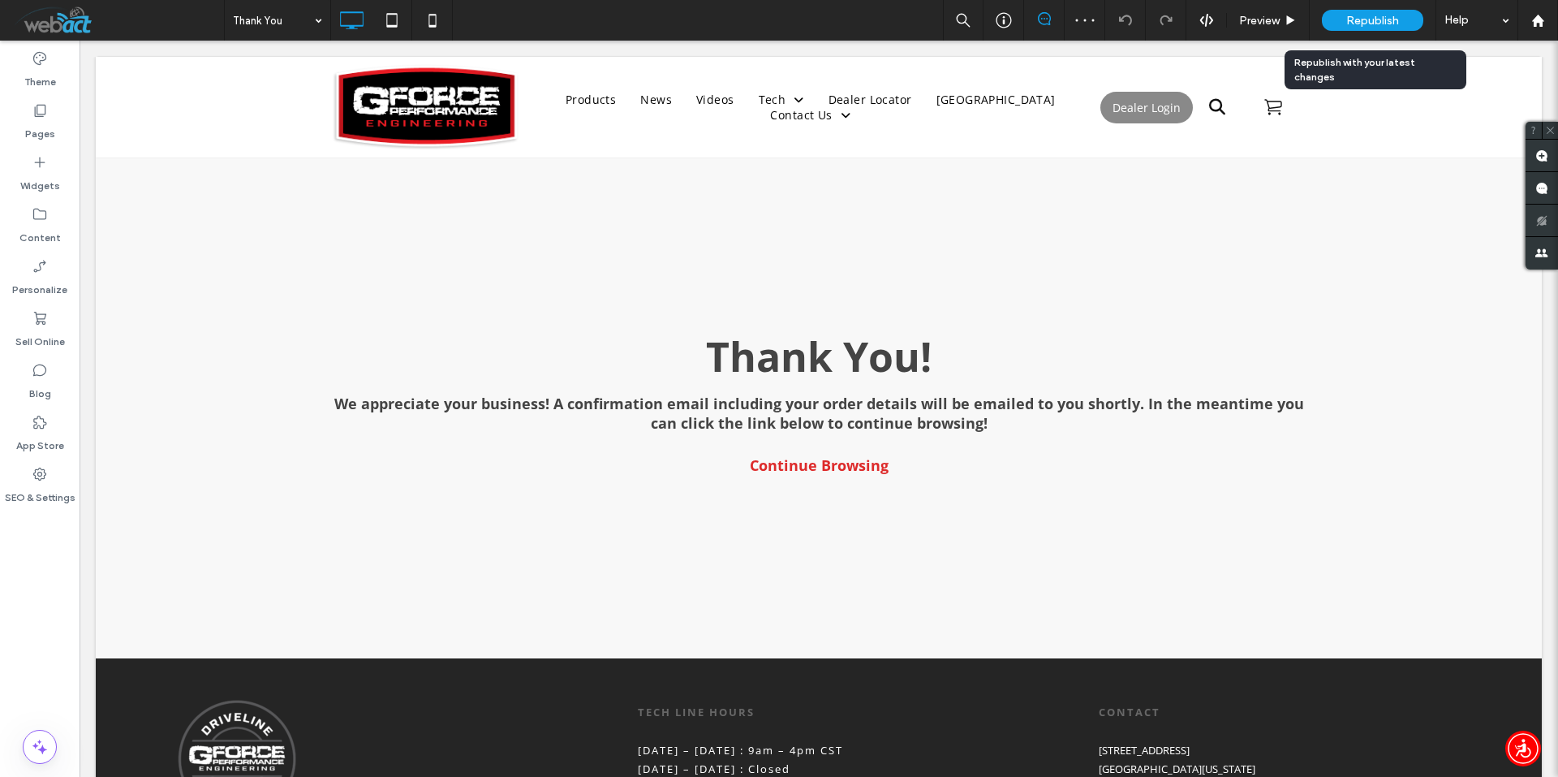
click at [1360, 19] on span "Republish" at bounding box center [1372, 21] width 53 height 14
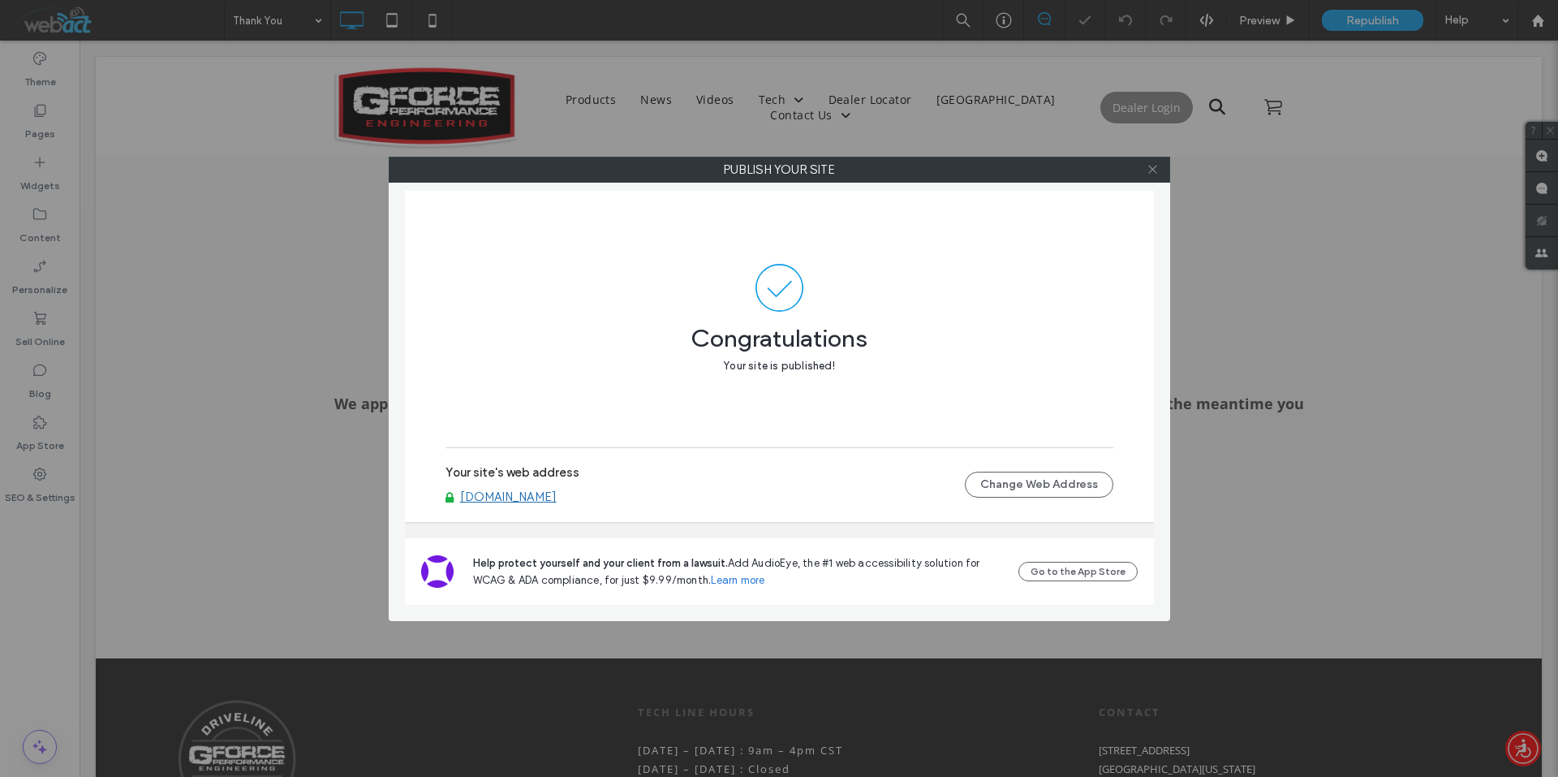
click at [1153, 171] on icon at bounding box center [1153, 169] width 12 height 12
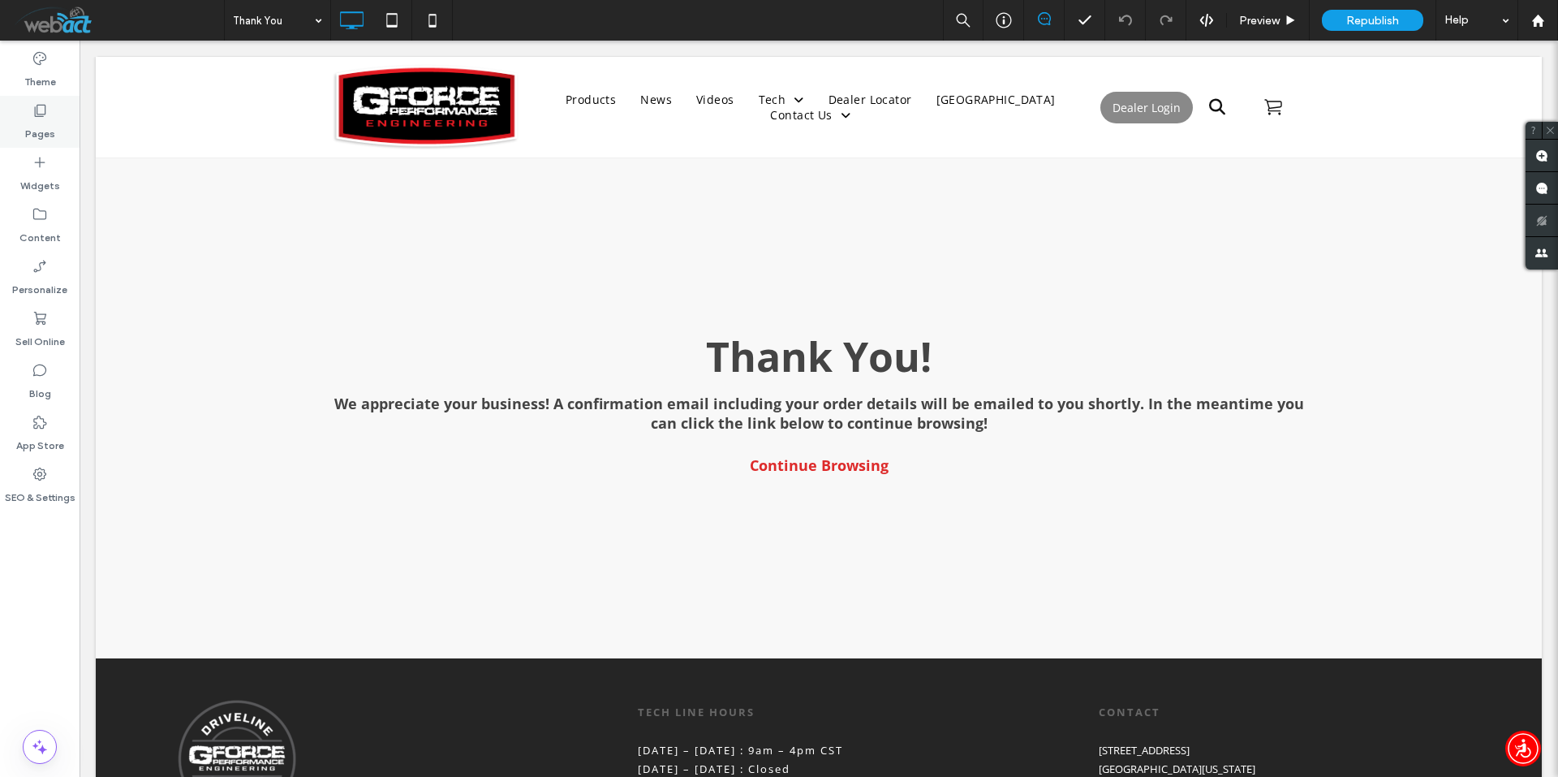
click at [35, 108] on icon at bounding box center [40, 110] width 16 height 16
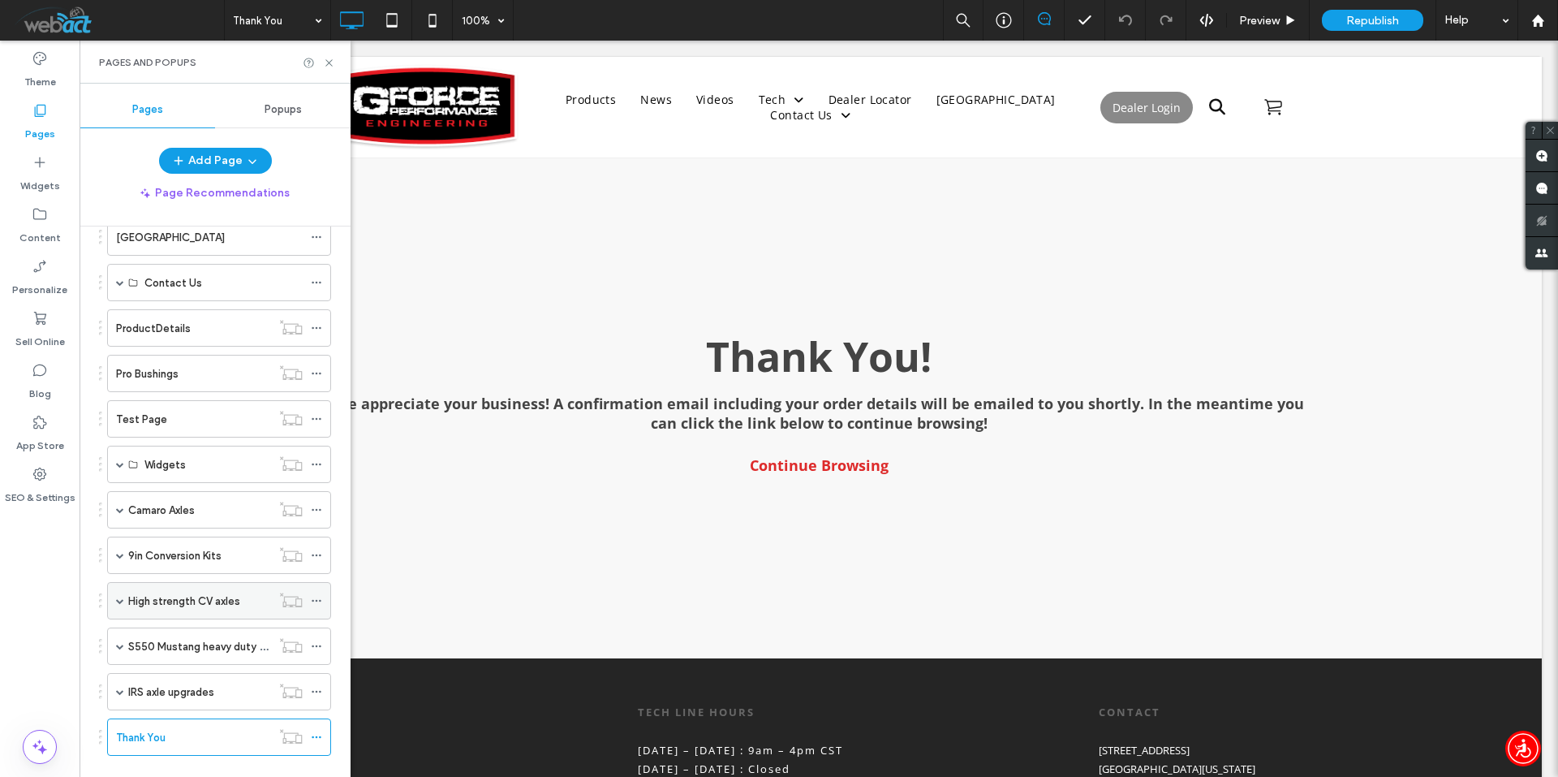
scroll to position [433, 0]
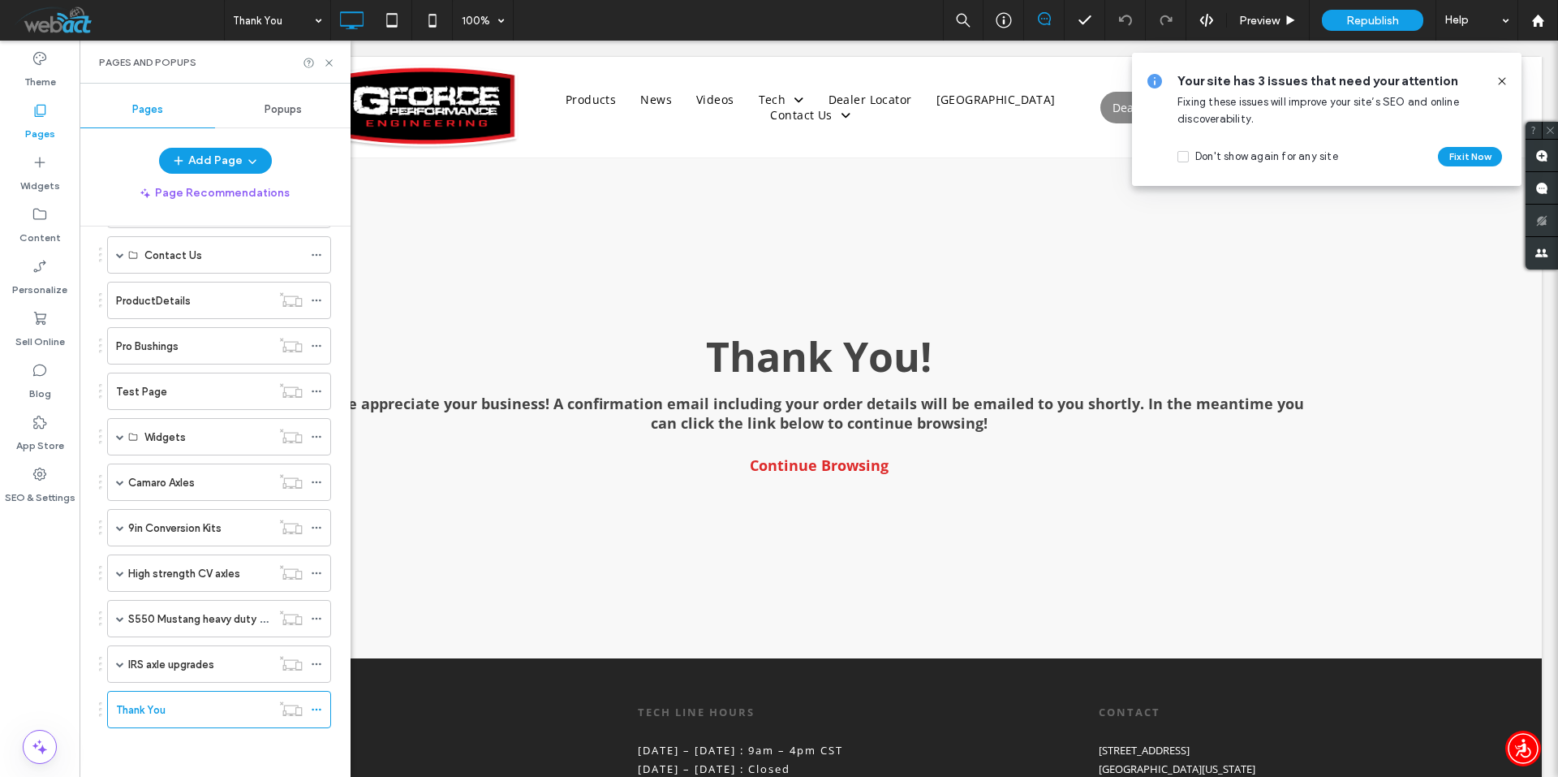
click at [315, 713] on icon at bounding box center [316, 709] width 11 height 11
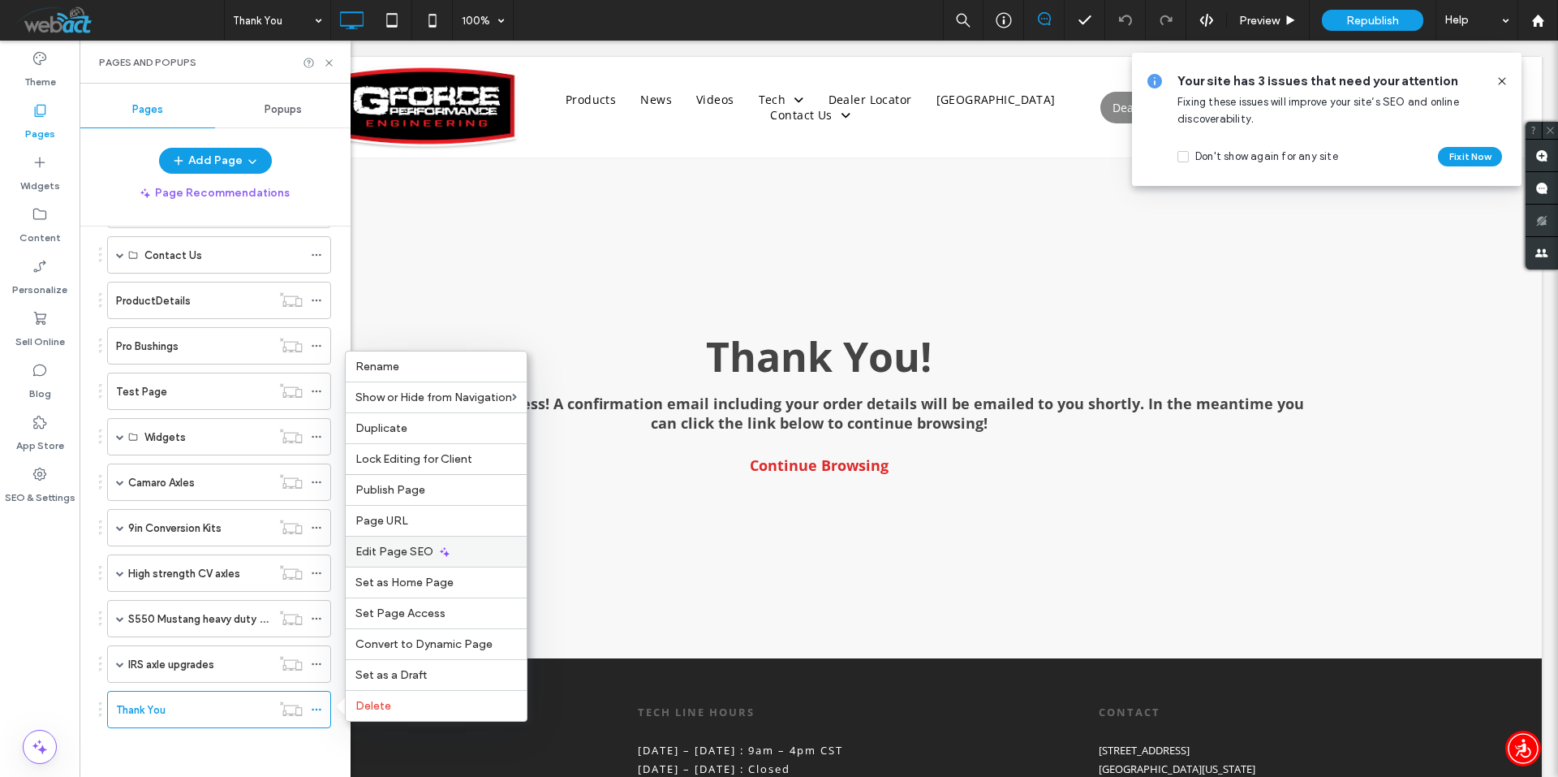
click at [409, 546] on span "Edit Page SEO" at bounding box center [394, 552] width 78 height 14
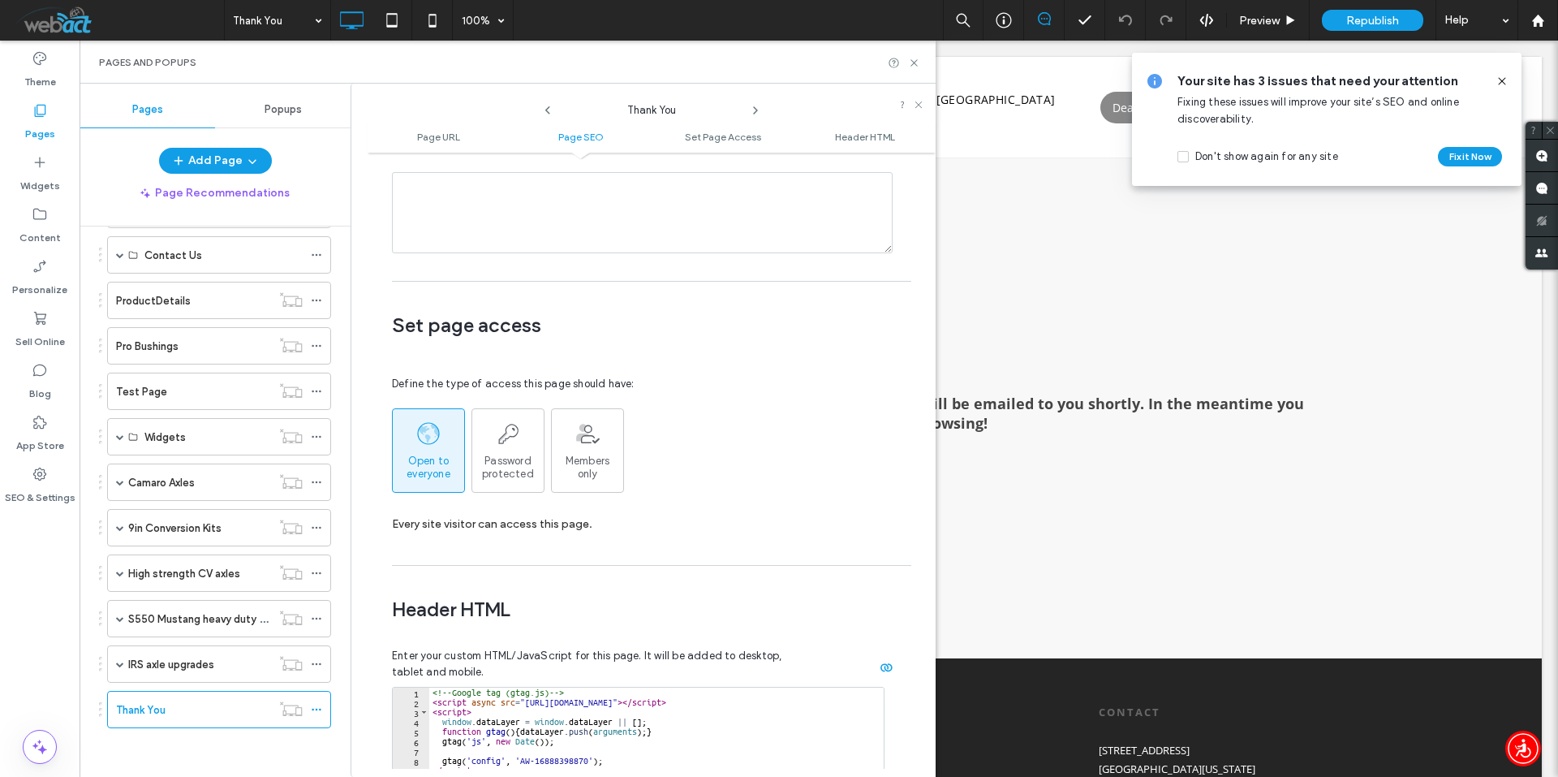
scroll to position [1440, 0]
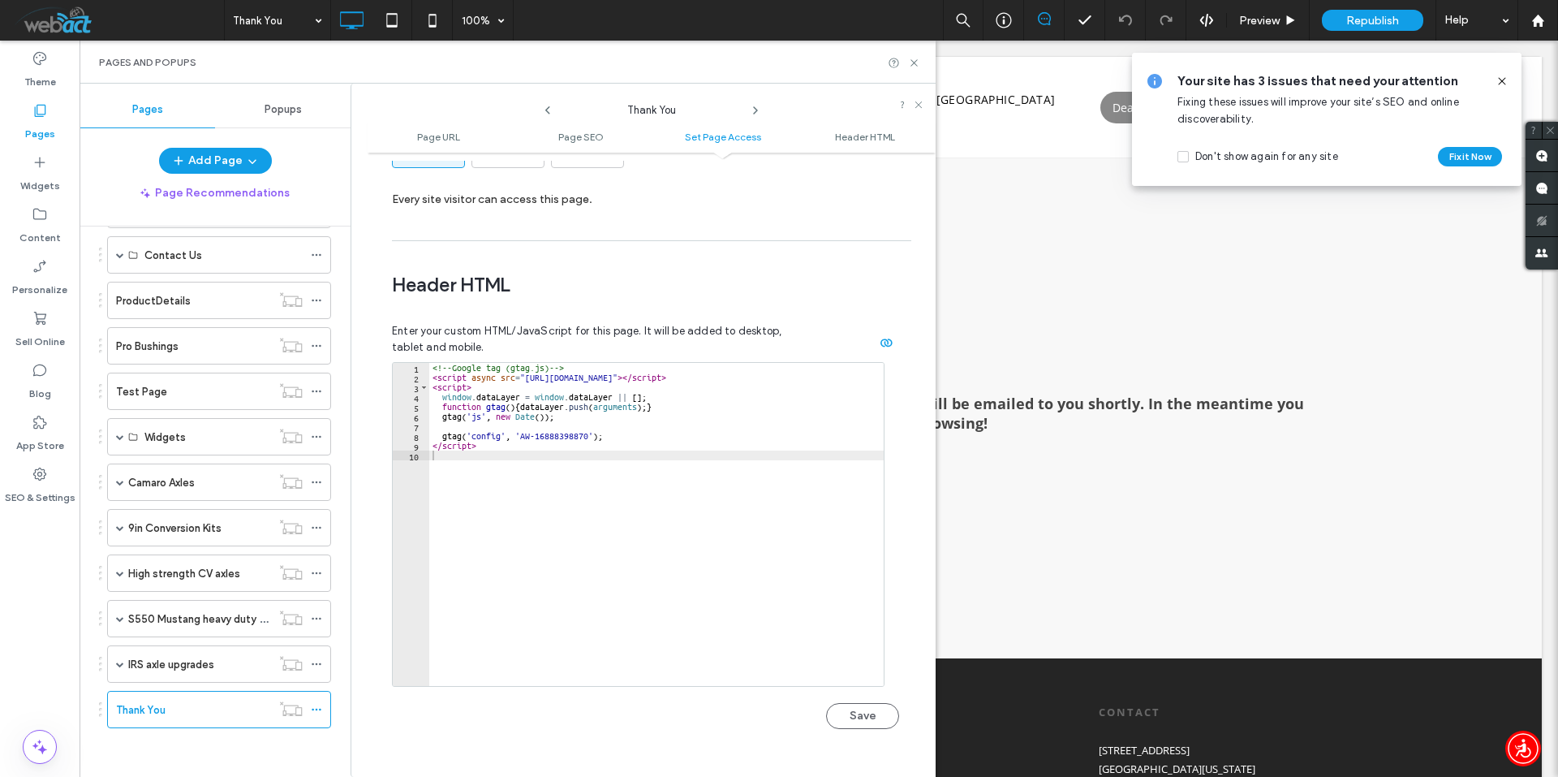
click at [584, 478] on div "<!-- Google tag (gtag.js) --> < script async src = "https://www.googletagmanage…" at bounding box center [656, 534] width 454 height 342
click at [862, 703] on button "Save" at bounding box center [862, 716] width 73 height 26
drag, startPoint x: 906, startPoint y: 59, endPoint x: 914, endPoint y: 56, distance: 8.7
click at [914, 57] on div at bounding box center [904, 63] width 32 height 12
drag, startPoint x: 914, startPoint y: 56, endPoint x: 831, endPoint y: 15, distance: 92.2
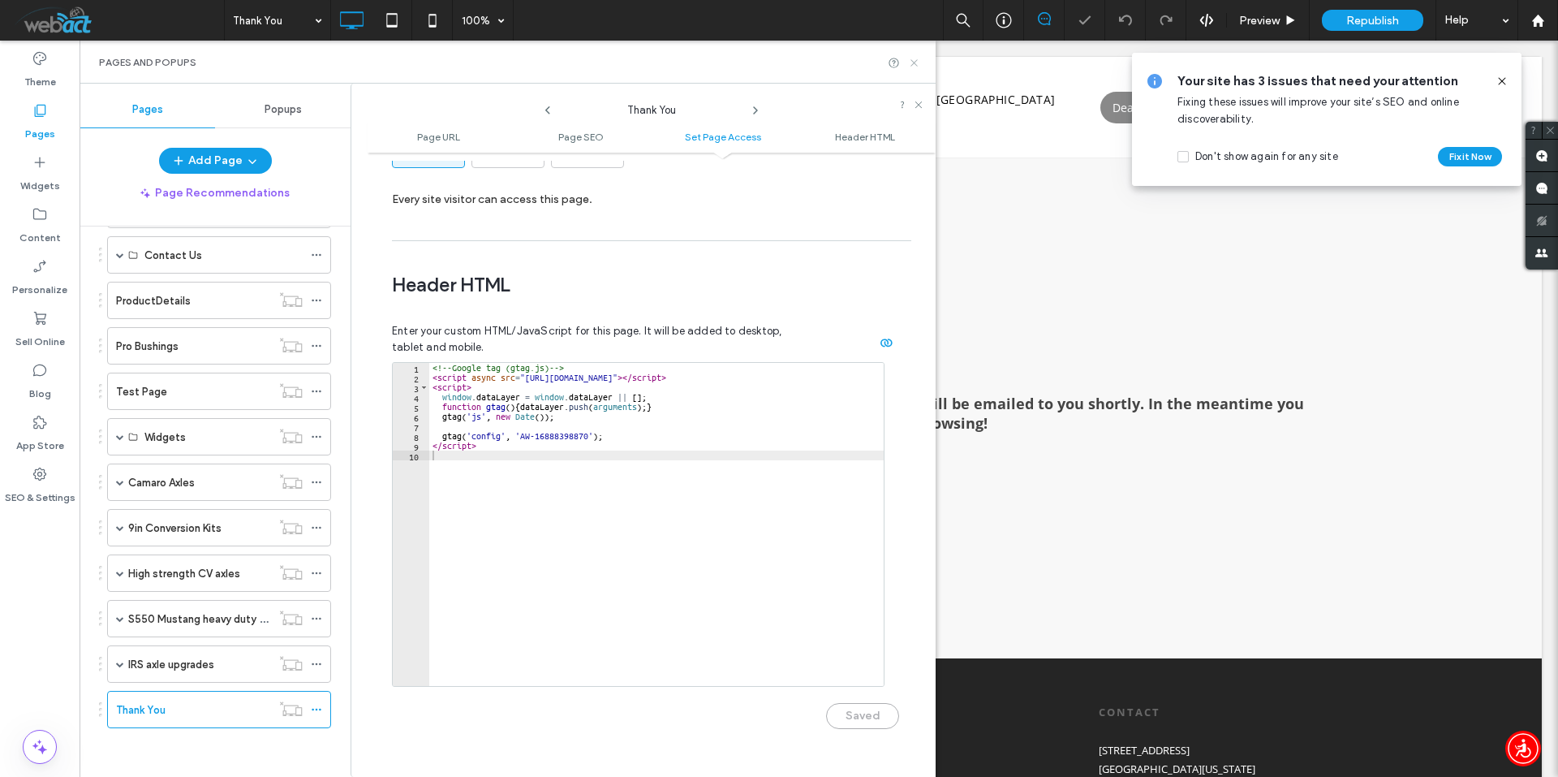
click at [914, 57] on icon at bounding box center [914, 63] width 12 height 12
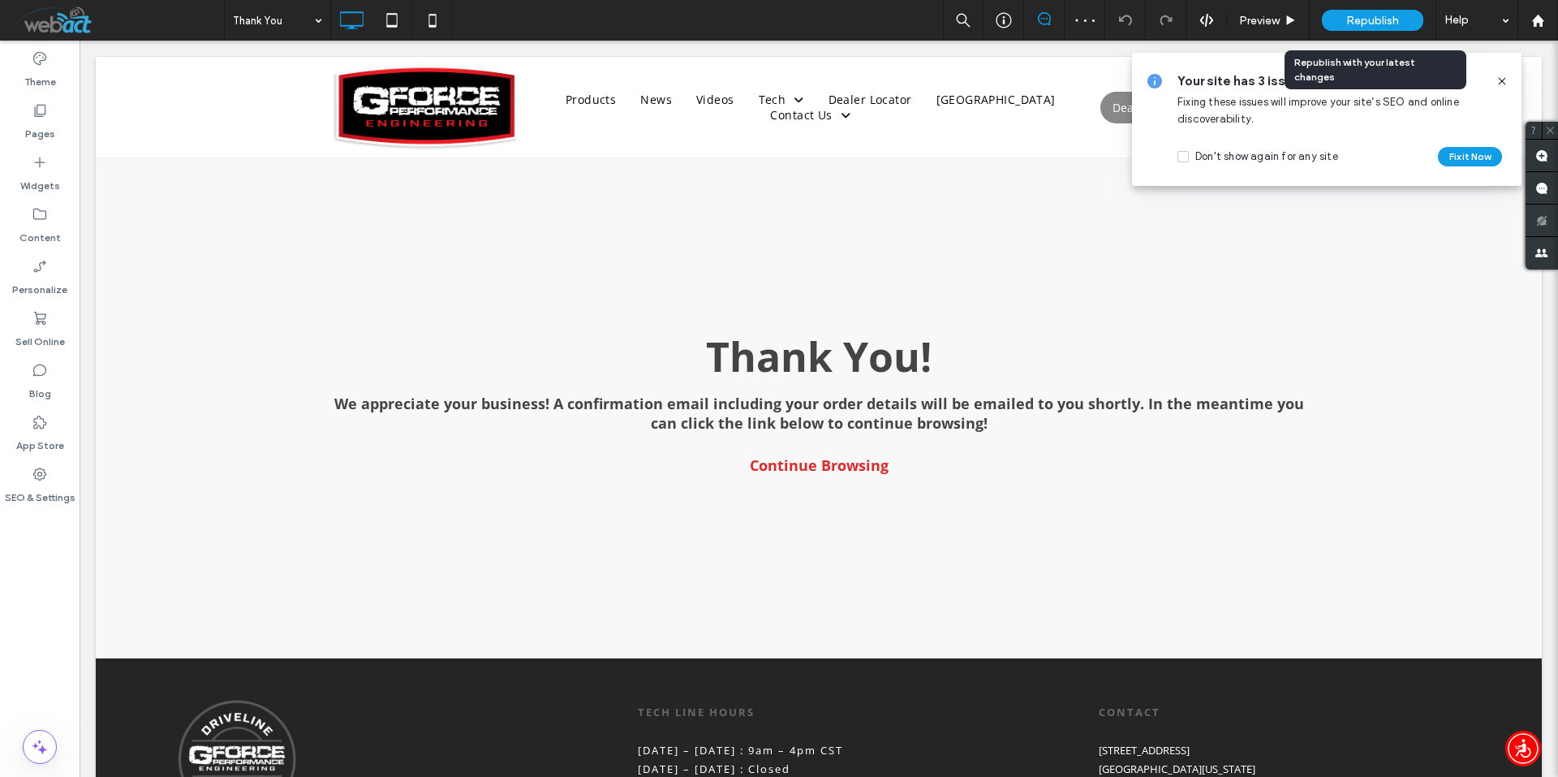
click at [1373, 14] on span "Republish" at bounding box center [1372, 21] width 53 height 14
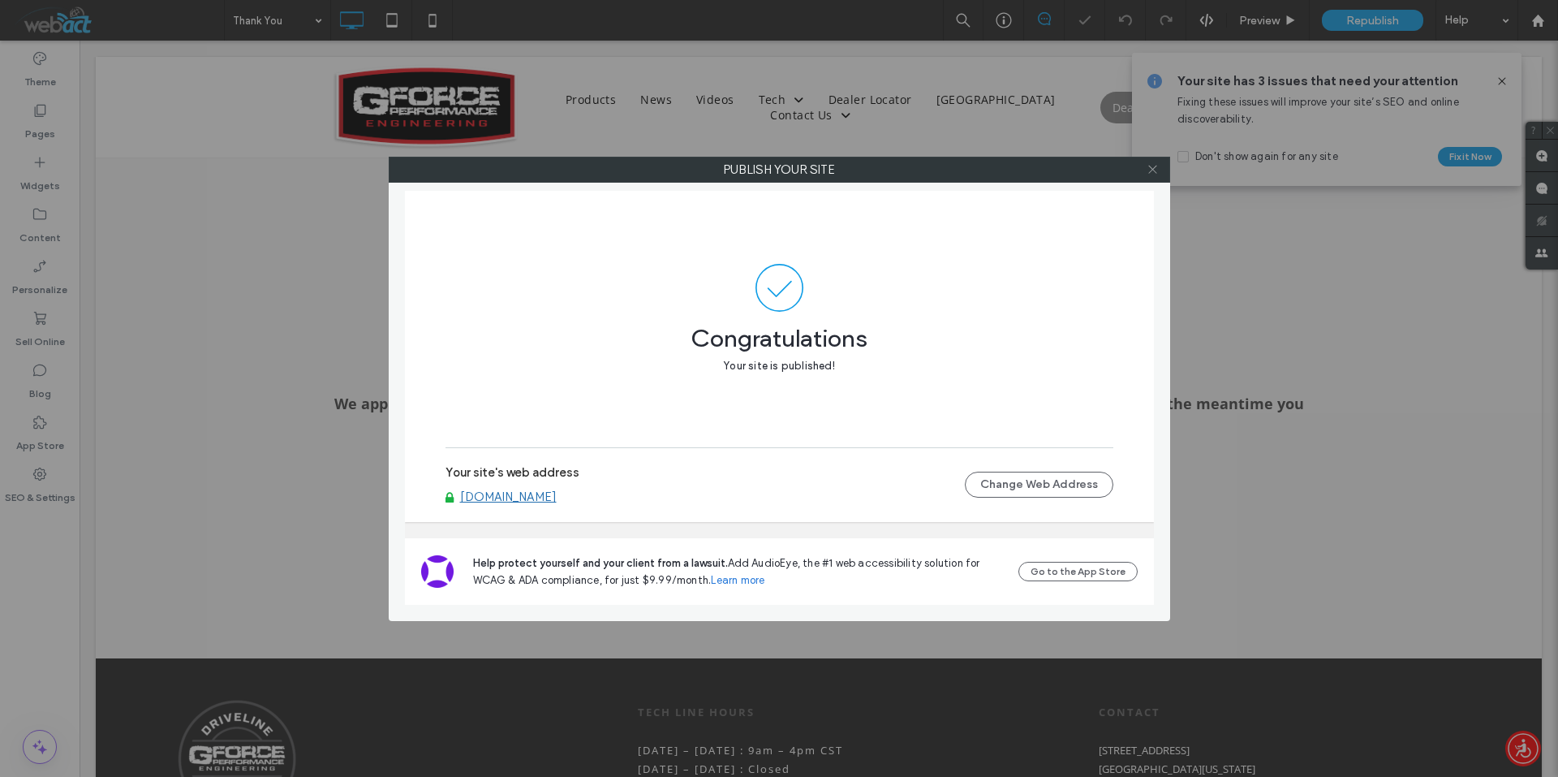
click at [1152, 168] on icon at bounding box center [1153, 169] width 12 height 12
